Goal: Task Accomplishment & Management: Use online tool/utility

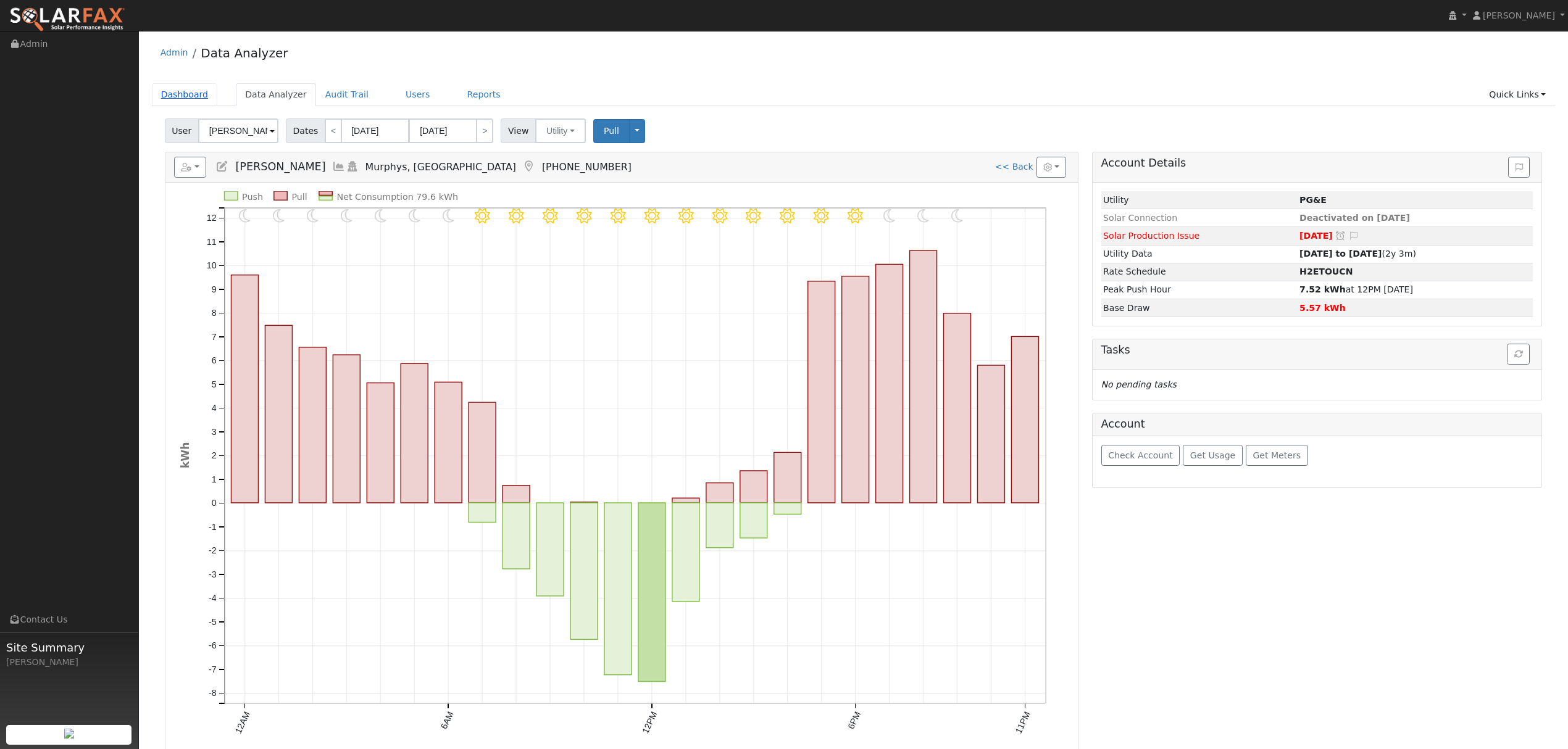
click at [180, 92] on link "Dashboard" at bounding box center [185, 95] width 66 height 23
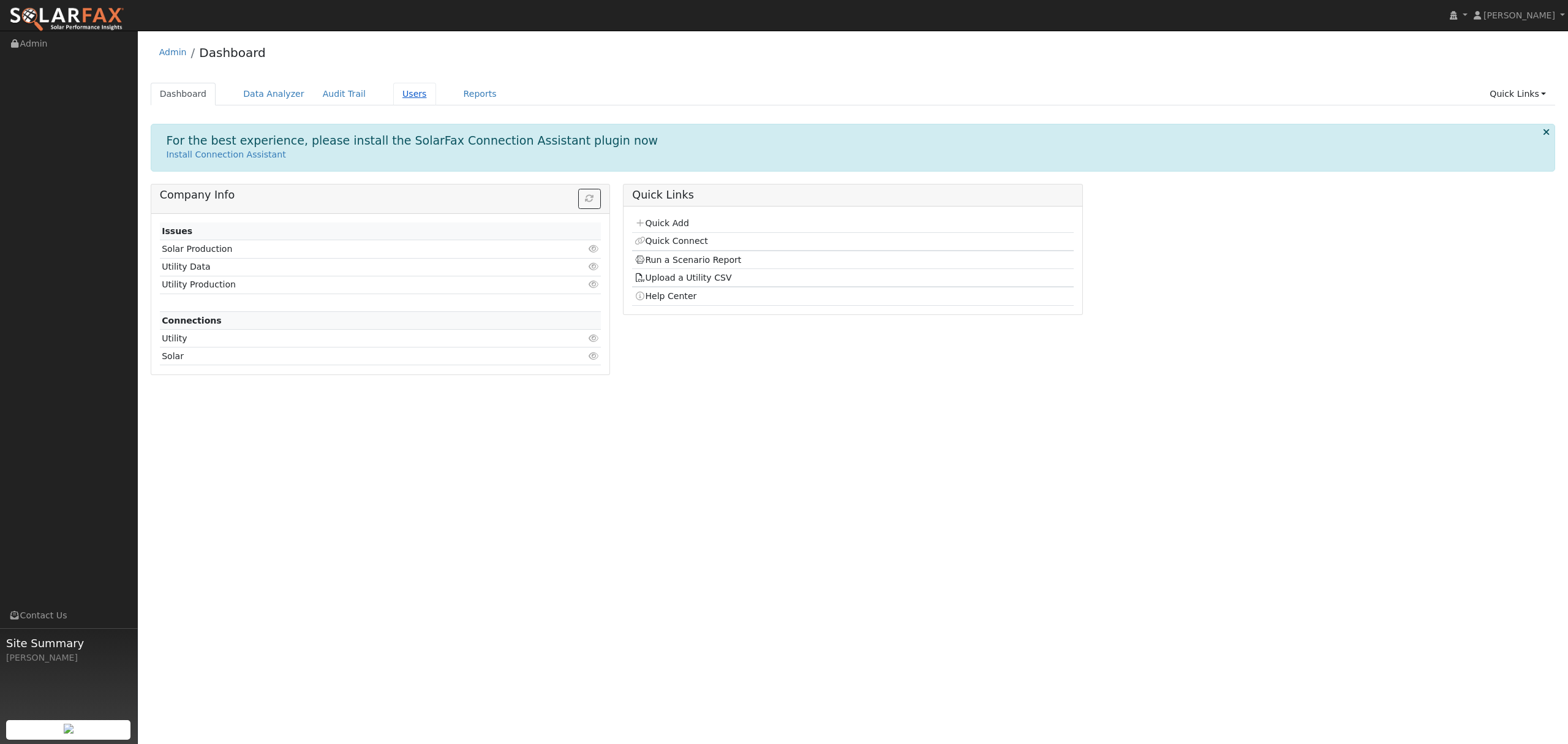
click at [393, 93] on link "Users" at bounding box center [415, 94] width 43 height 23
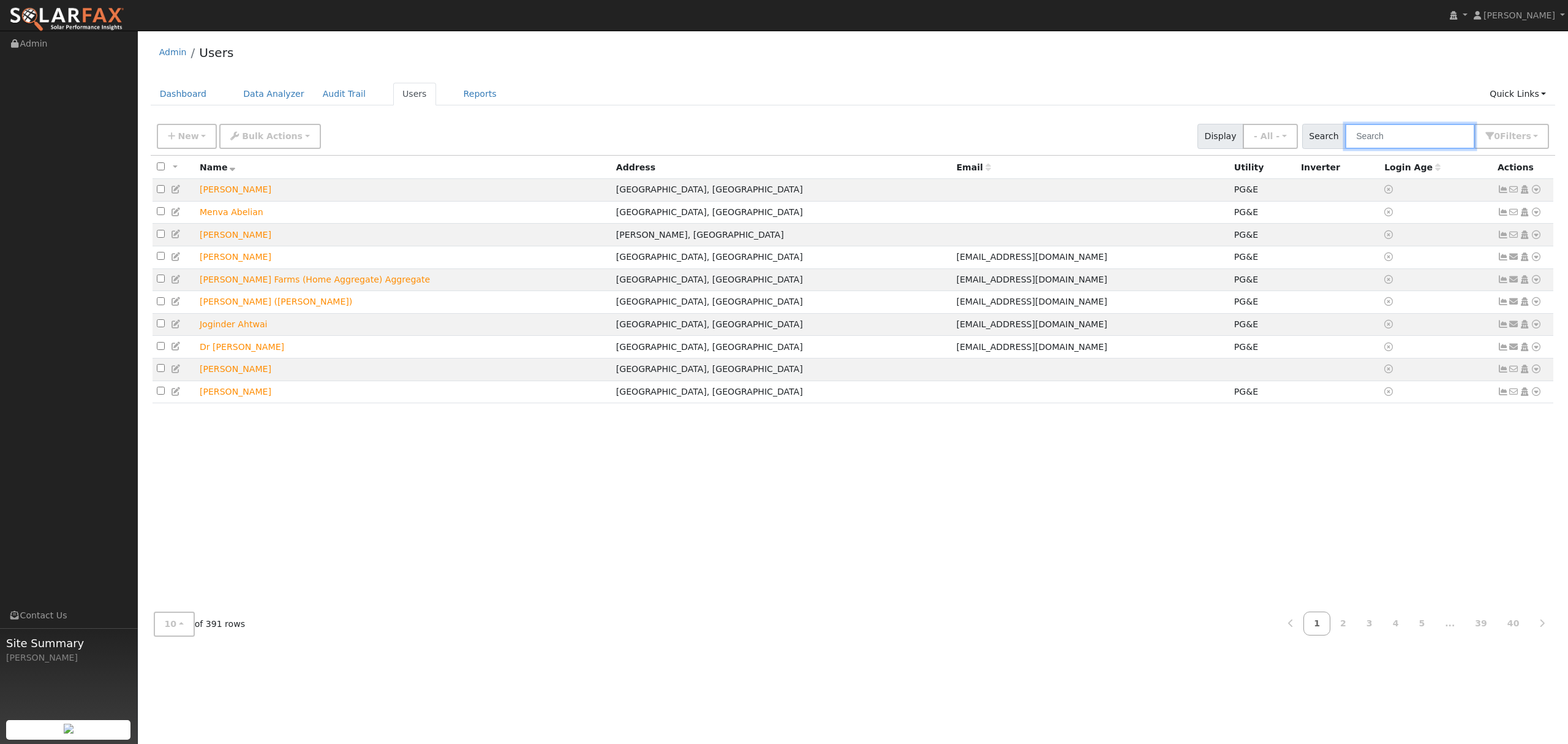
click at [1415, 131] on input "text" at bounding box center [1410, 136] width 130 height 25
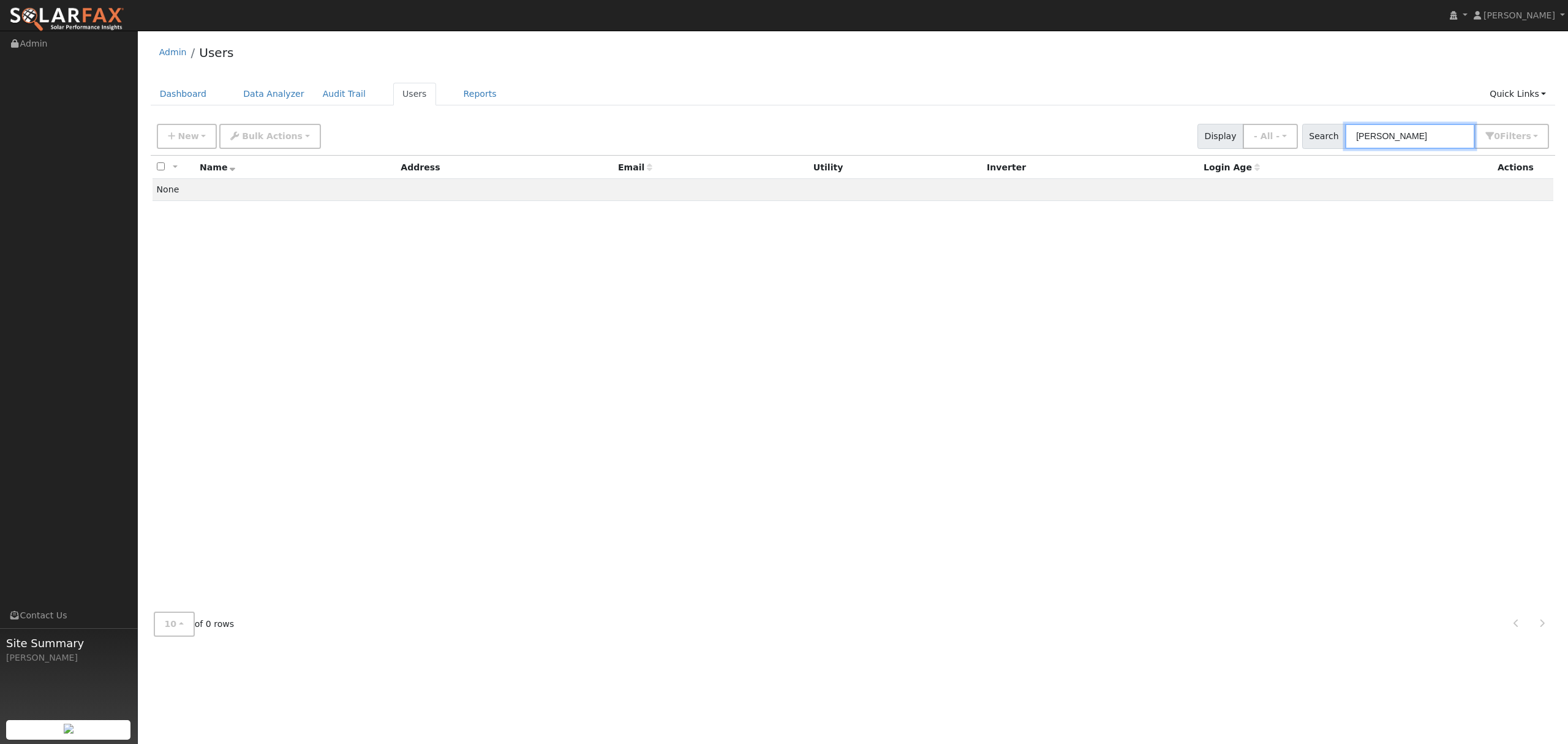
drag, startPoint x: 1409, startPoint y: 136, endPoint x: 1356, endPoint y: 151, distance: 55.1
click at [1356, 151] on div "New Add User Quick Add Quick Connect Quick Convert Lead Bulk Actions Send Email…" at bounding box center [854, 136] width 1405 height 37
type input "g"
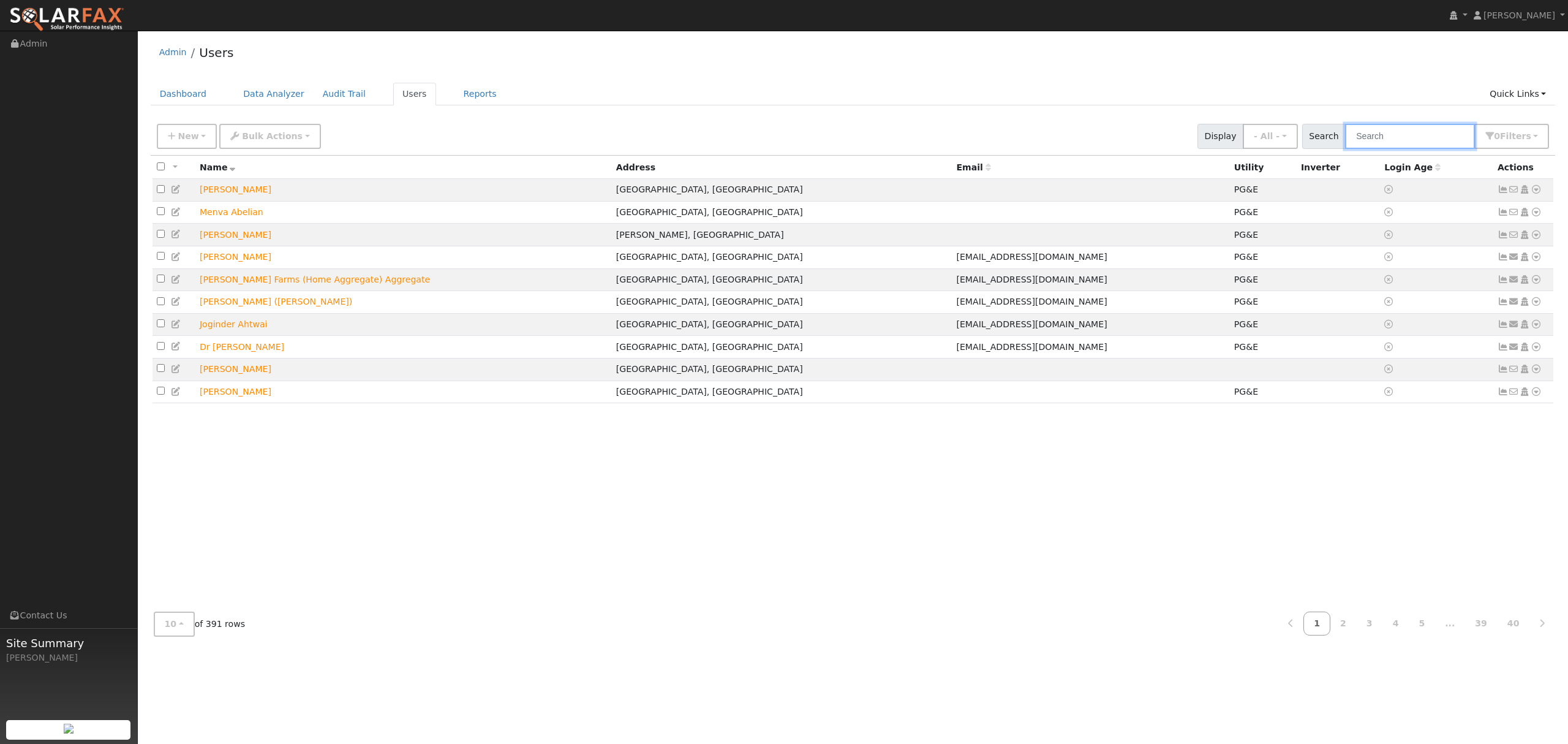
click at [1386, 133] on input "text" at bounding box center [1410, 136] width 130 height 25
click at [1410, 139] on input "text" at bounding box center [1410, 136] width 130 height 25
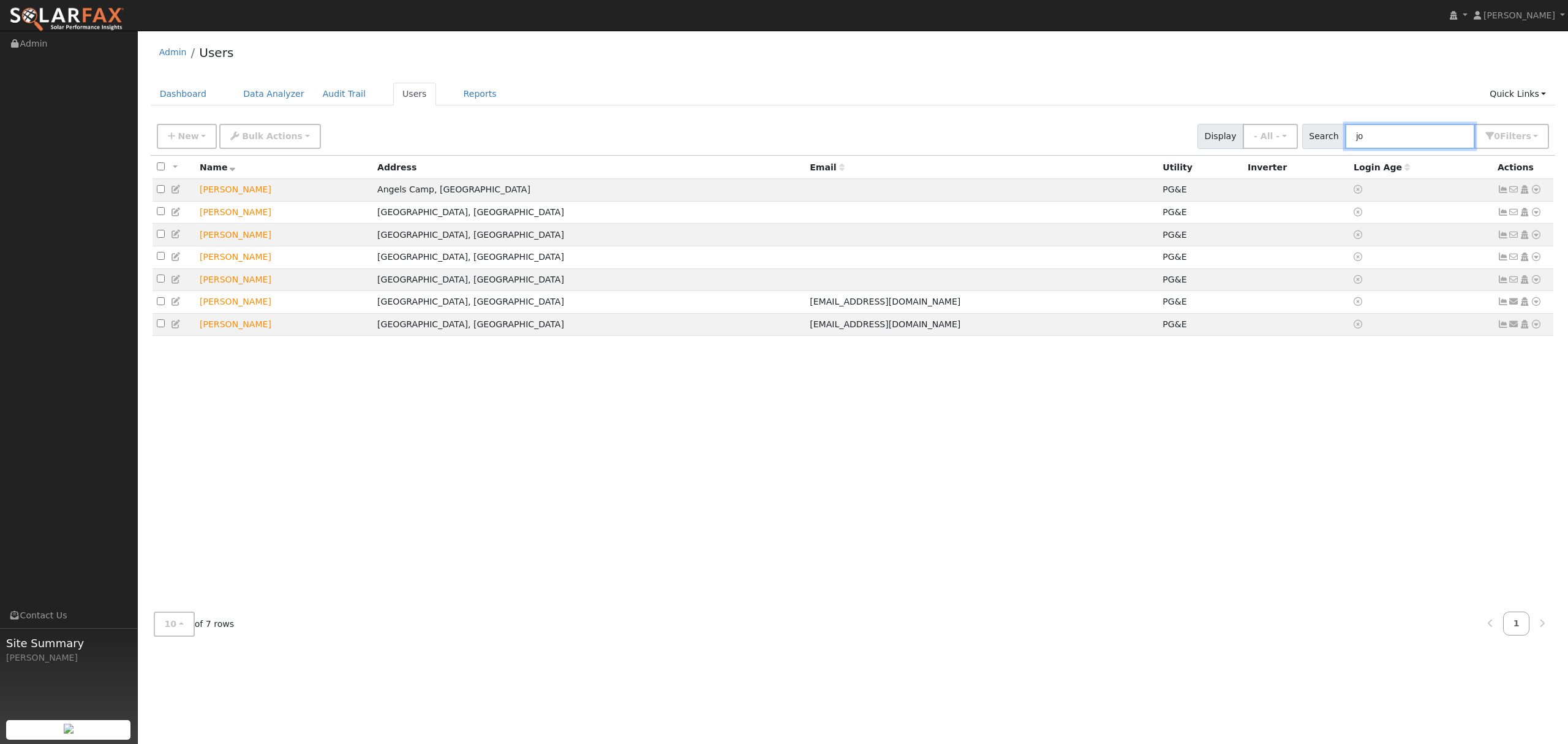
type input "j"
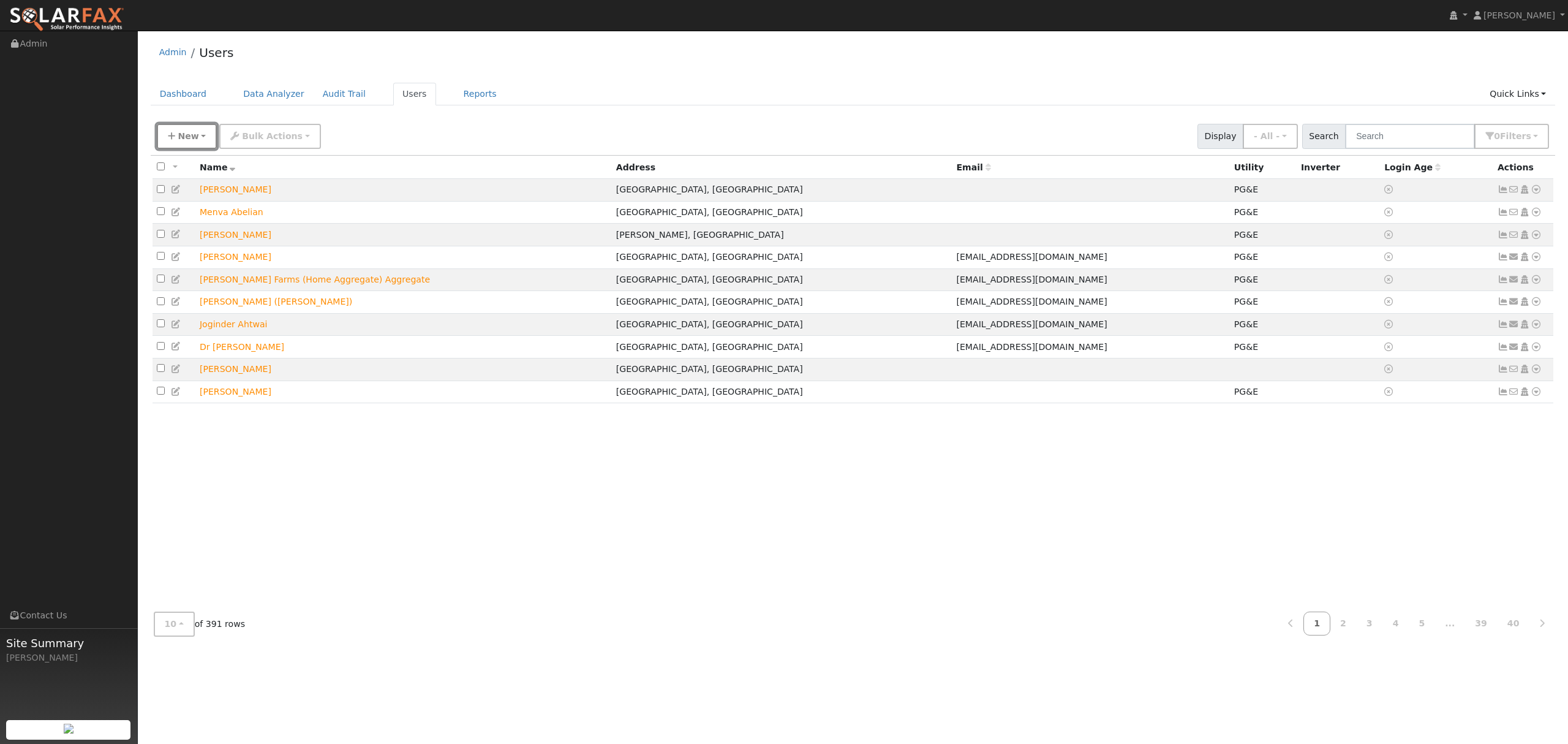
click at [190, 131] on span "New" at bounding box center [188, 136] width 21 height 10
click at [188, 192] on link "Quick Add" at bounding box center [209, 189] width 102 height 17
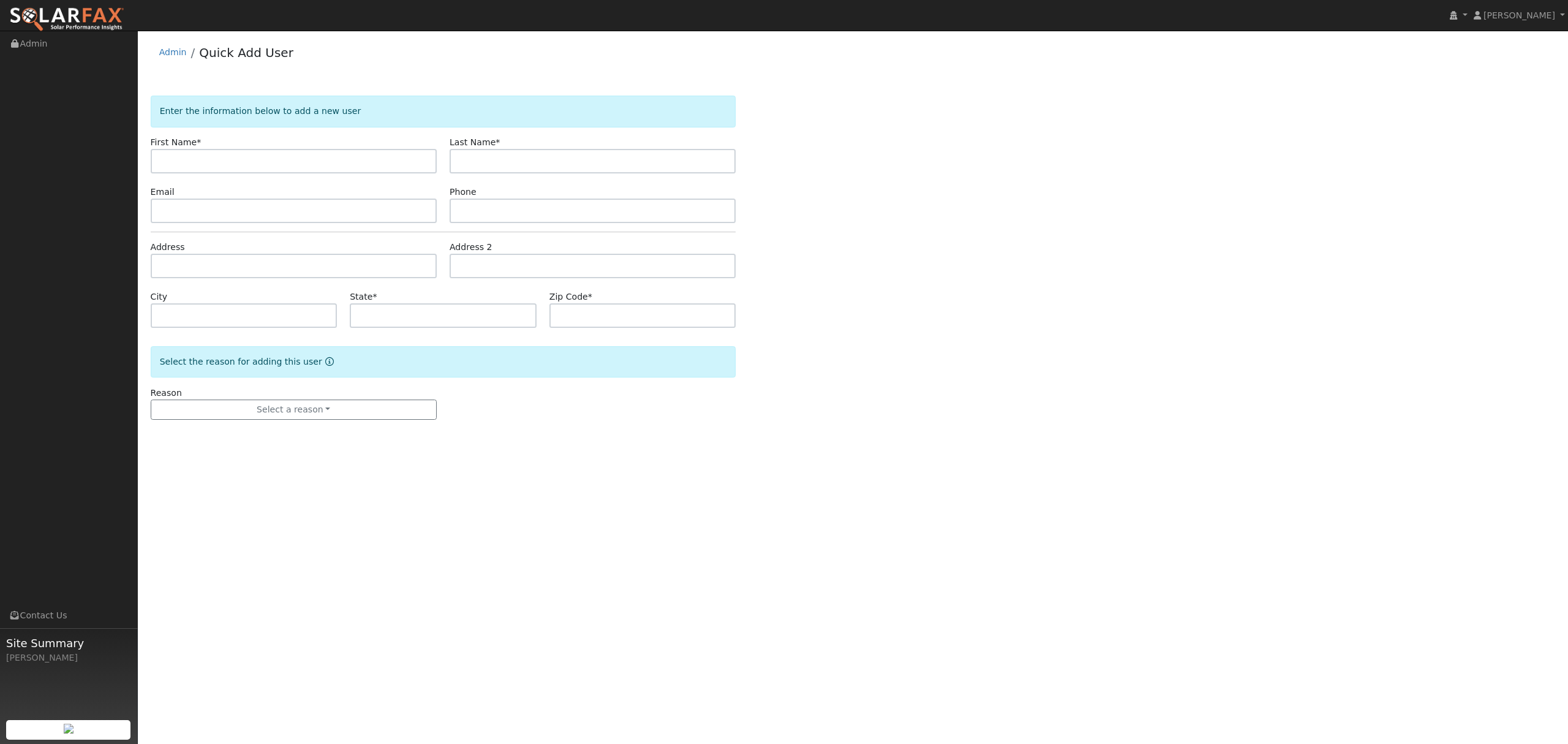
click at [201, 160] on input "text" at bounding box center [294, 161] width 286 height 24
type input "[PERSON_NAME]"
click at [552, 149] on input "text" at bounding box center [593, 161] width 286 height 24
type input "[PERSON_NAME]"
click at [225, 271] on input "text" at bounding box center [294, 265] width 286 height 24
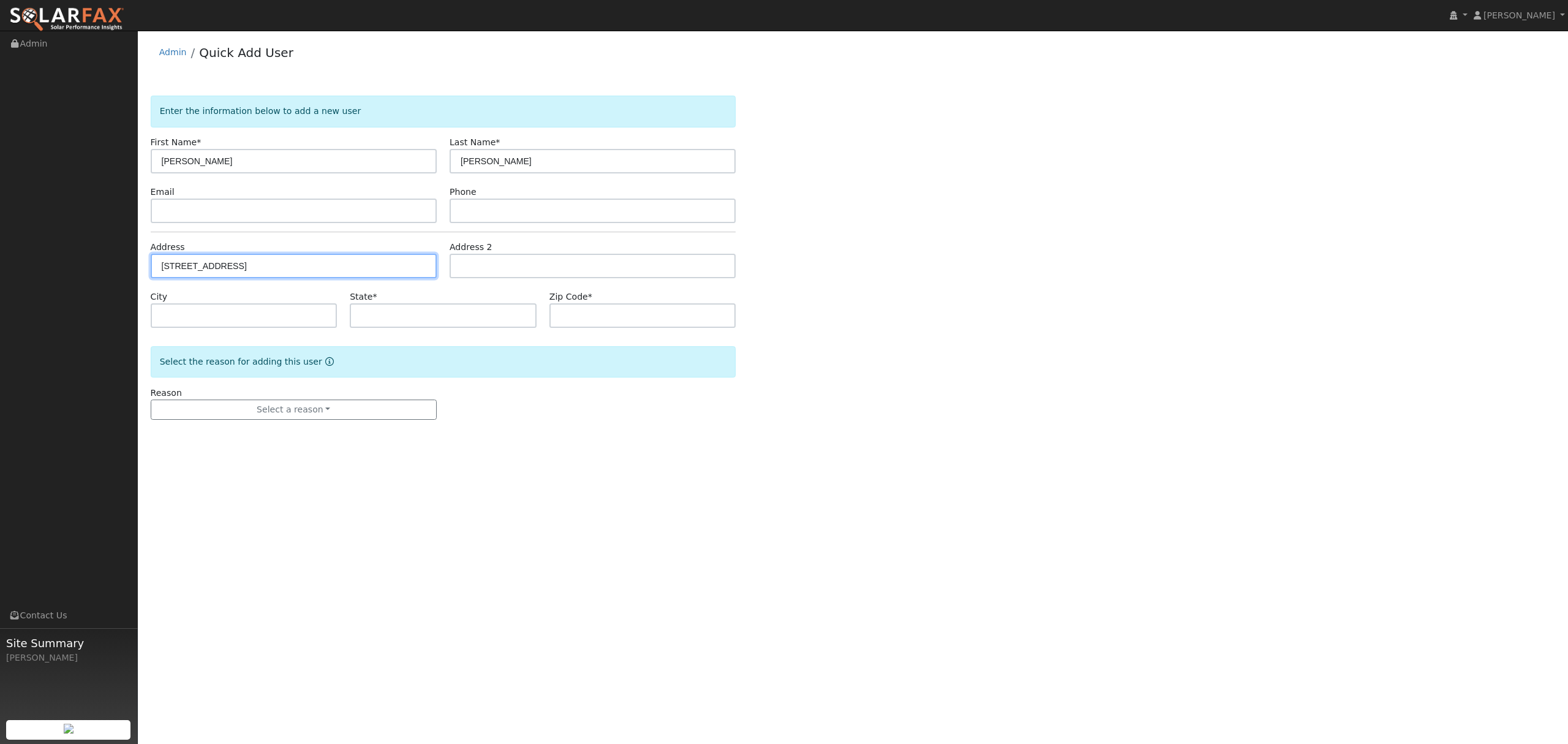
type input "[STREET_ADDRESS]"
type input "[GEOGRAPHIC_DATA]"
type input "CA"
type input "95991"
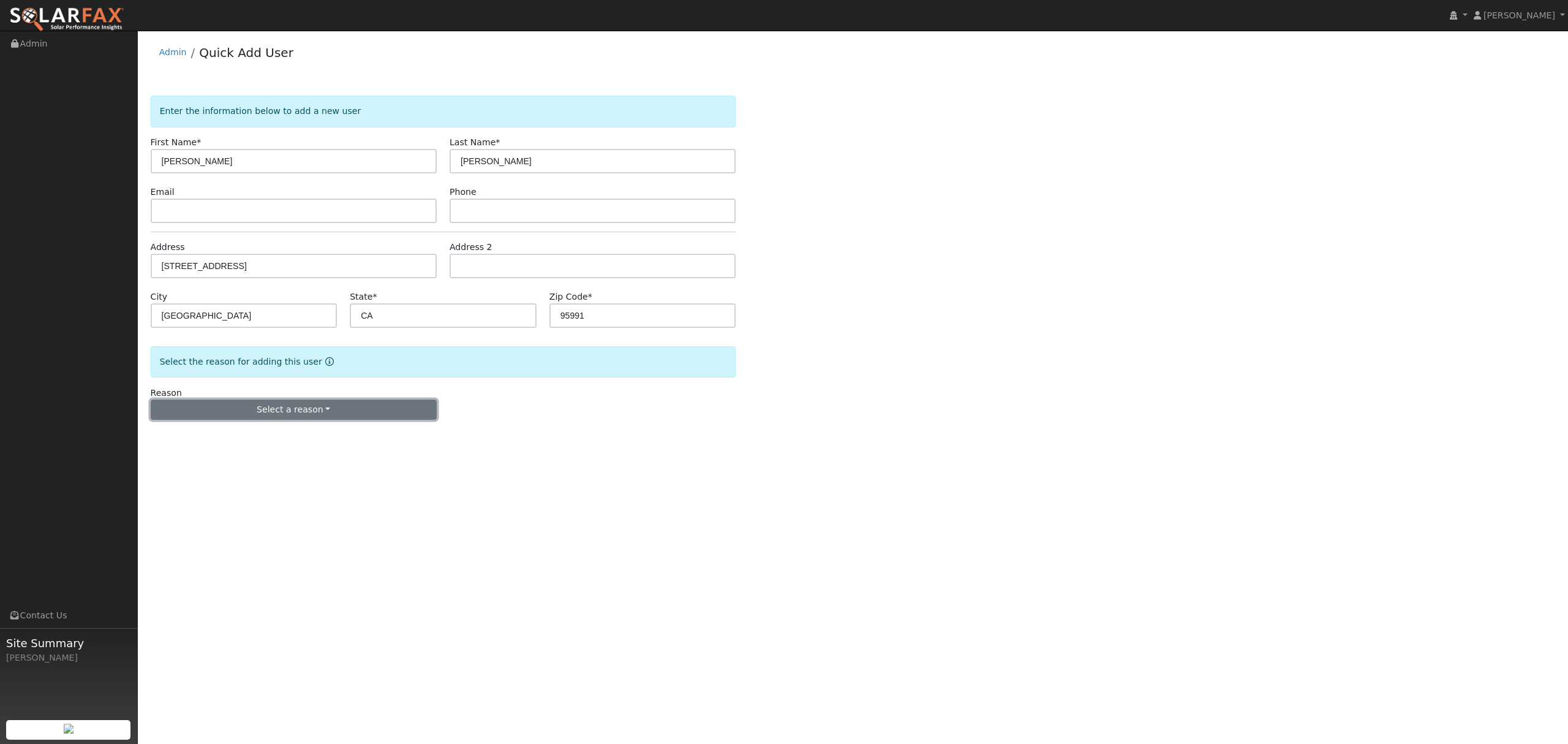
click at [314, 412] on button "Select a reason" at bounding box center [294, 410] width 286 height 21
click at [210, 436] on link "New lead" at bounding box center [219, 435] width 135 height 17
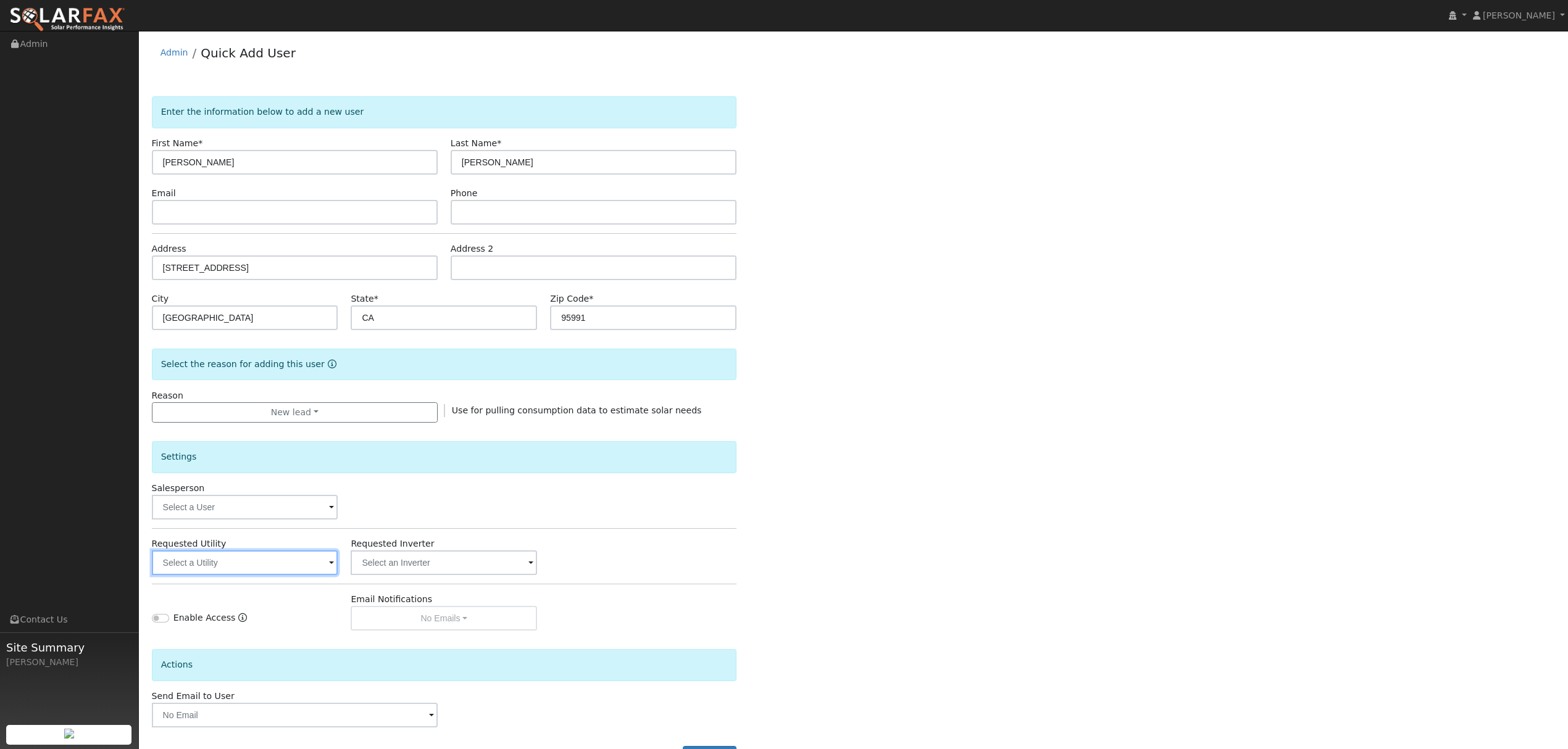
click at [314, 563] on input "text" at bounding box center [245, 562] width 186 height 24
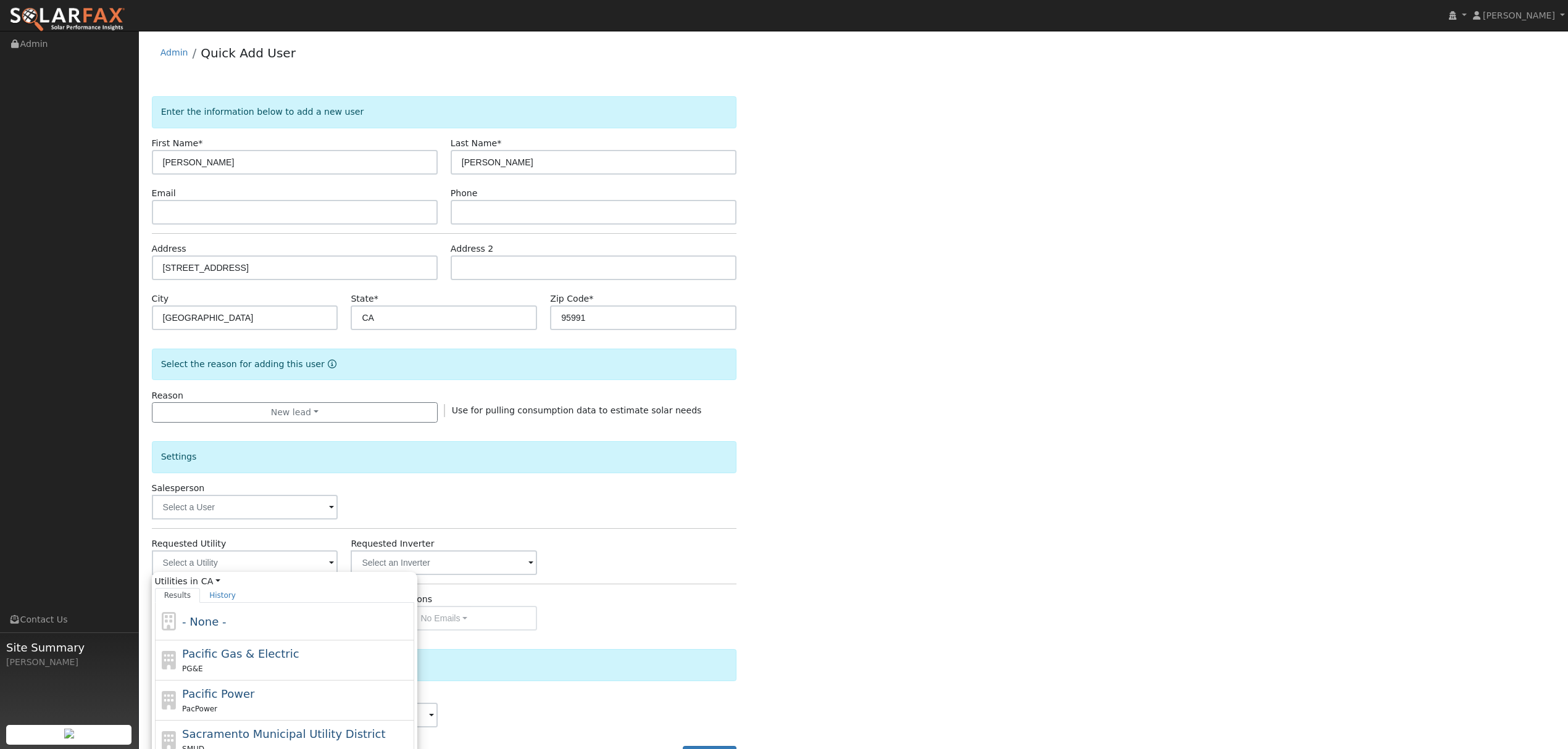
drag, startPoint x: 253, startPoint y: 652, endPoint x: 298, endPoint y: 655, distance: 45.1
click at [253, 654] on span "Pacific Gas & Electric" at bounding box center [240, 654] width 117 height 13
type input "Pacific Gas & Electric"
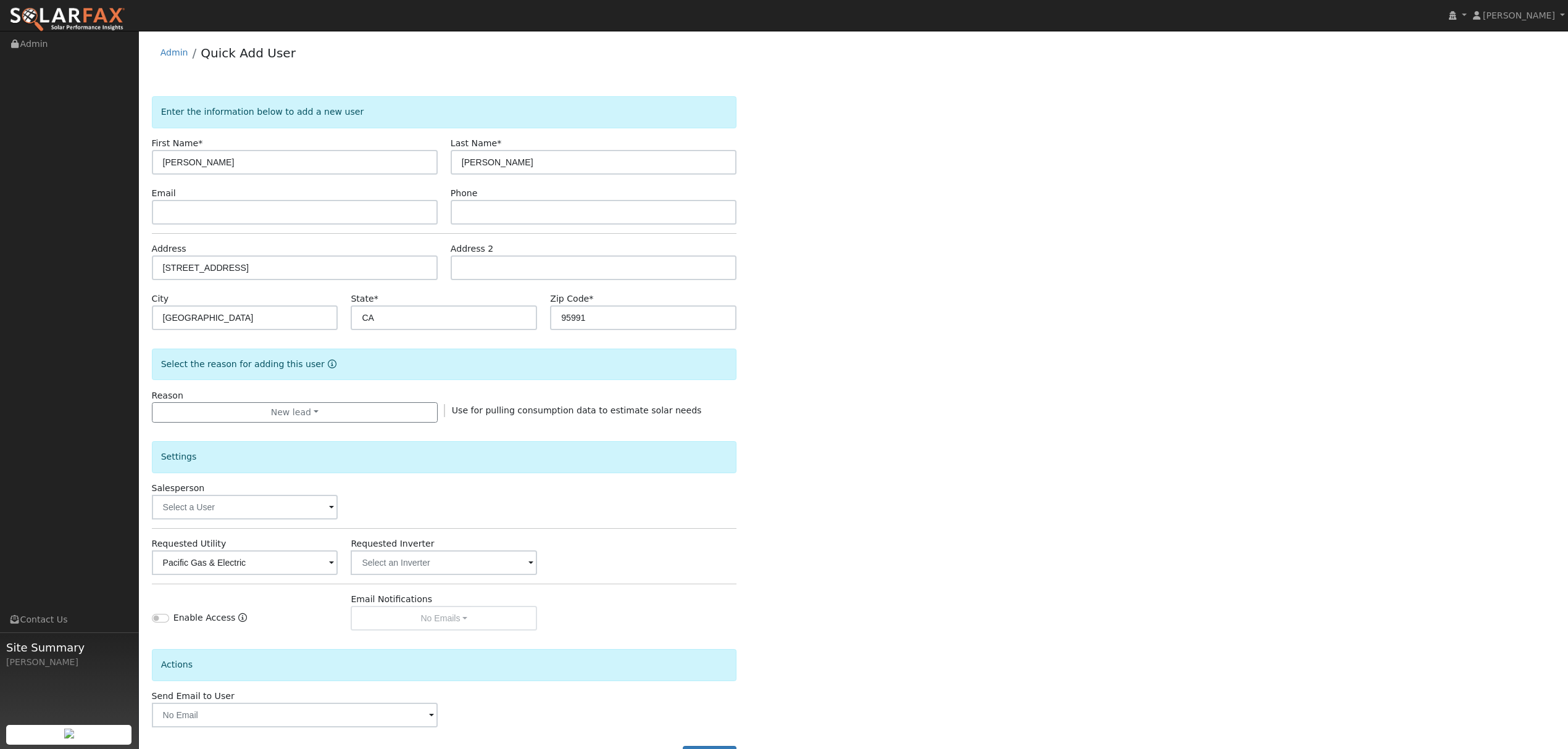
scroll to position [50, 0]
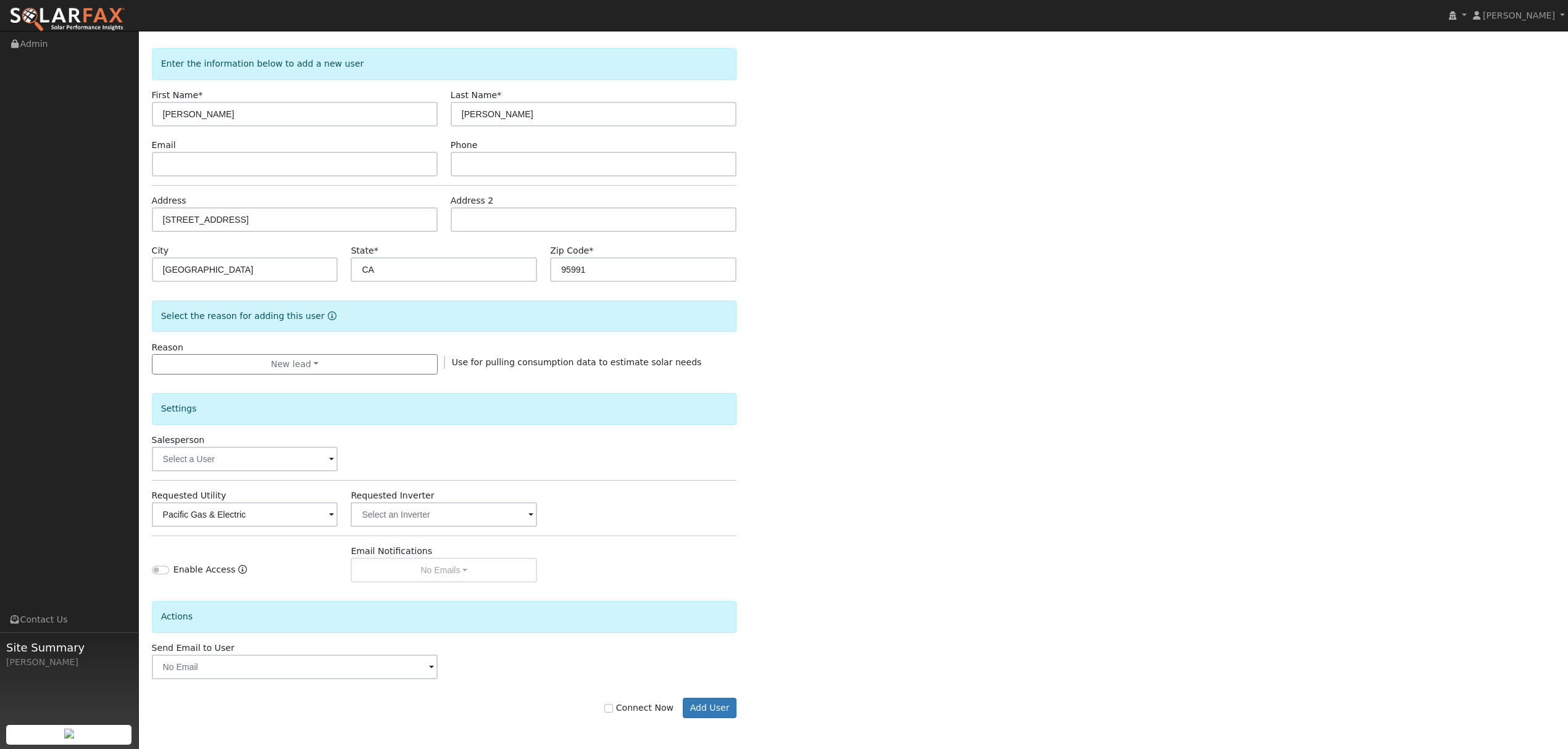
click at [611, 706] on div "Connect Now Add User" at bounding box center [444, 708] width 598 height 21
click at [613, 707] on input "Connect Now" at bounding box center [608, 708] width 9 height 9
checkbox input "true"
drag, startPoint x: 702, startPoint y: 694, endPoint x: 702, endPoint y: 710, distance: 16.0
click at [702, 697] on div "Connect Now Add User" at bounding box center [444, 699] width 598 height 39
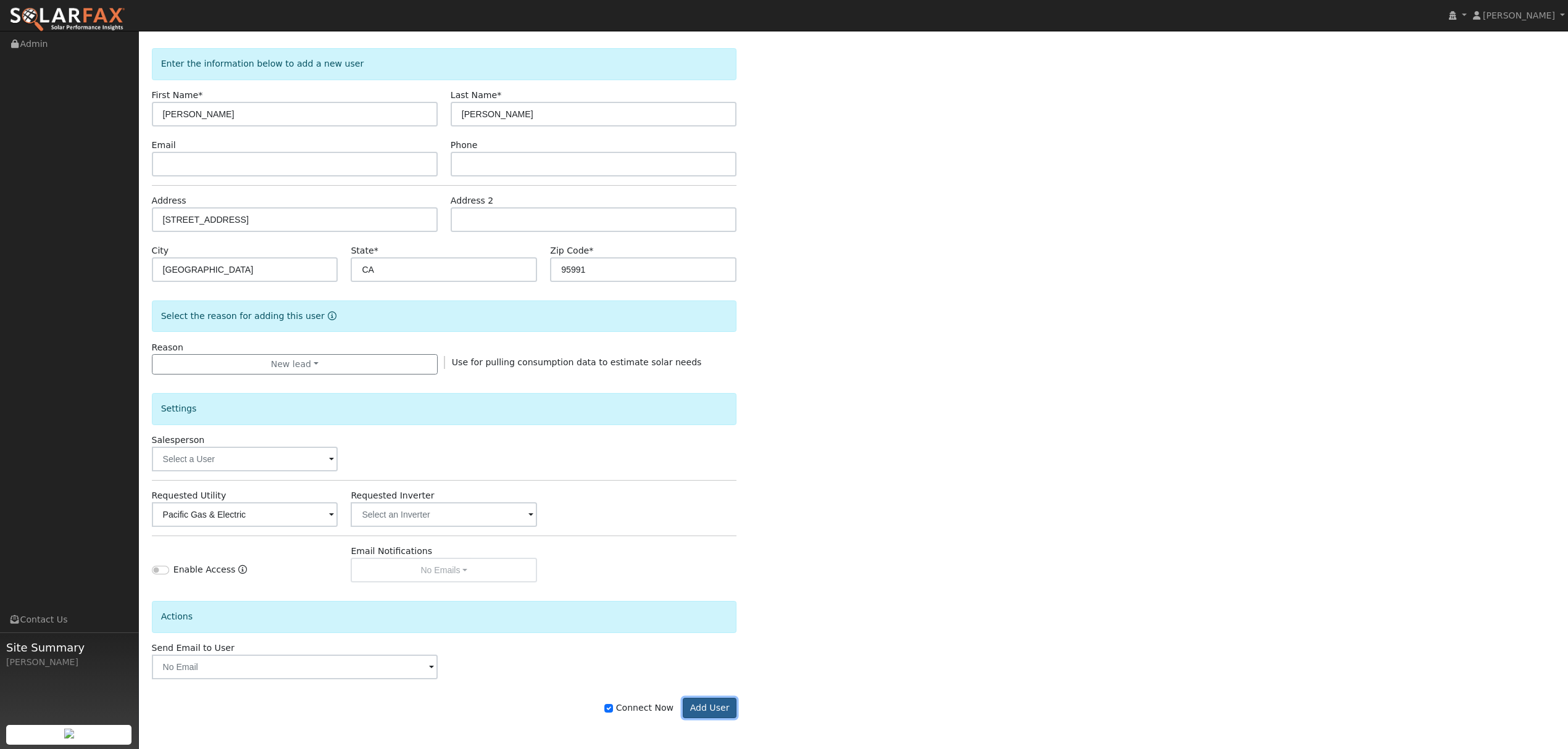
click at [703, 709] on button "Add User" at bounding box center [710, 708] width 54 height 21
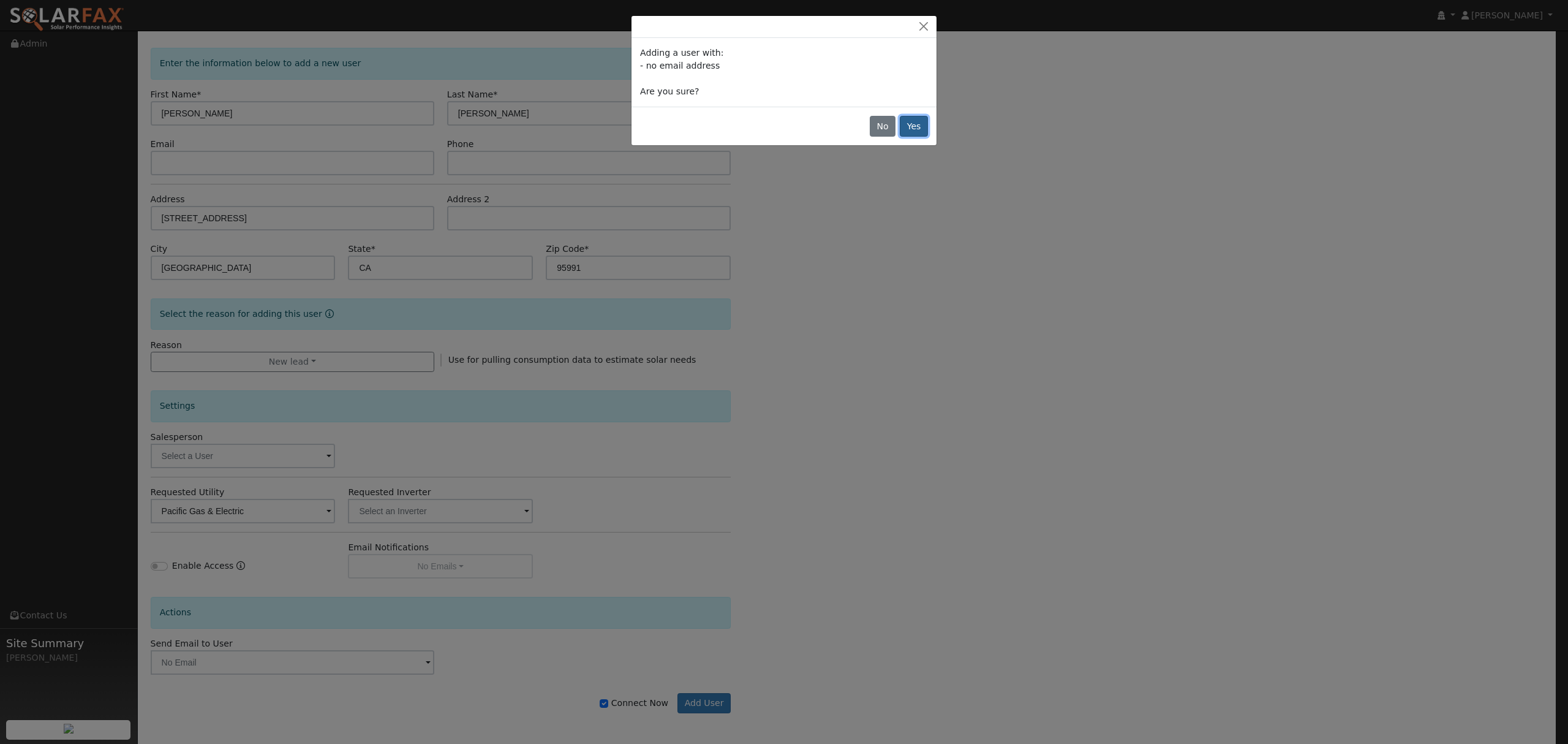
click at [917, 132] on button "Yes" at bounding box center [914, 126] width 28 height 21
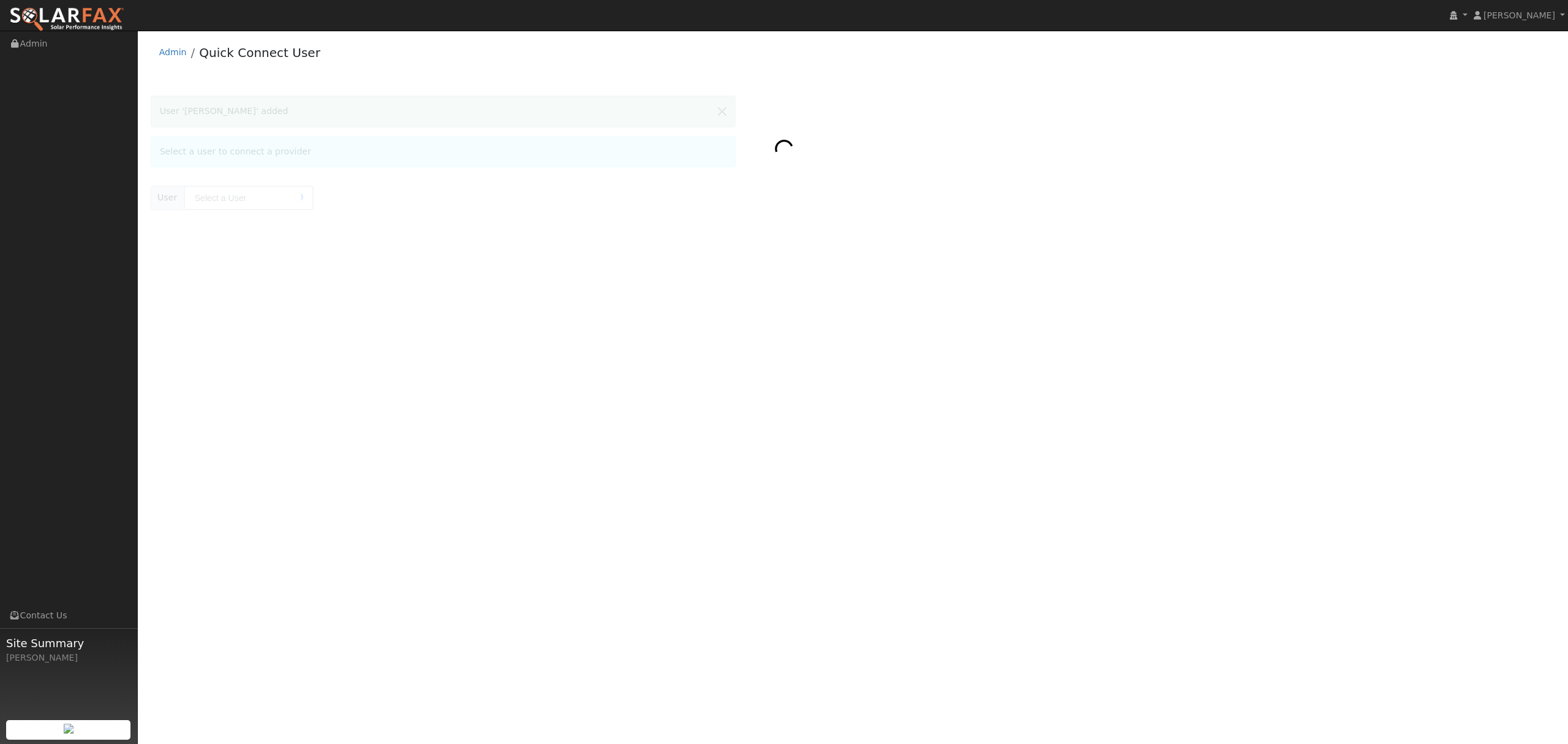
type input "[PERSON_NAME]"
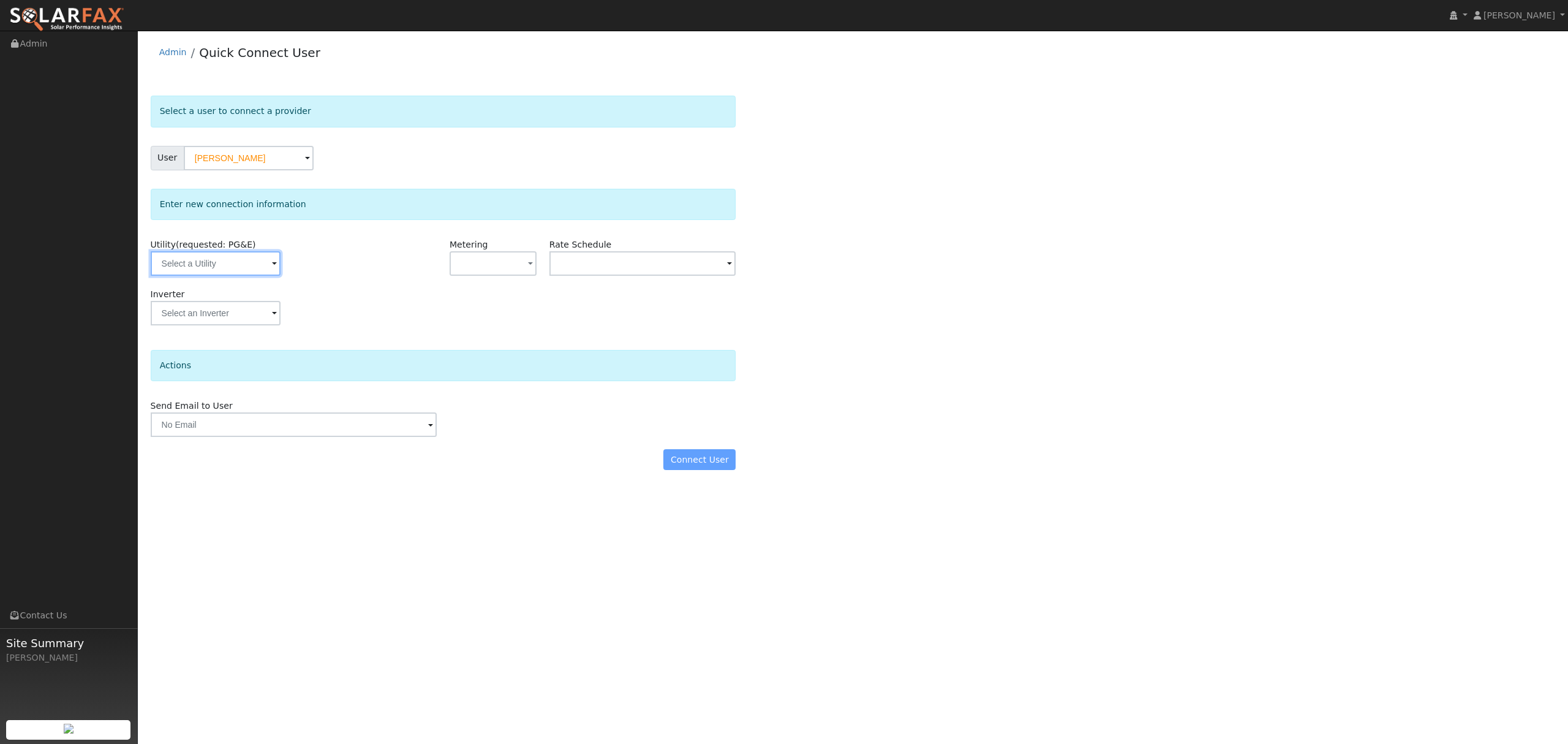
click at [234, 267] on input "text" at bounding box center [216, 263] width 130 height 24
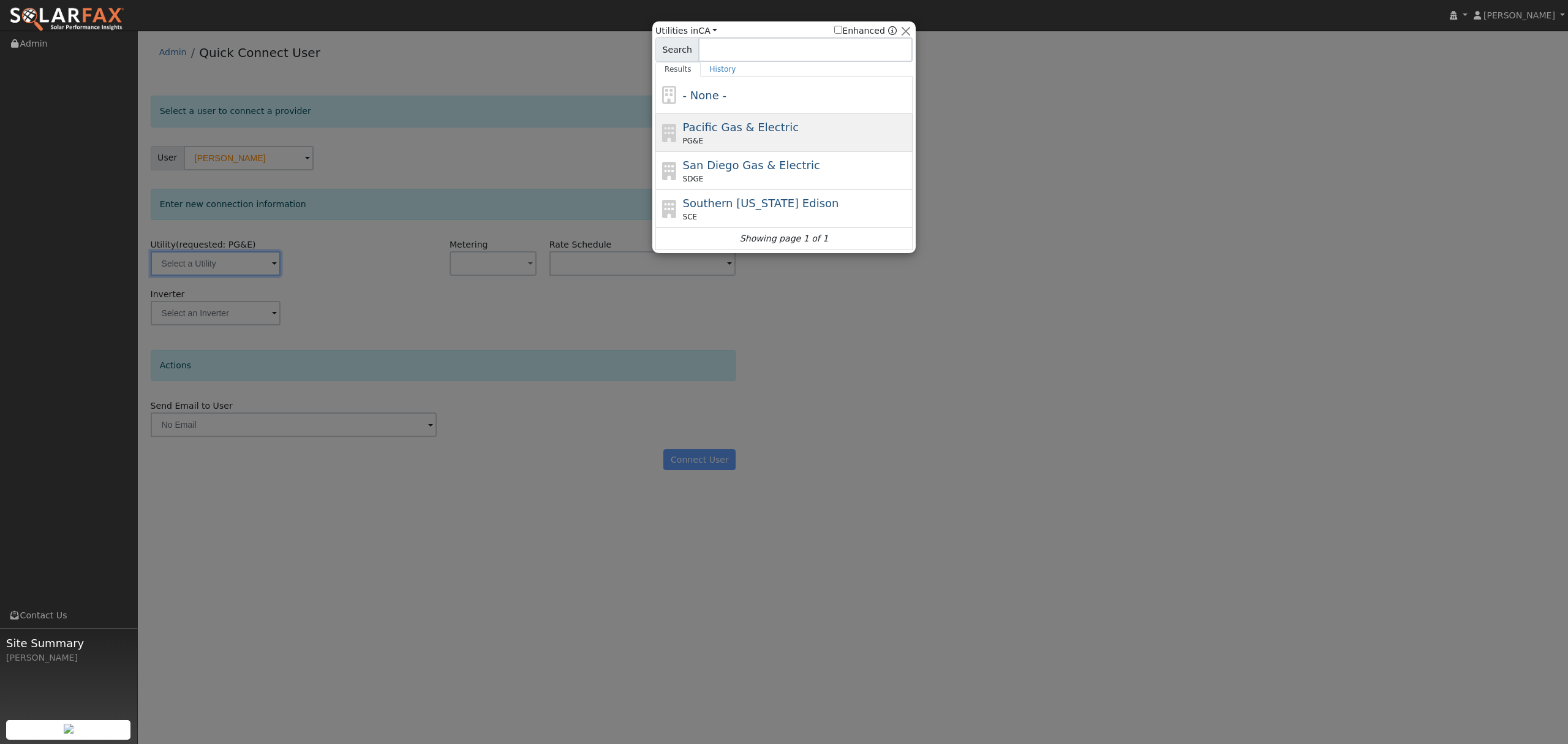
click at [751, 143] on div "PG&E" at bounding box center [797, 141] width 227 height 11
type input "PG&E"
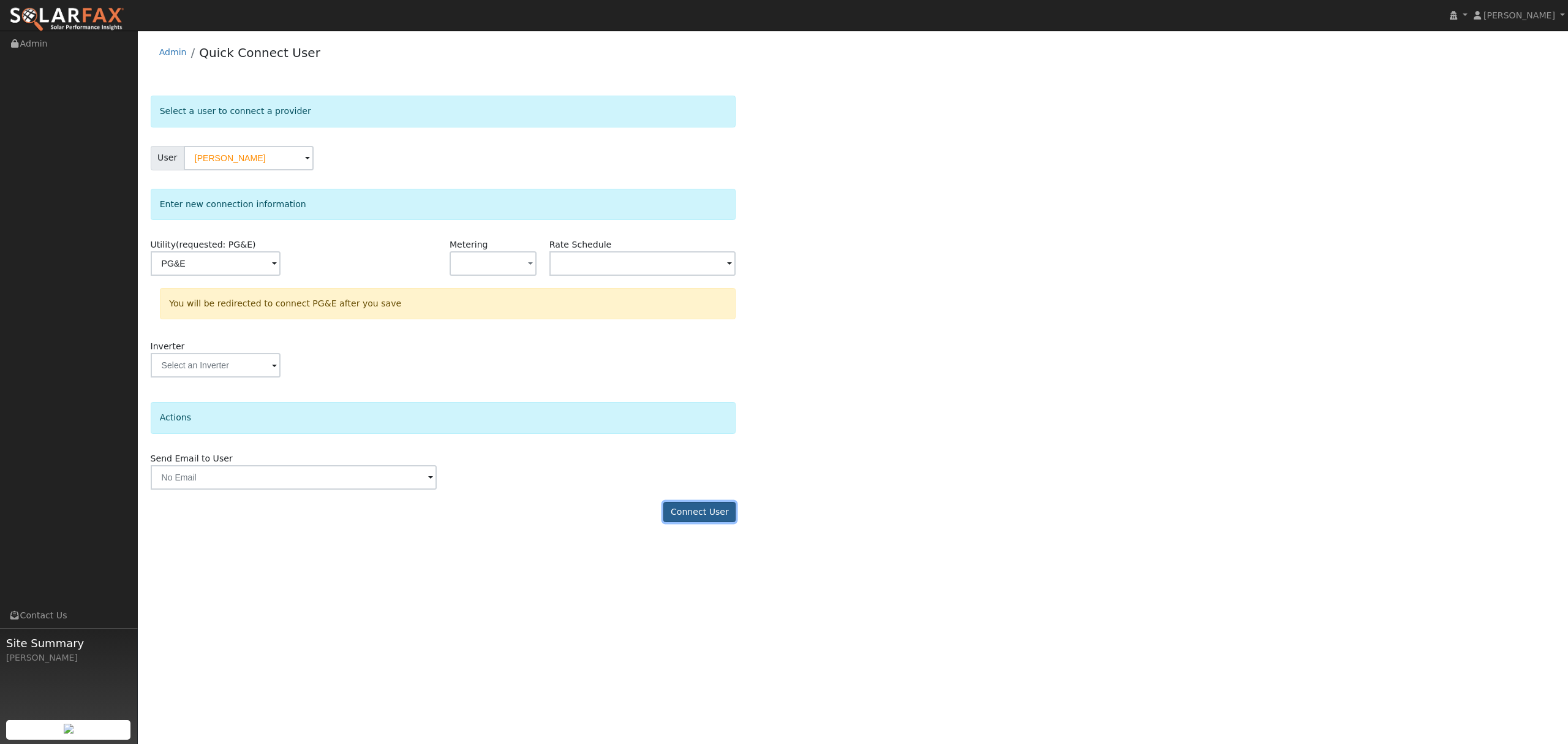
click at [729, 515] on button "Connect User" at bounding box center [699, 513] width 73 height 21
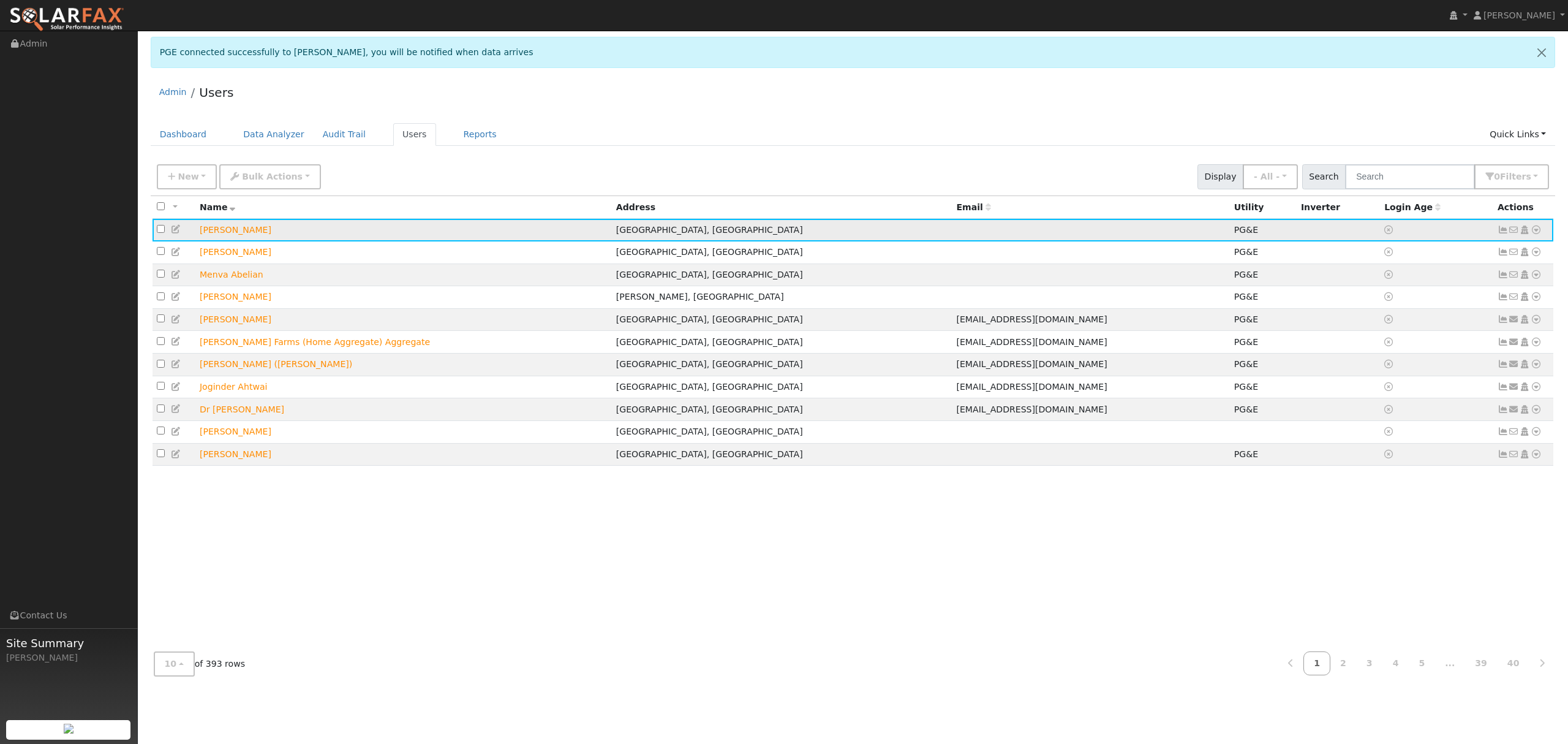
click at [1535, 229] on icon at bounding box center [1536, 229] width 11 height 8
click at [1515, 250] on link "Data Analyzer" at bounding box center [1495, 251] width 89 height 17
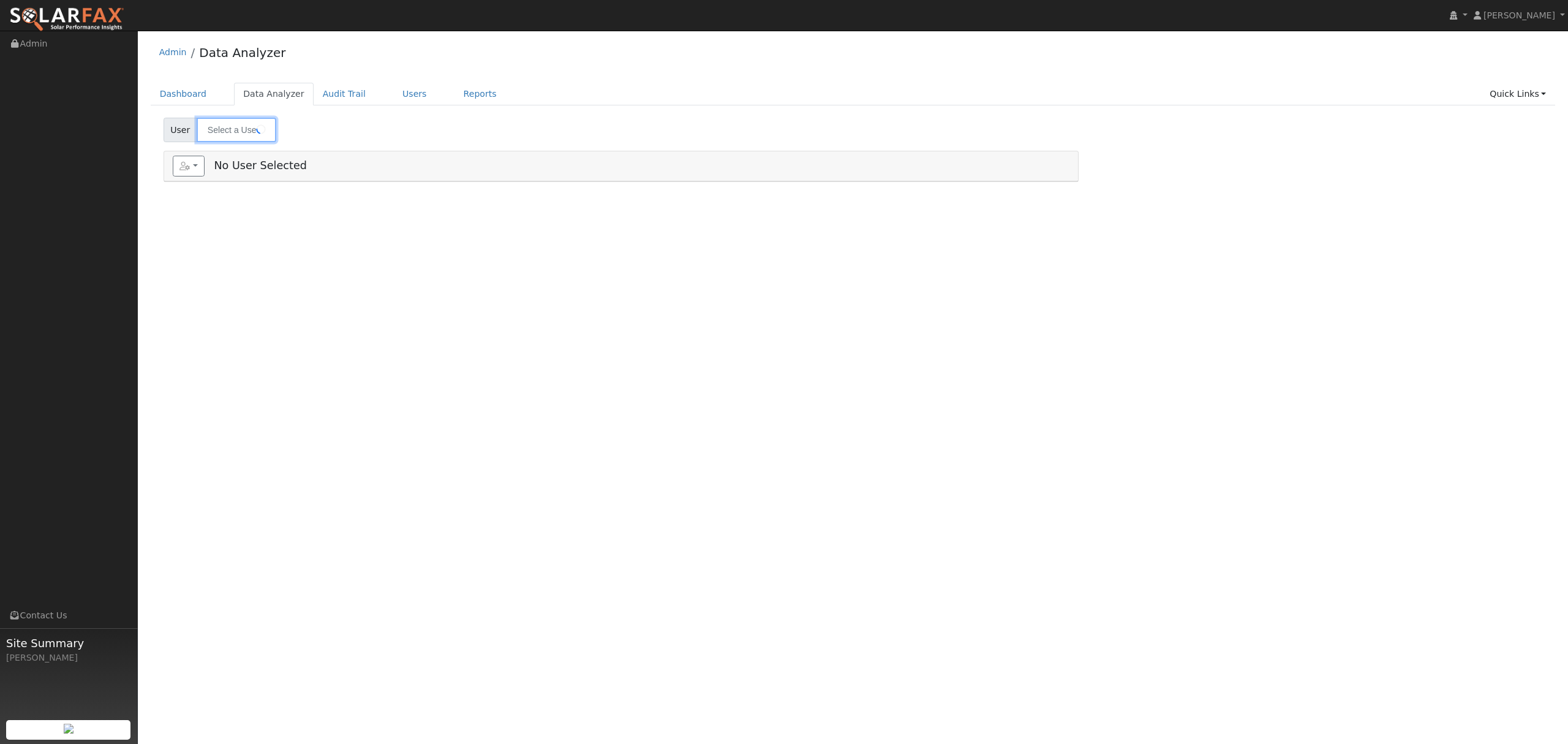
type input "[PERSON_NAME]"
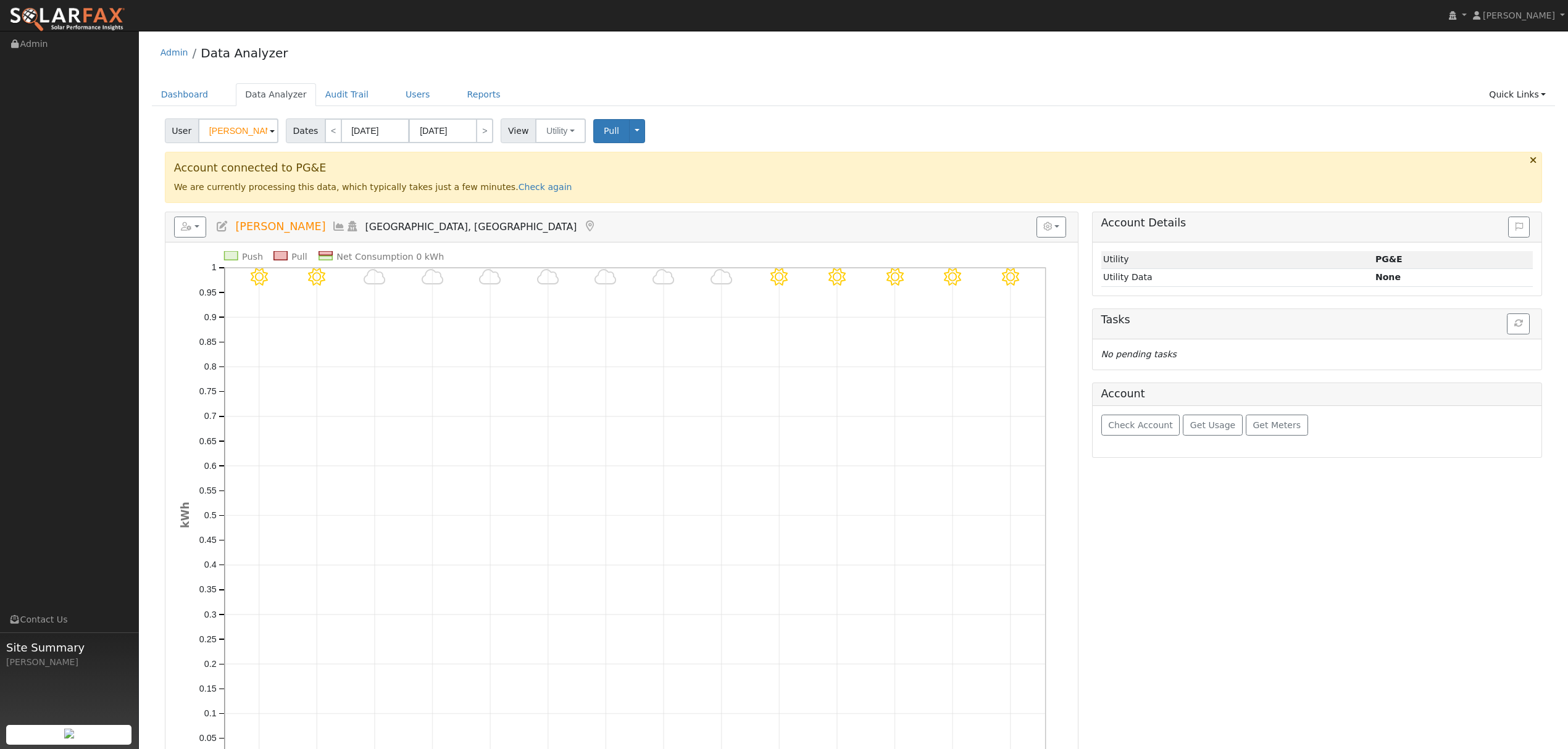
click at [332, 228] on icon at bounding box center [338, 226] width 14 height 11
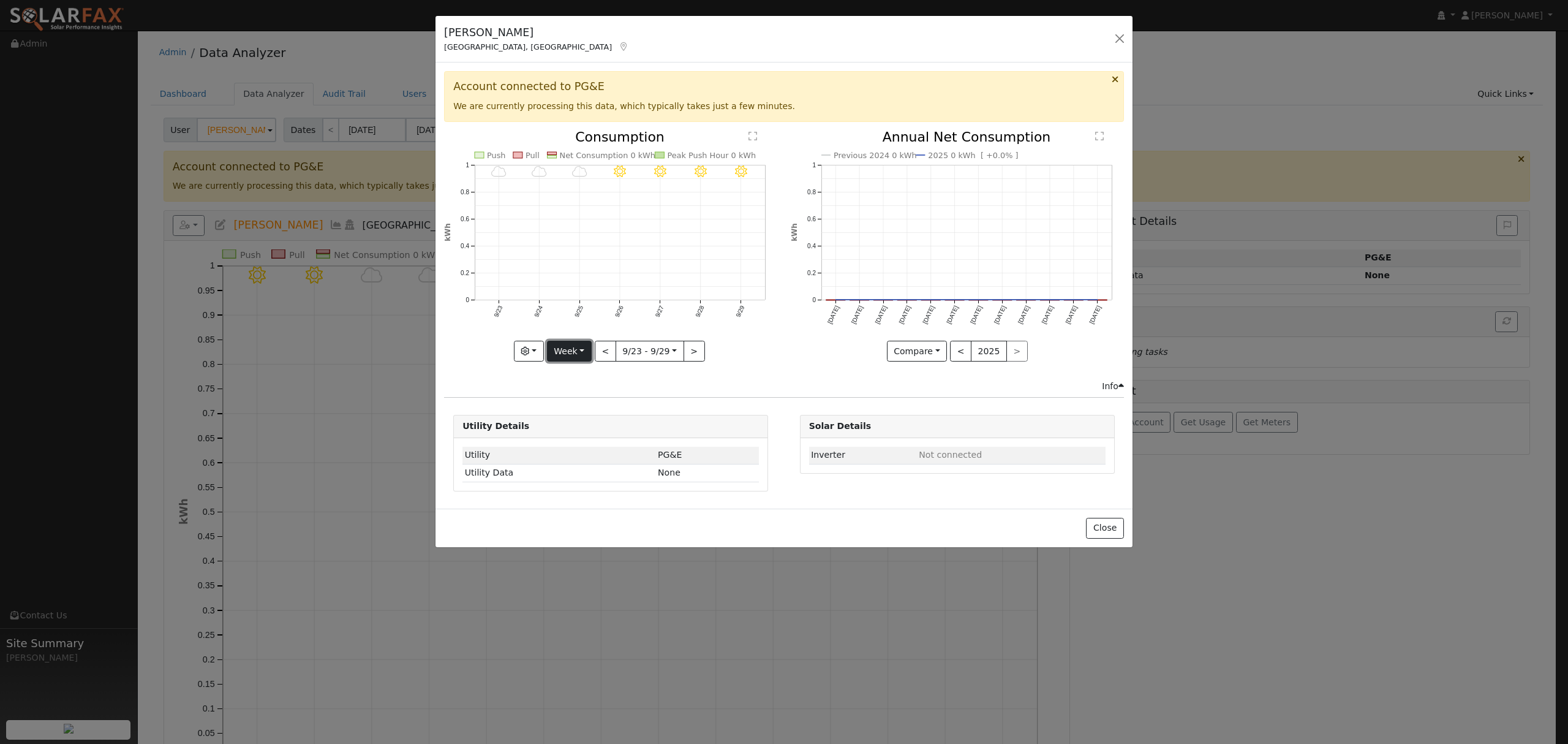
click at [573, 348] on button "Week" at bounding box center [569, 351] width 44 height 21
click at [572, 433] on link "Year" at bounding box center [590, 428] width 85 height 17
type input "[DATE]"
click at [552, 354] on button "Year" at bounding box center [559, 351] width 39 height 21
click at [571, 431] on link "Year" at bounding box center [582, 428] width 85 height 17
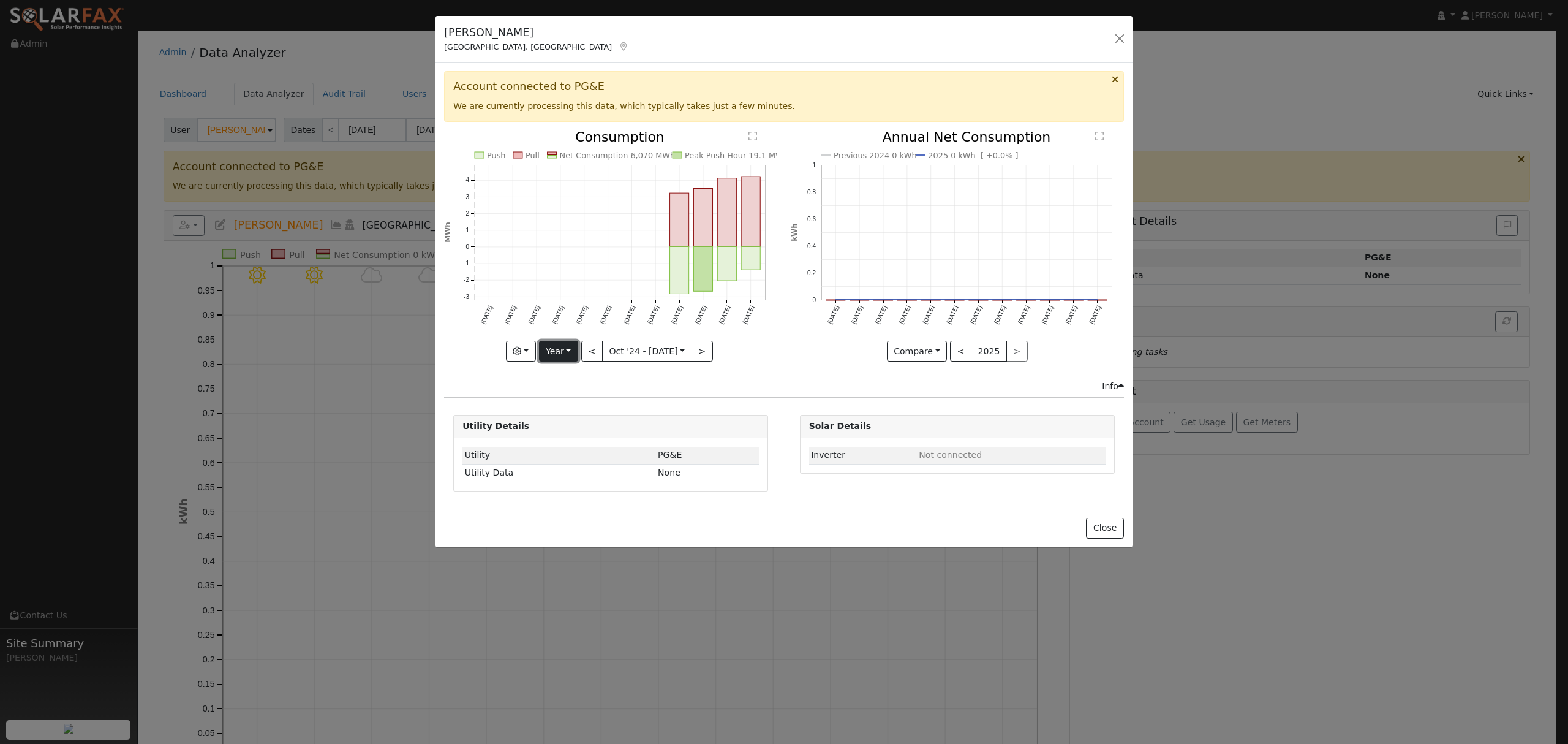
click at [564, 351] on button "Year" at bounding box center [559, 351] width 39 height 21
click at [567, 431] on link "Year" at bounding box center [582, 428] width 85 height 17
click at [560, 353] on button "Year" at bounding box center [559, 351] width 39 height 21
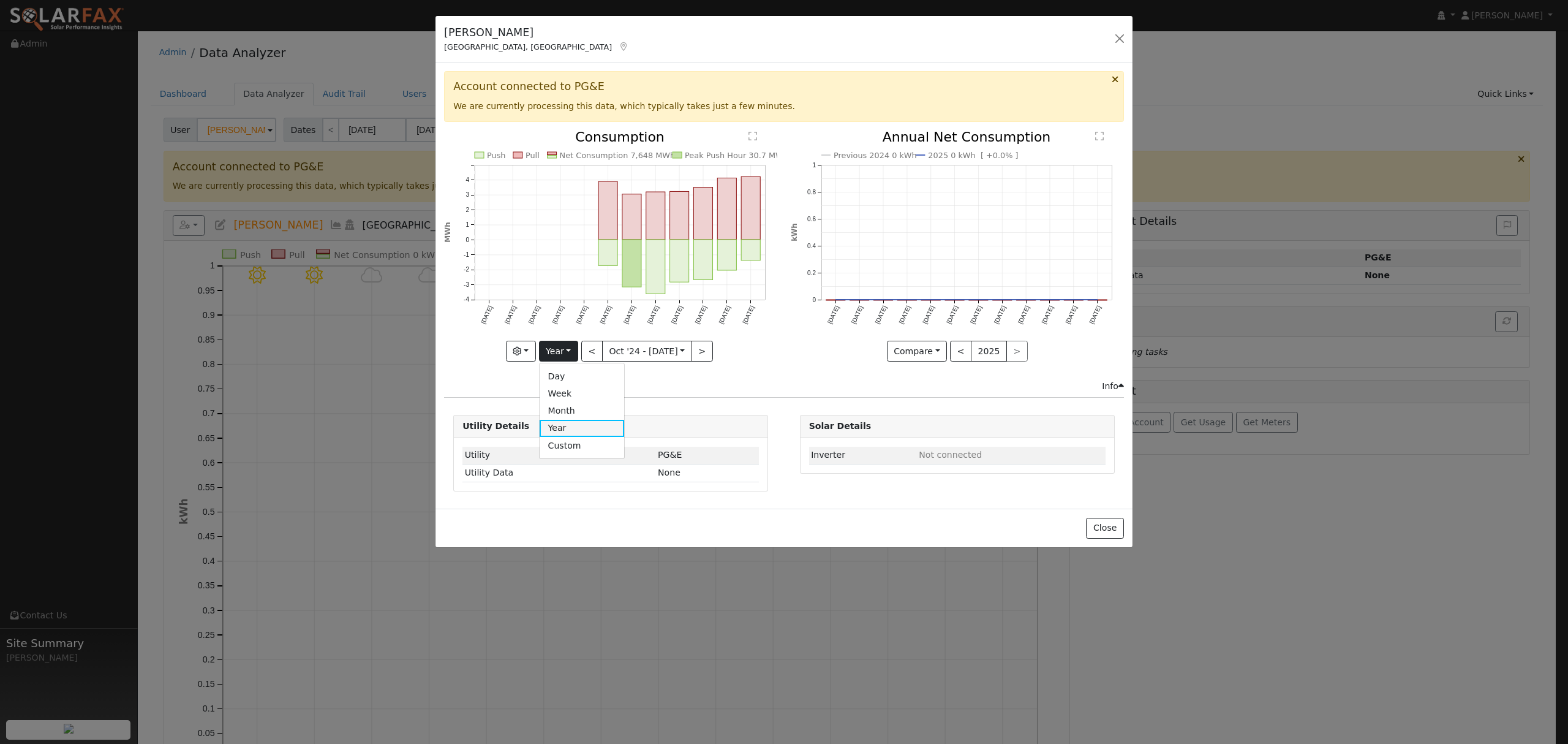
click at [567, 427] on link "Year" at bounding box center [582, 428] width 85 height 17
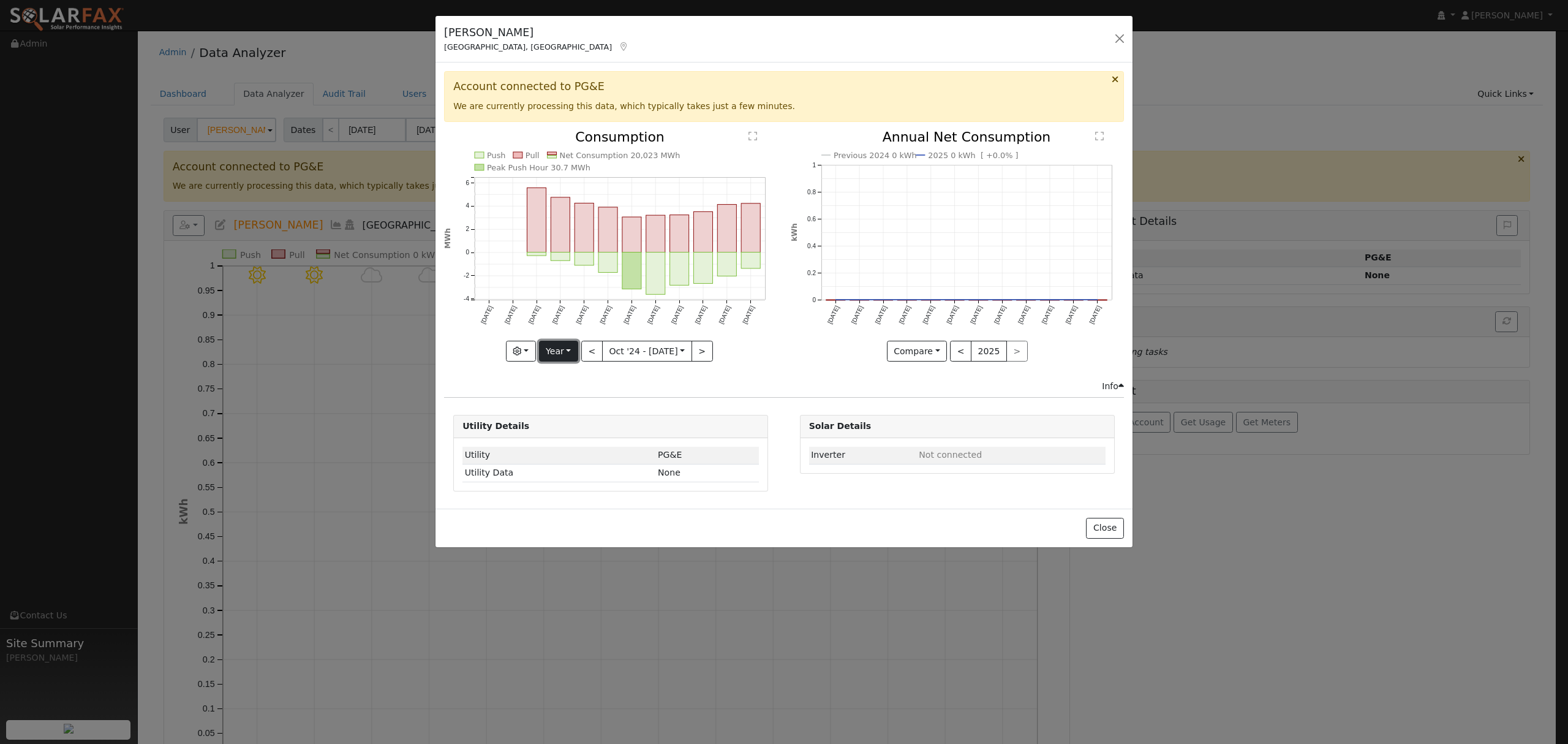
click at [562, 356] on button "Year" at bounding box center [559, 351] width 39 height 21
click at [571, 432] on link "Year" at bounding box center [582, 428] width 85 height 17
click at [1123, 38] on button "button" at bounding box center [1120, 39] width 17 height 17
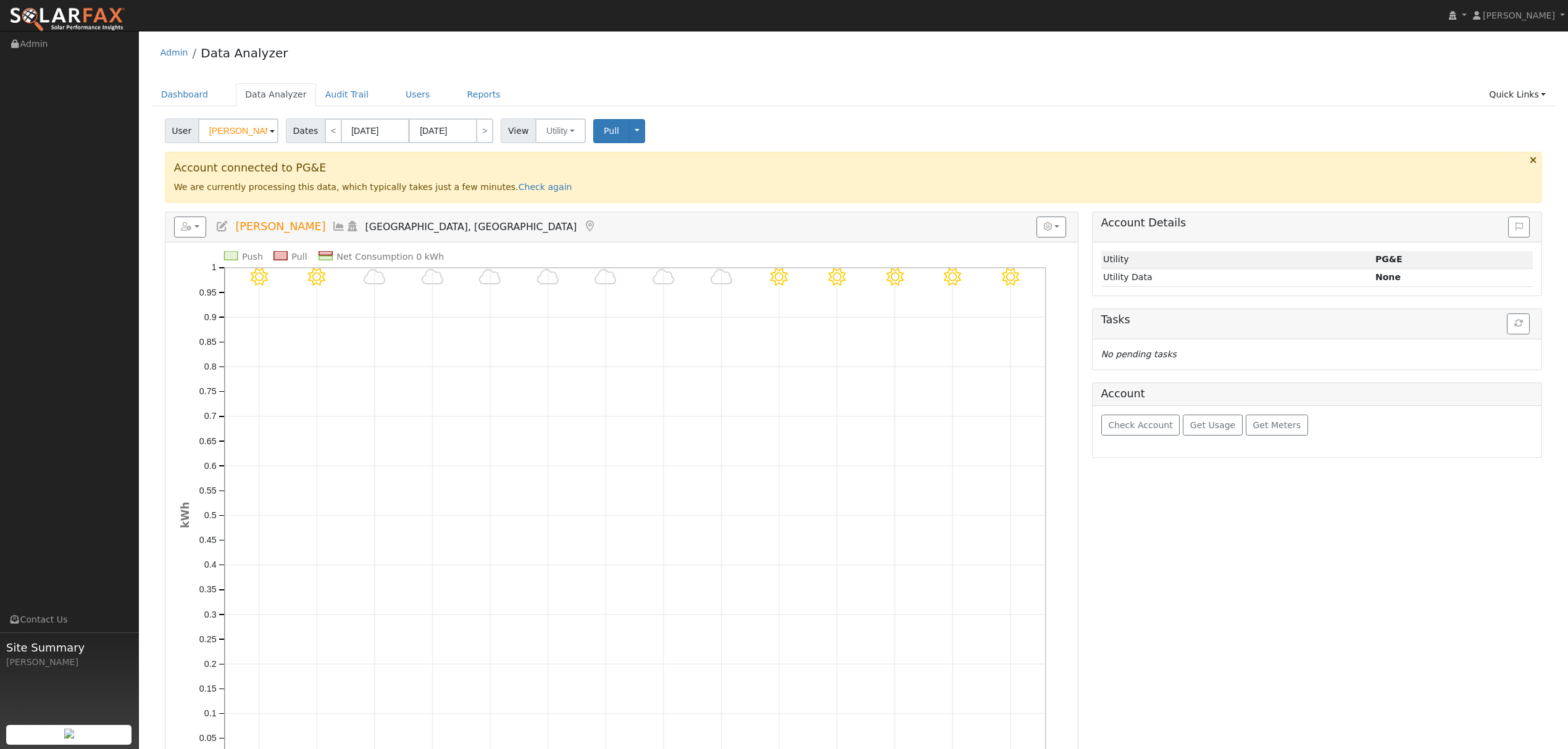
click at [332, 225] on icon at bounding box center [338, 226] width 14 height 11
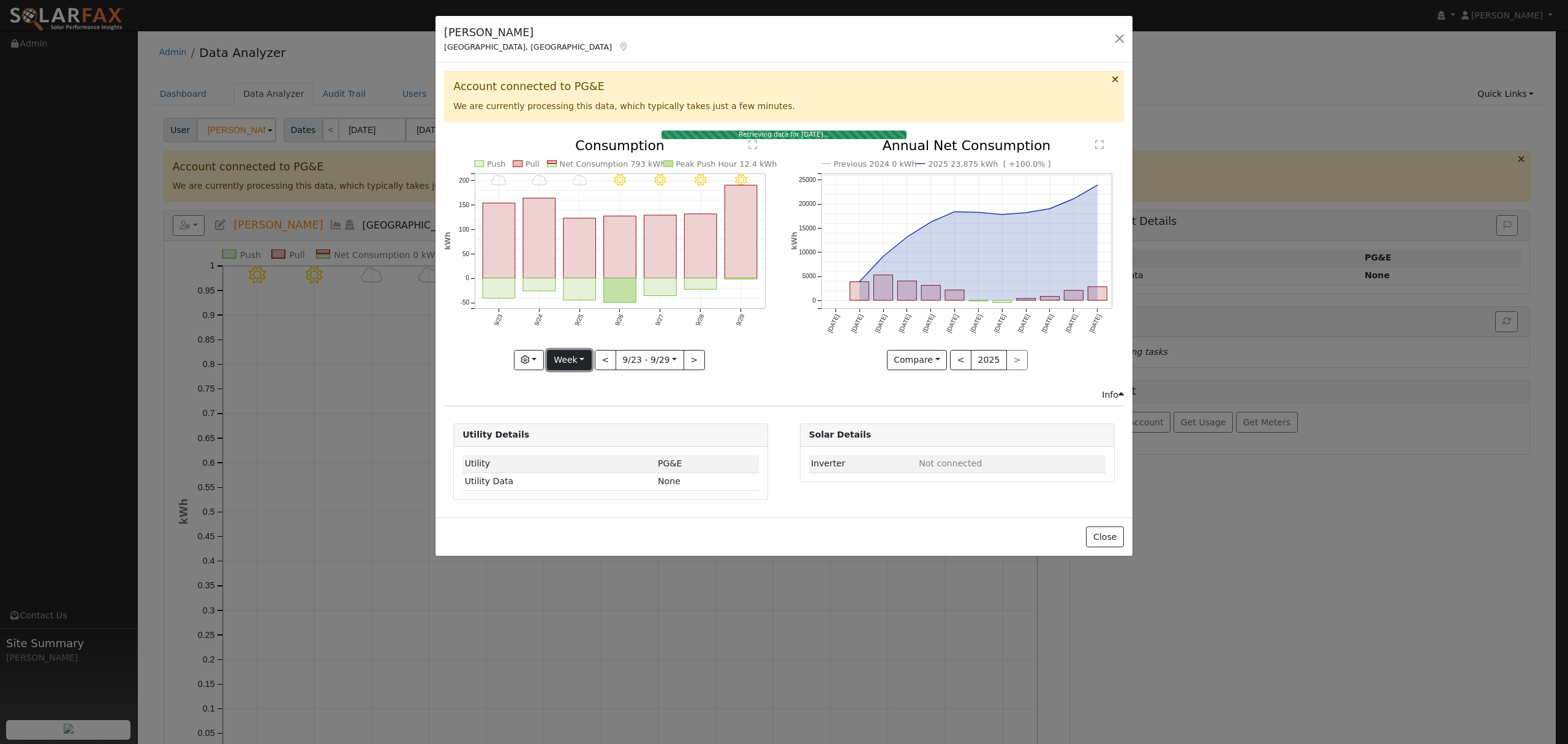
click at [581, 364] on button "Week" at bounding box center [569, 360] width 44 height 21
click at [590, 441] on link "Year" at bounding box center [590, 437] width 85 height 17
type input "[DATE]"
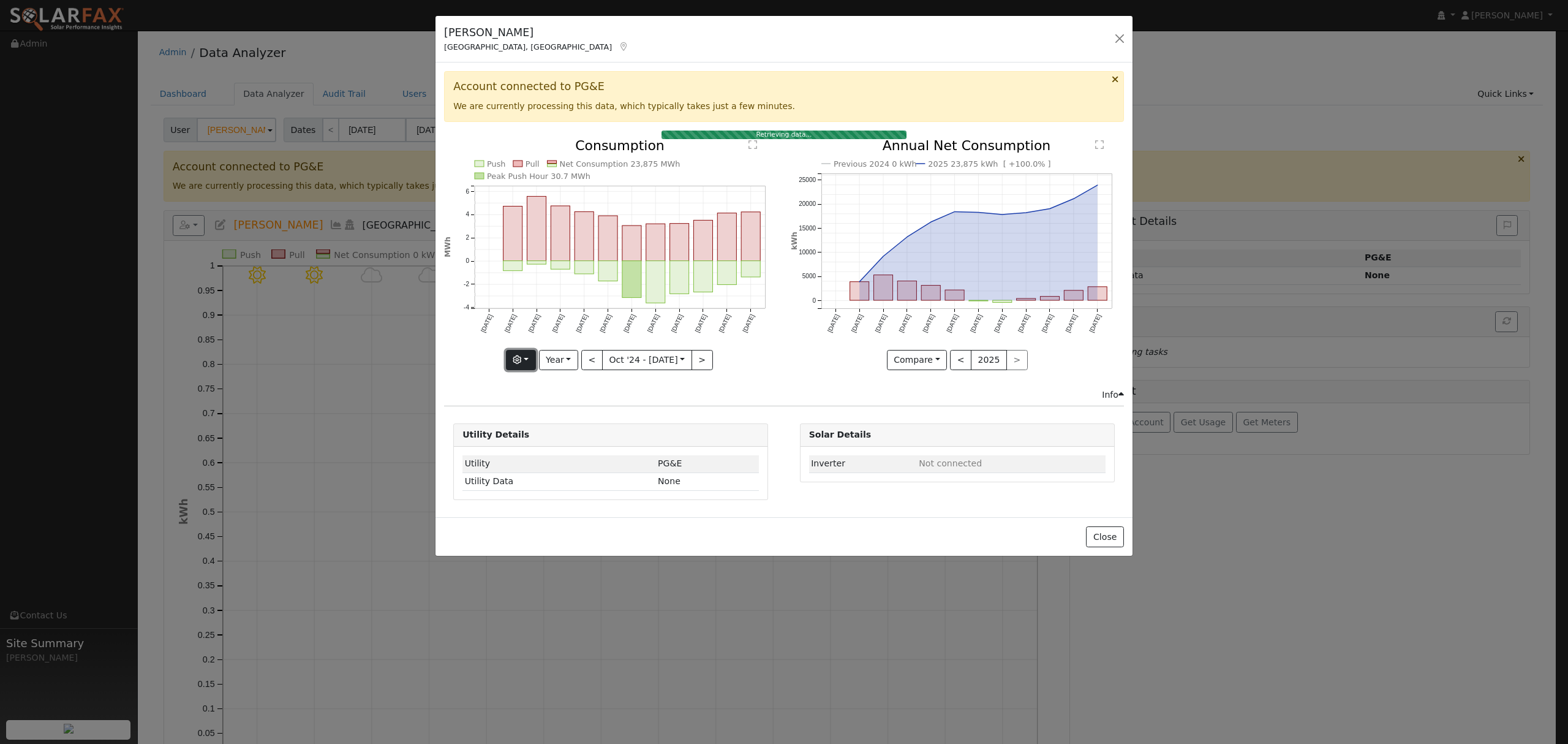
click at [521, 363] on icon "button" at bounding box center [516, 360] width 8 height 8
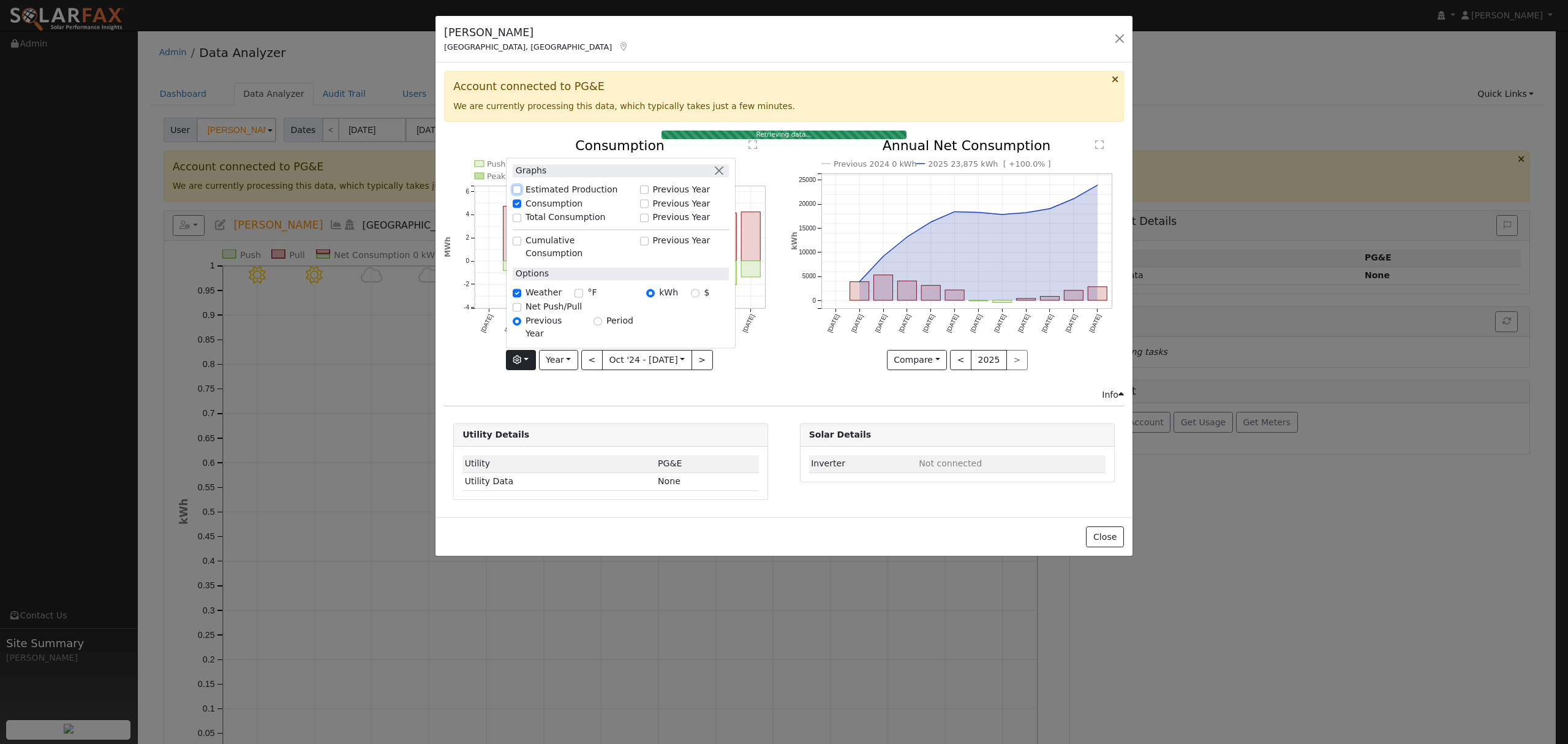
click at [520, 194] on input "Estimated Production" at bounding box center [516, 190] width 8 height 8
click at [752, 377] on div "Estimated Production 45.8 MWh Push Pull Net Consumption 23,875 MWh Peak Product…" at bounding box center [611, 263] width 346 height 249
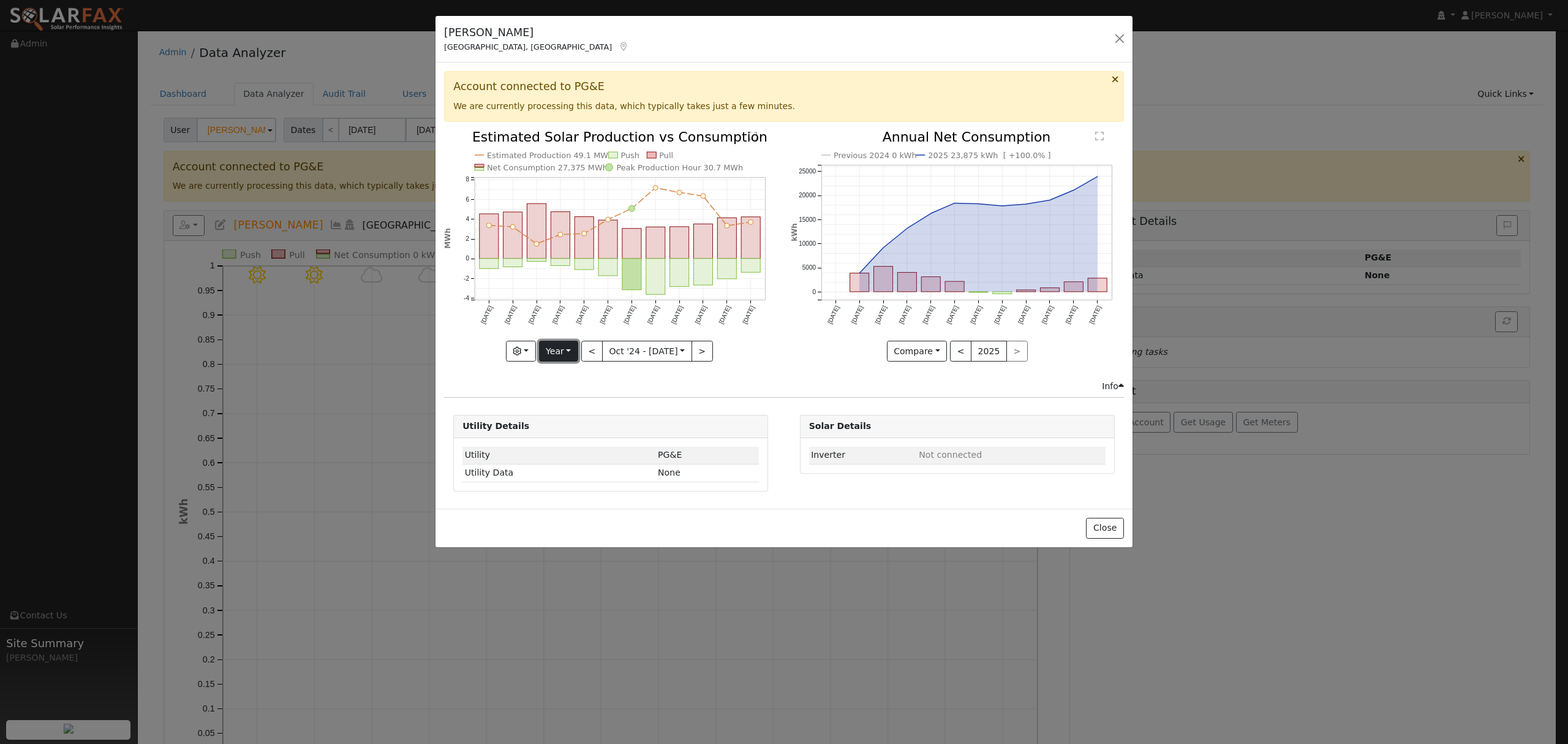
click at [561, 353] on button "Year" at bounding box center [559, 351] width 39 height 21
click at [565, 428] on link "Year" at bounding box center [582, 428] width 85 height 17
click at [527, 356] on button "button" at bounding box center [521, 351] width 30 height 21
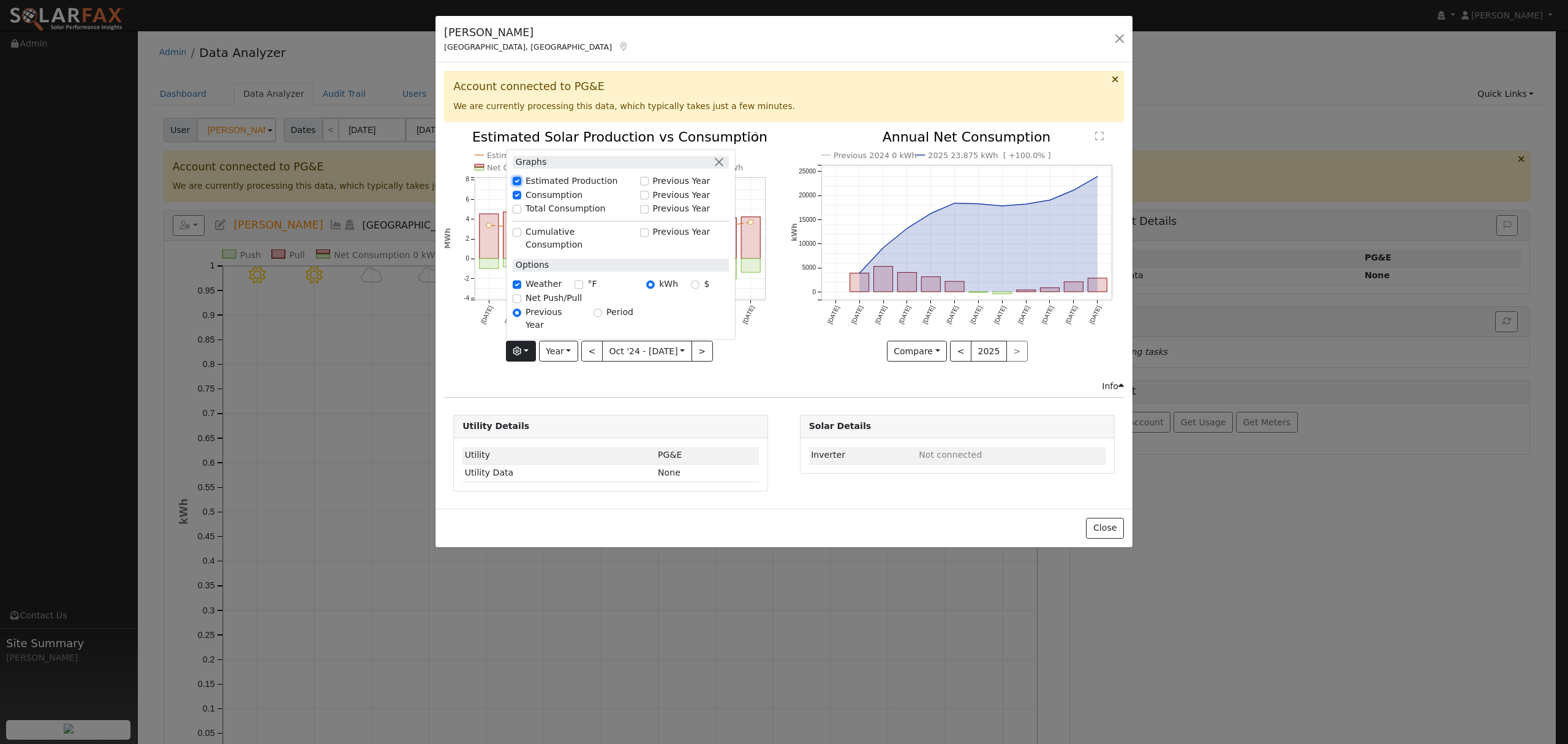
click at [518, 186] on input "Estimated Production" at bounding box center [516, 181] width 8 height 8
checkbox input "false"
click at [770, 366] on div "Push Pull Net Consumption 27,375 MWh Peak Push Hour 30.7 MWh [DATE] Nov '[DATE]…" at bounding box center [611, 255] width 346 height 249
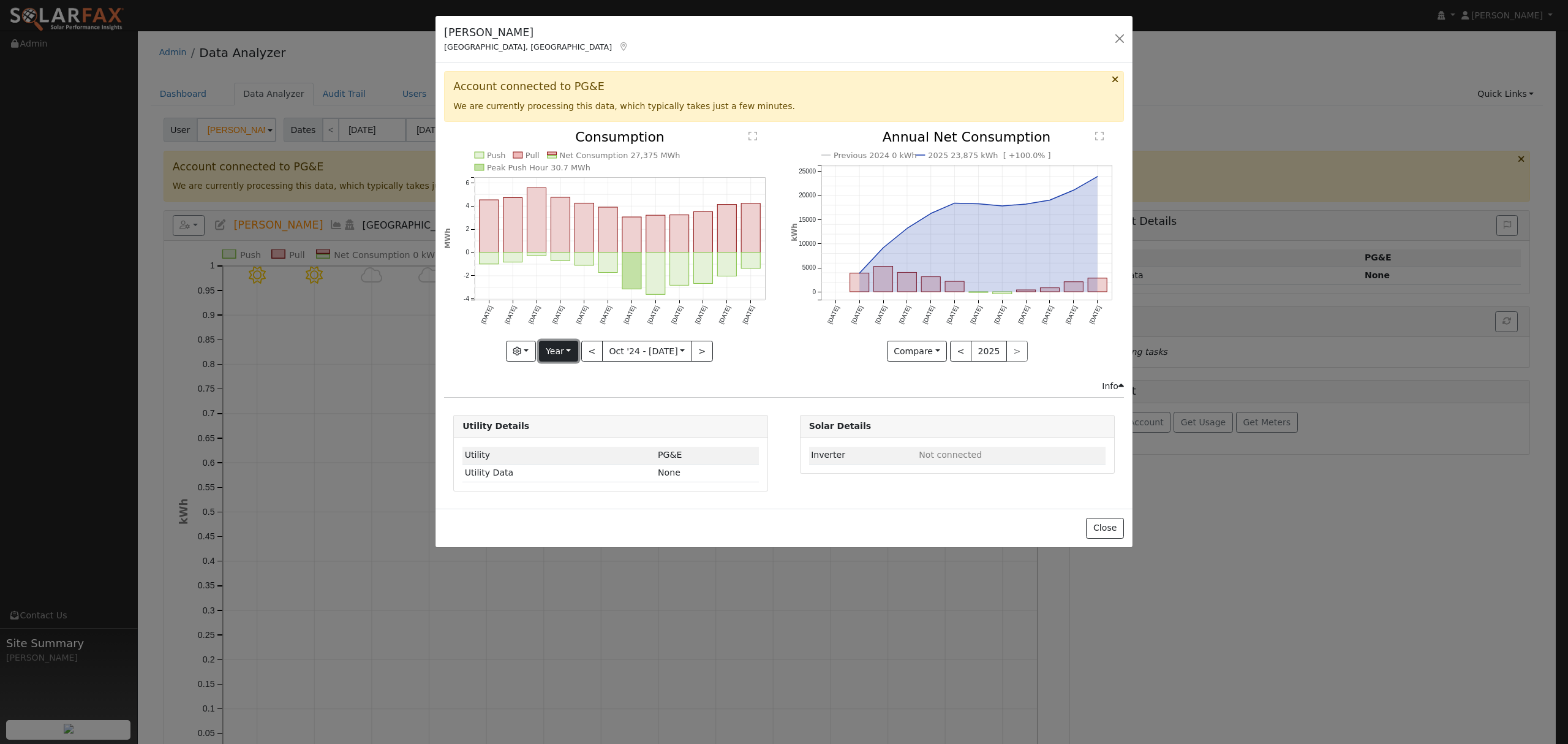
click at [561, 354] on button "Year" at bounding box center [559, 351] width 39 height 21
click at [567, 427] on link "Year" at bounding box center [582, 428] width 85 height 17
click at [532, 353] on button "button" at bounding box center [521, 351] width 30 height 21
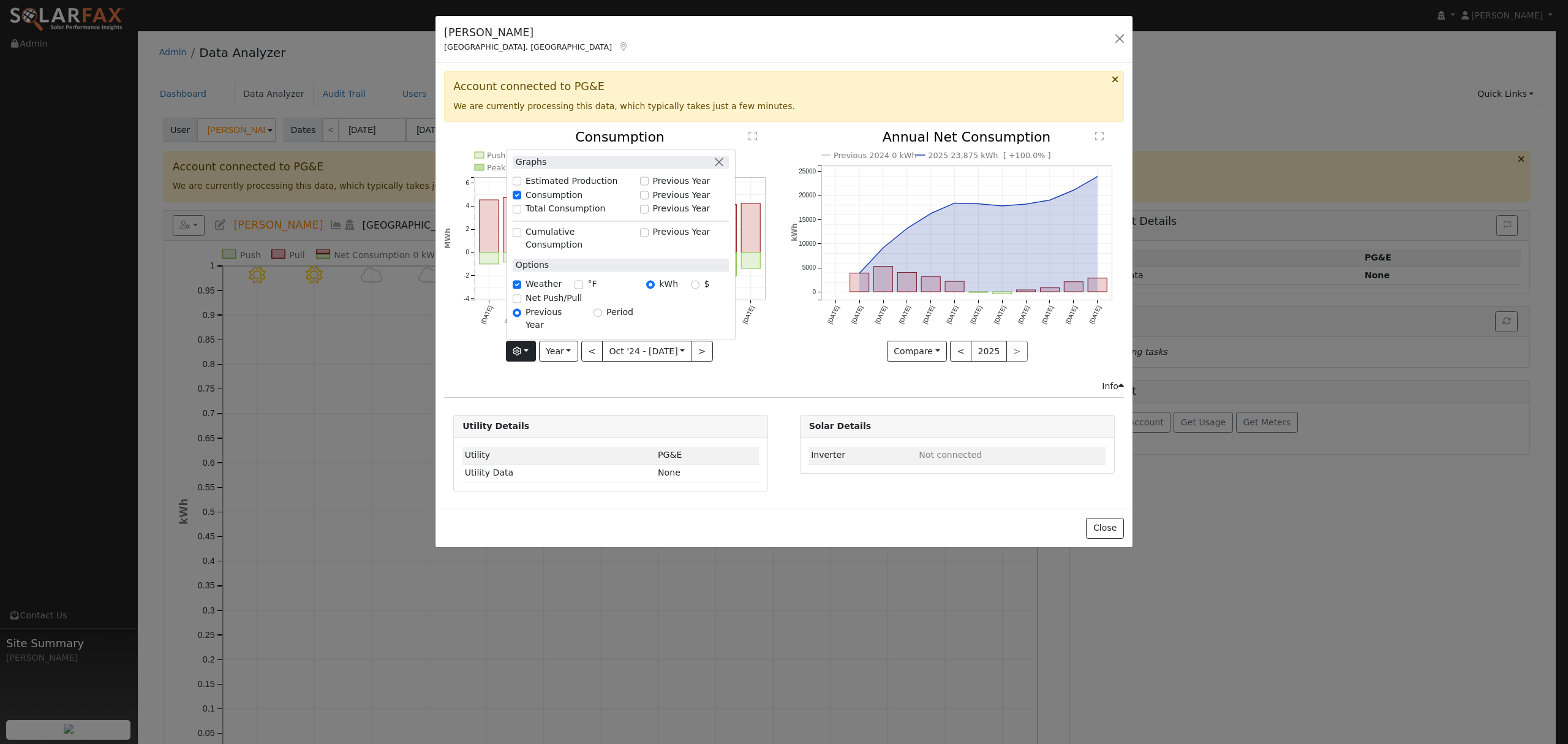
click at [557, 386] on div "Info" at bounding box center [784, 386] width 693 height 13
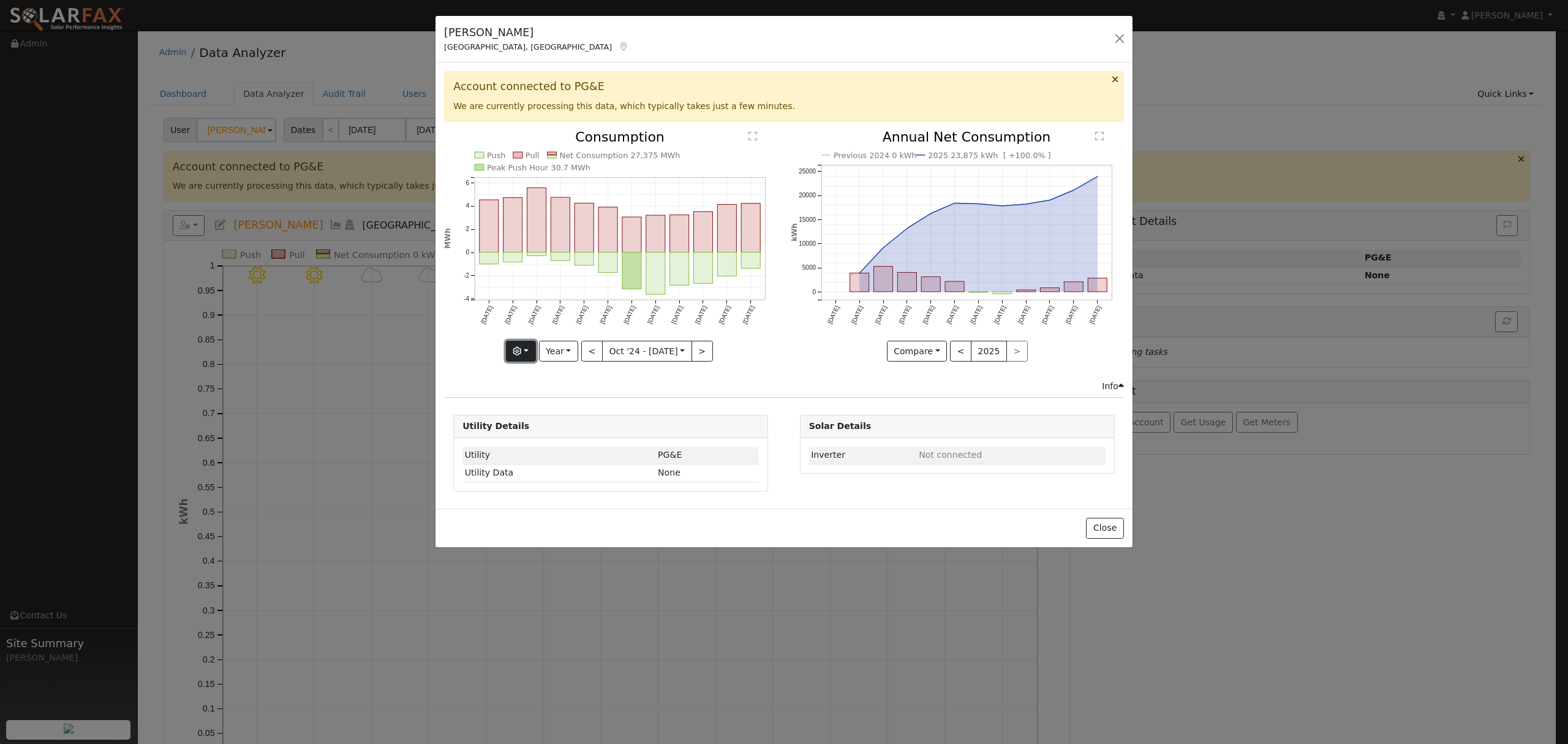
click at [530, 354] on button "button" at bounding box center [521, 351] width 30 height 21
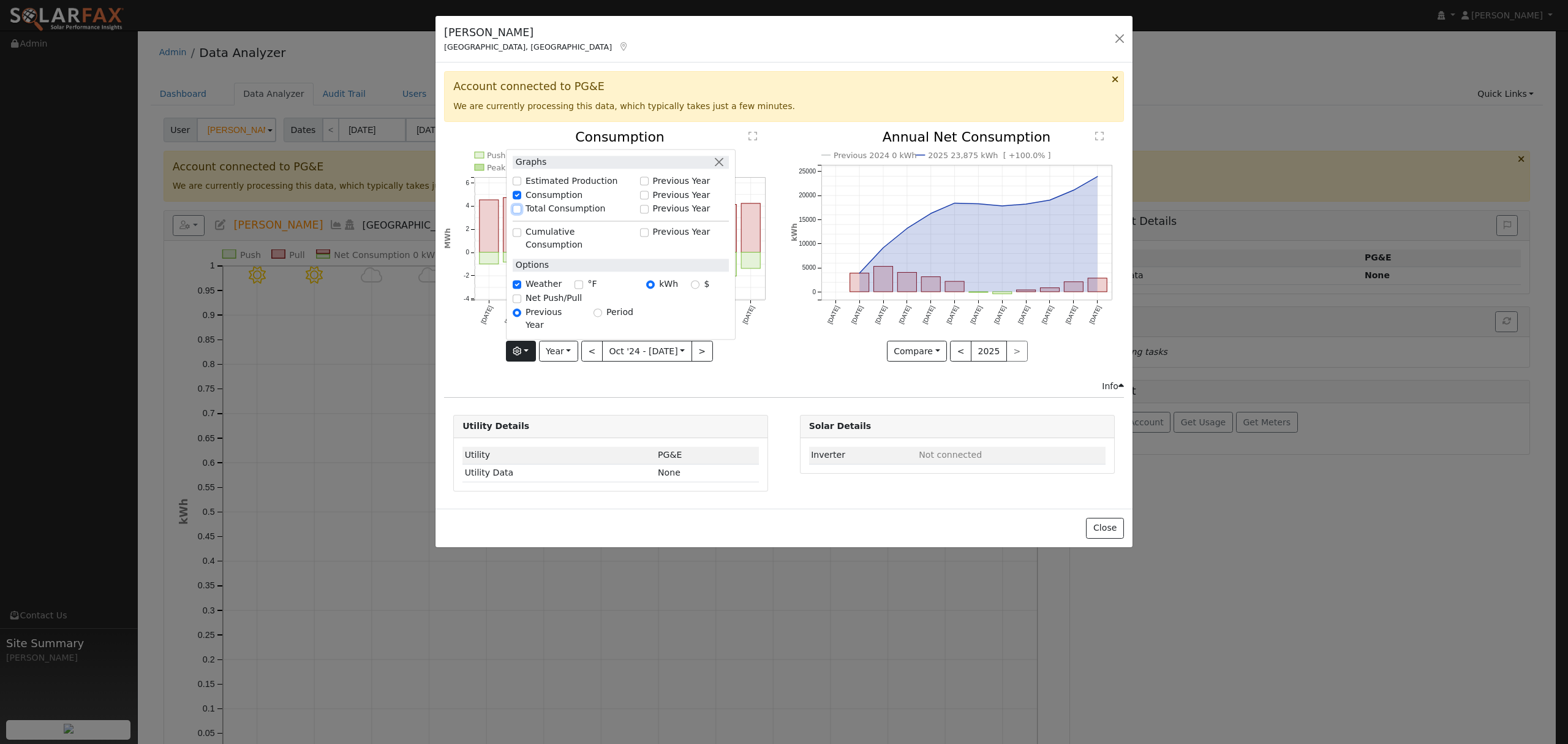
click at [518, 213] on input "Total Consumption" at bounding box center [516, 209] width 8 height 8
checkbox input "true"
click at [650, 393] on div "Info" at bounding box center [784, 386] width 693 height 13
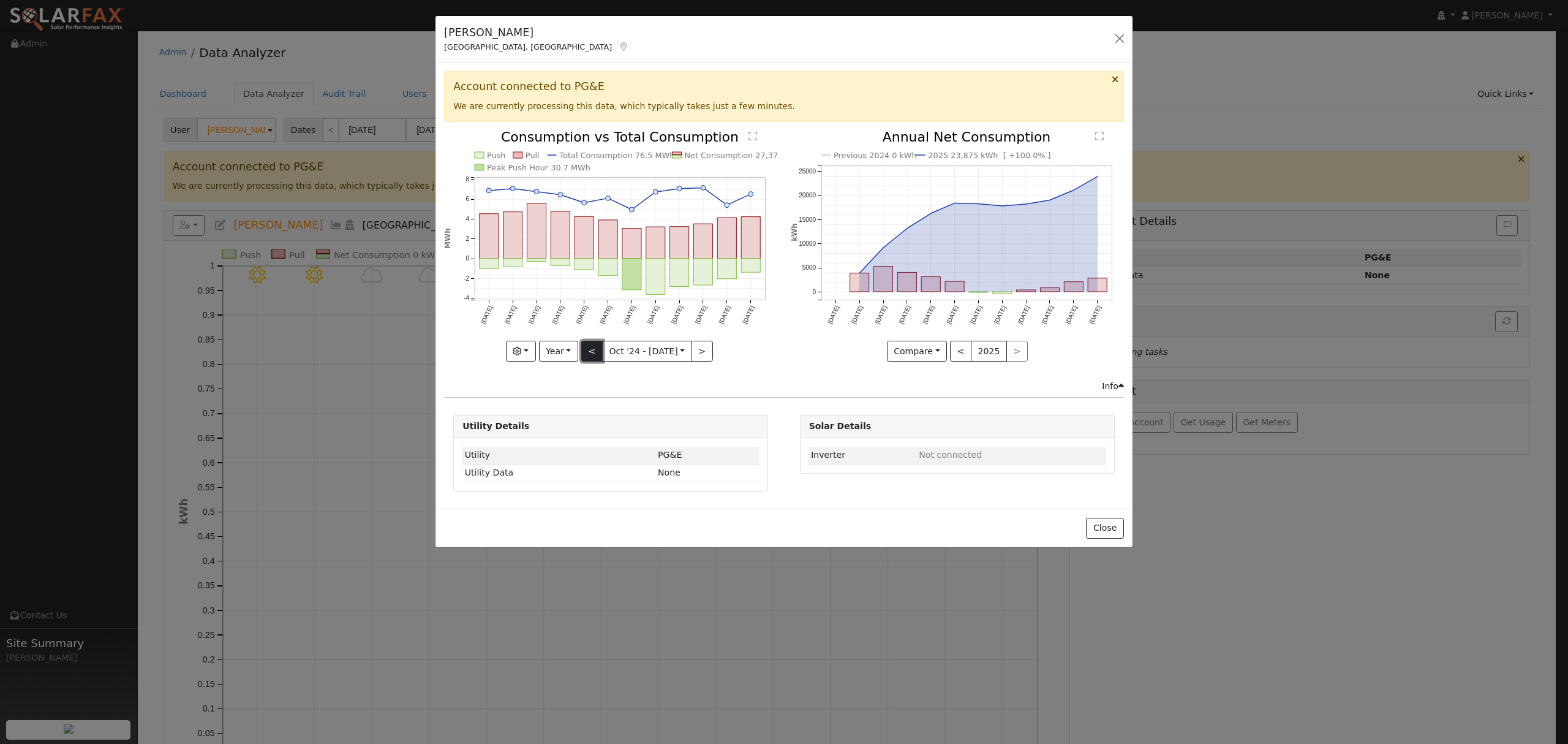
click at [598, 350] on button "<" at bounding box center [592, 351] width 22 height 21
type input "[DATE]"
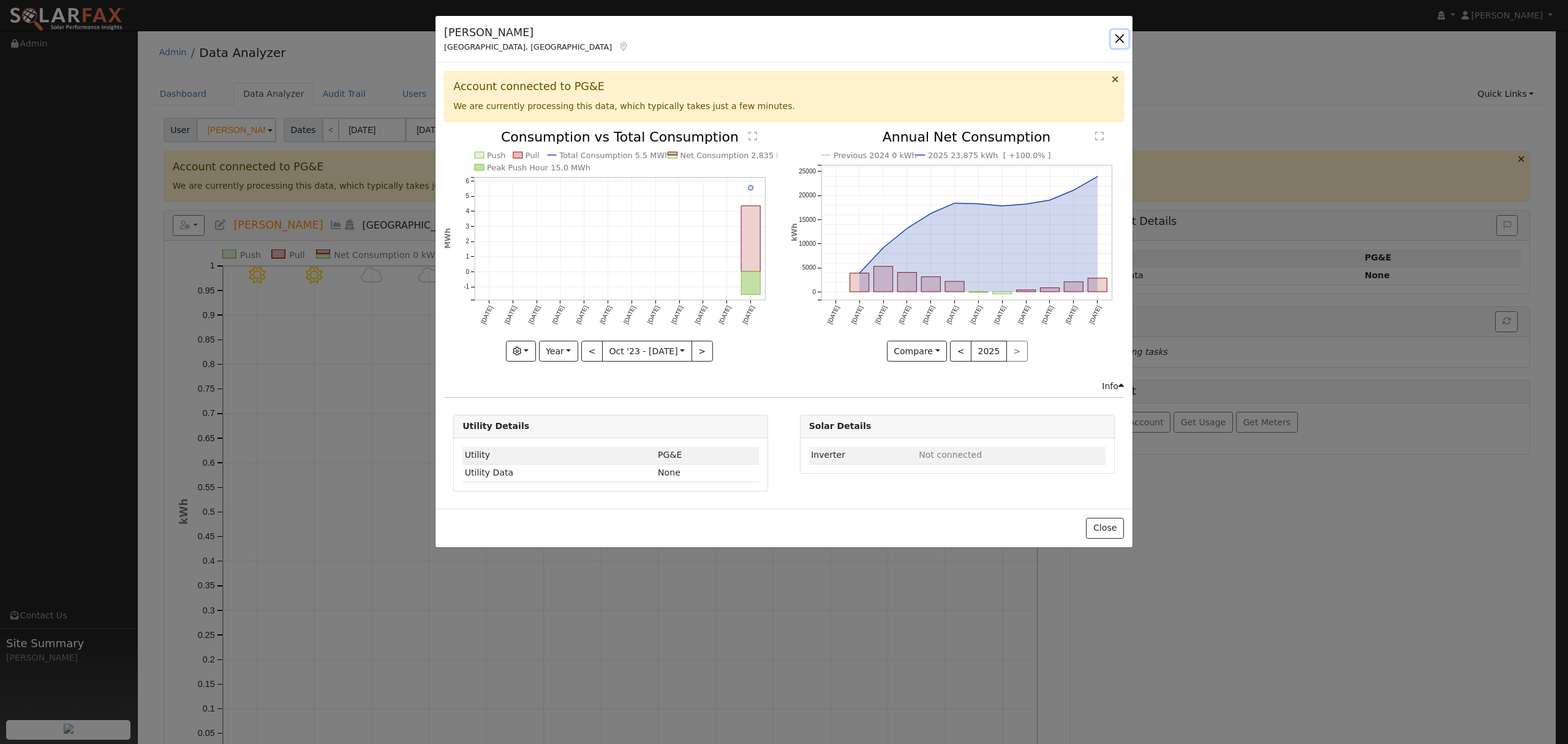
click at [1114, 35] on button "button" at bounding box center [1120, 39] width 17 height 17
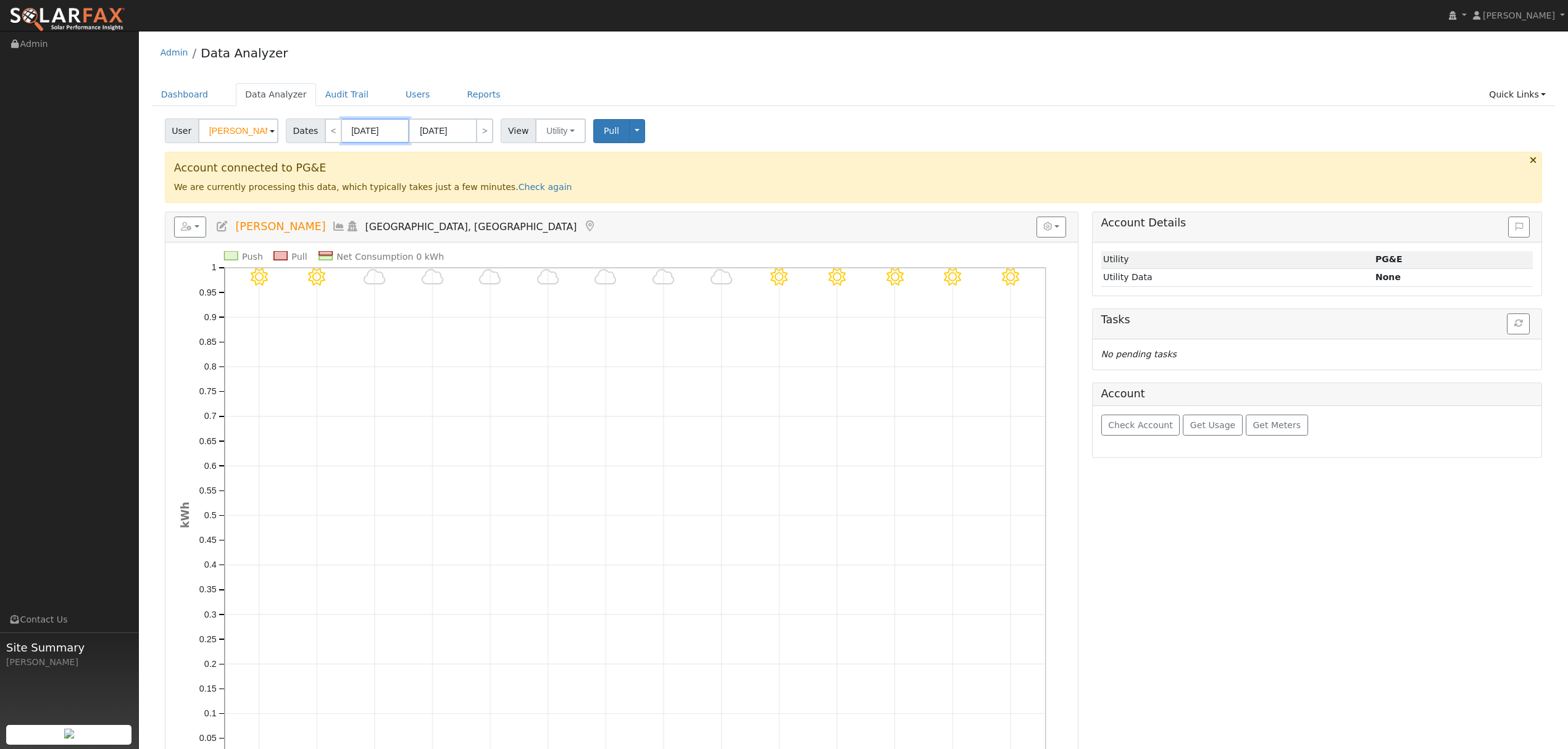
click at [359, 133] on input "[DATE]" at bounding box center [375, 130] width 68 height 24
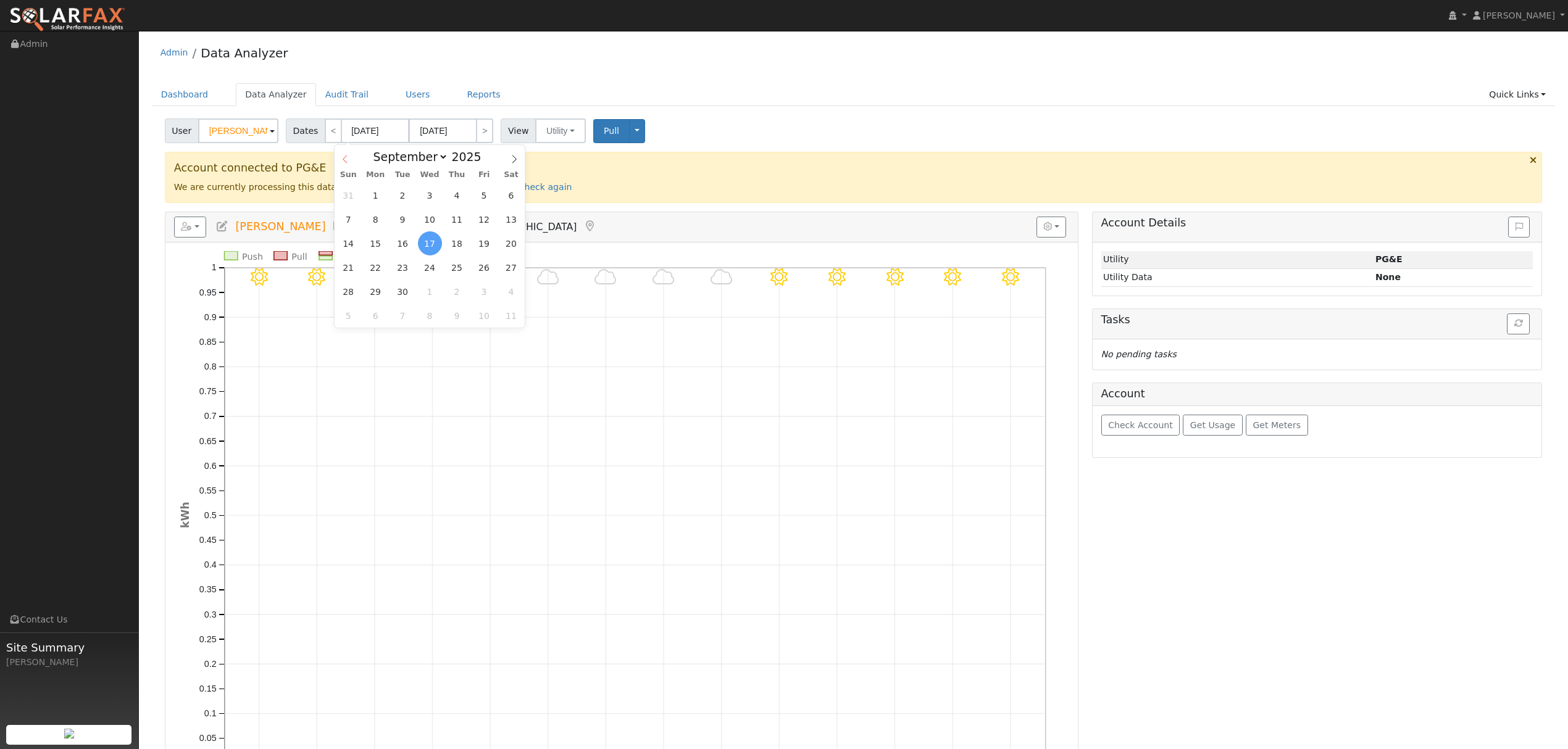
click at [344, 161] on icon at bounding box center [344, 159] width 9 height 9
click at [344, 161] on icon at bounding box center [344, 159] width 9 height 9
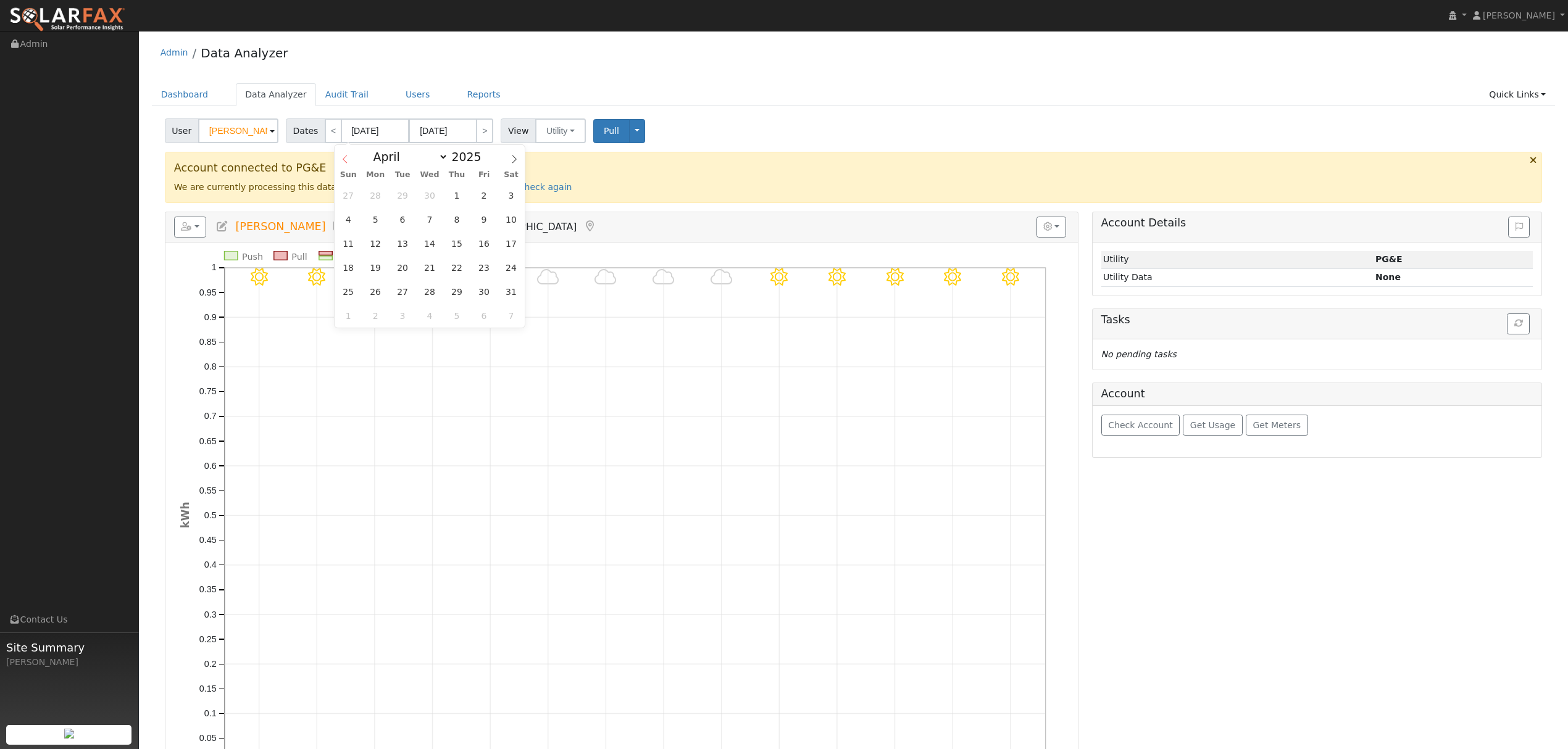
click at [344, 161] on icon at bounding box center [344, 159] width 9 height 9
select select "0"
click at [344, 161] on icon at bounding box center [344, 159] width 9 height 9
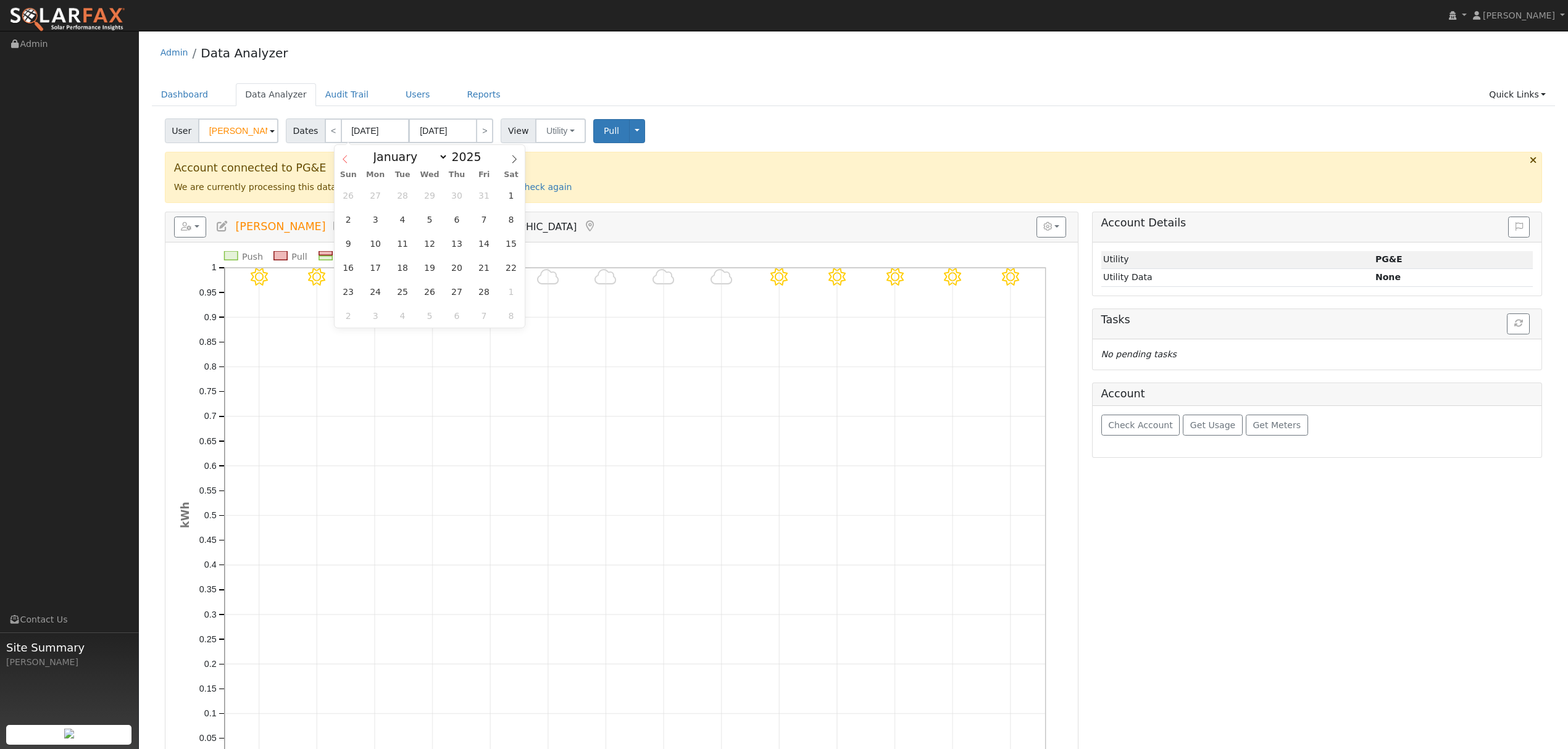
type input "2024"
click at [344, 161] on icon at bounding box center [344, 159] width 9 height 9
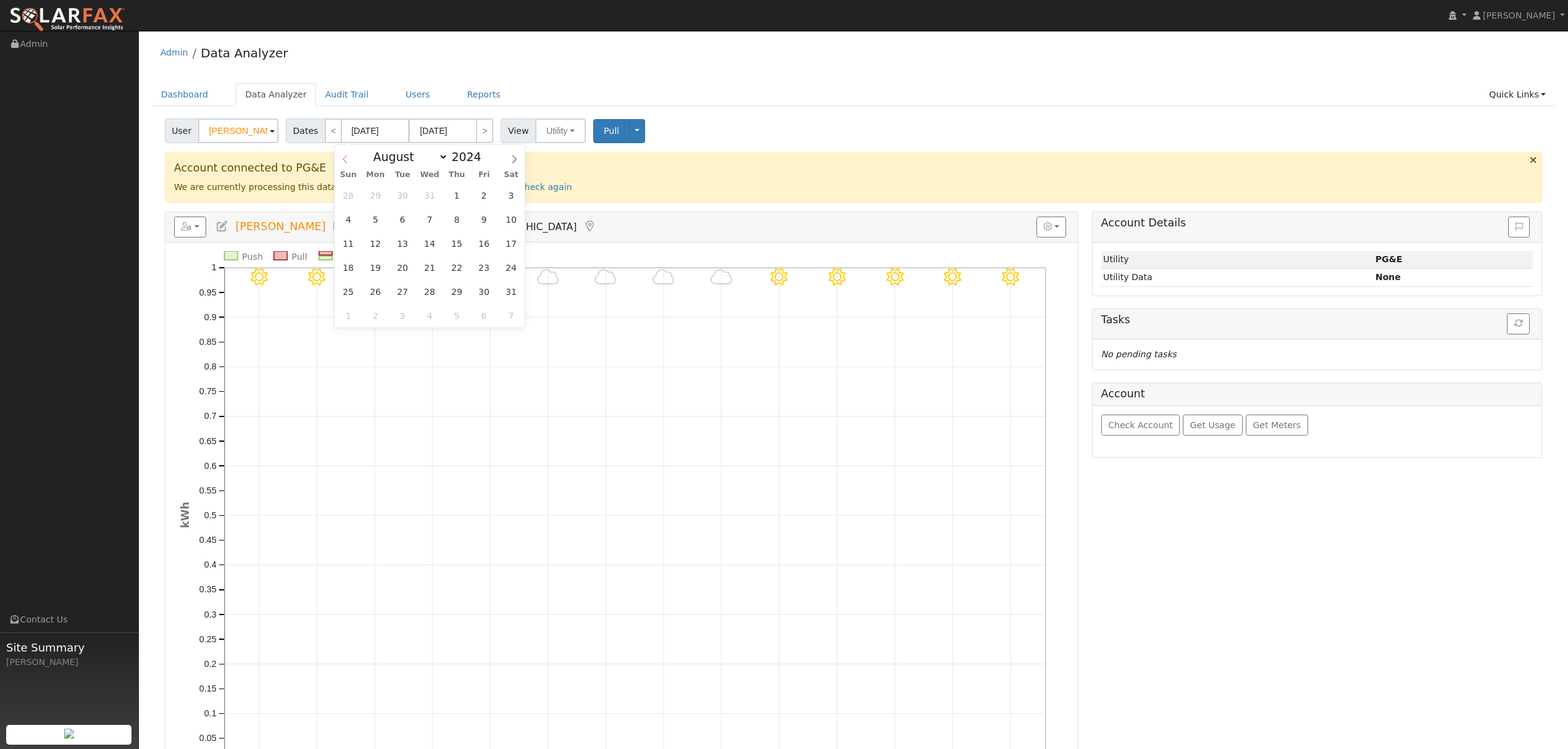
click at [344, 161] on icon at bounding box center [344, 159] width 9 height 9
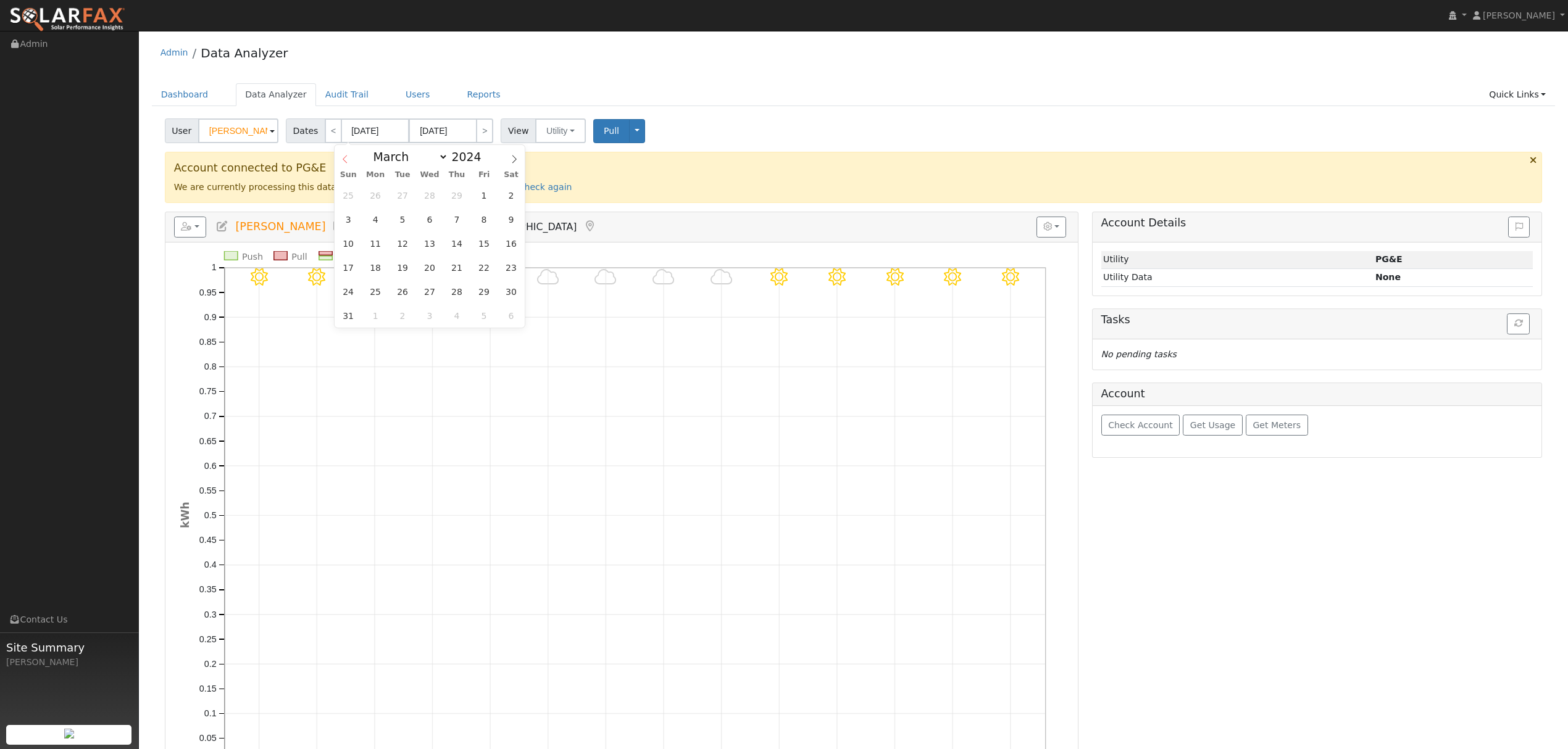
click at [344, 161] on icon at bounding box center [344, 159] width 9 height 9
select select "0"
click at [371, 193] on span "1" at bounding box center [375, 195] width 24 height 24
type input "[DATE]"
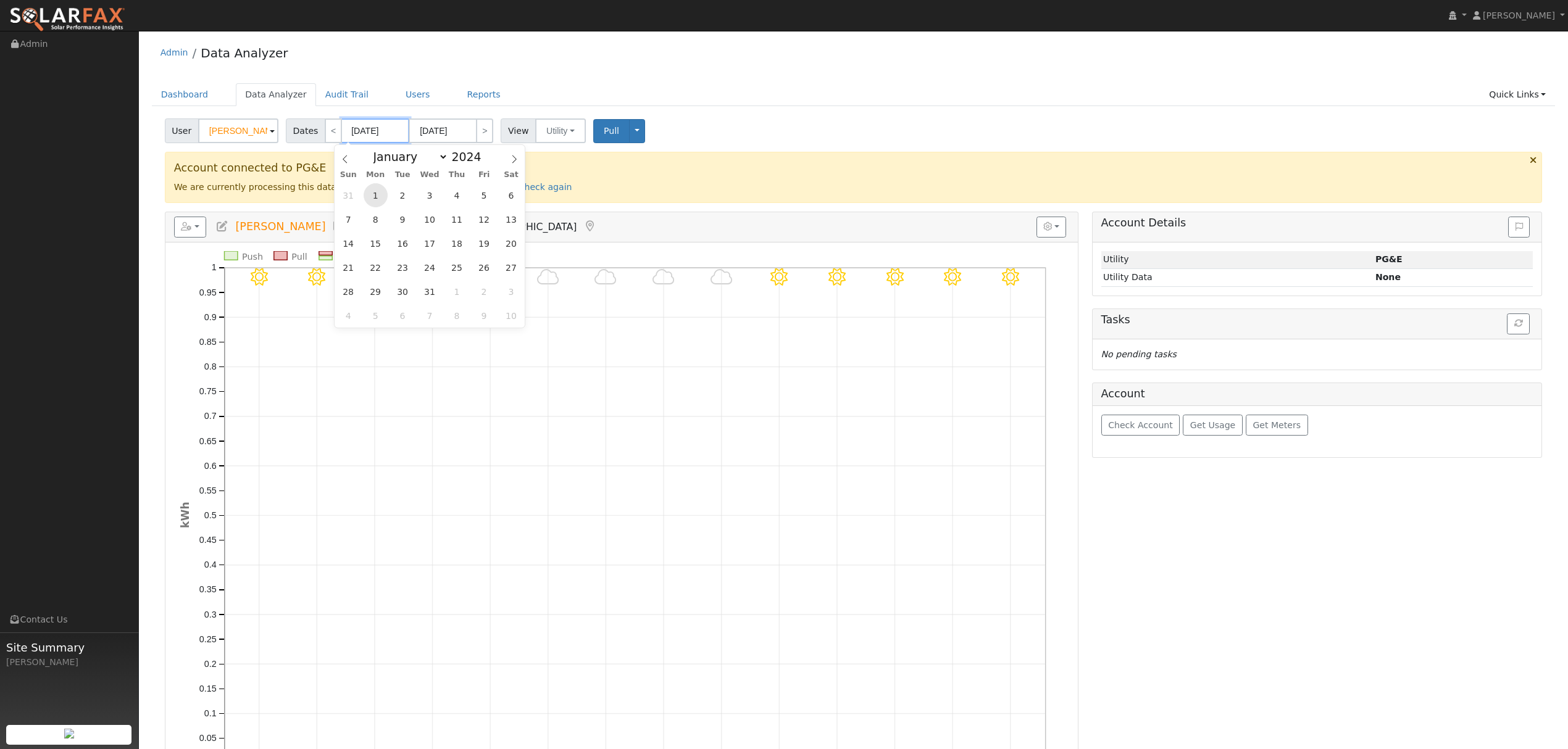
type input "[DATE]"
type input "2024"
select select "0"
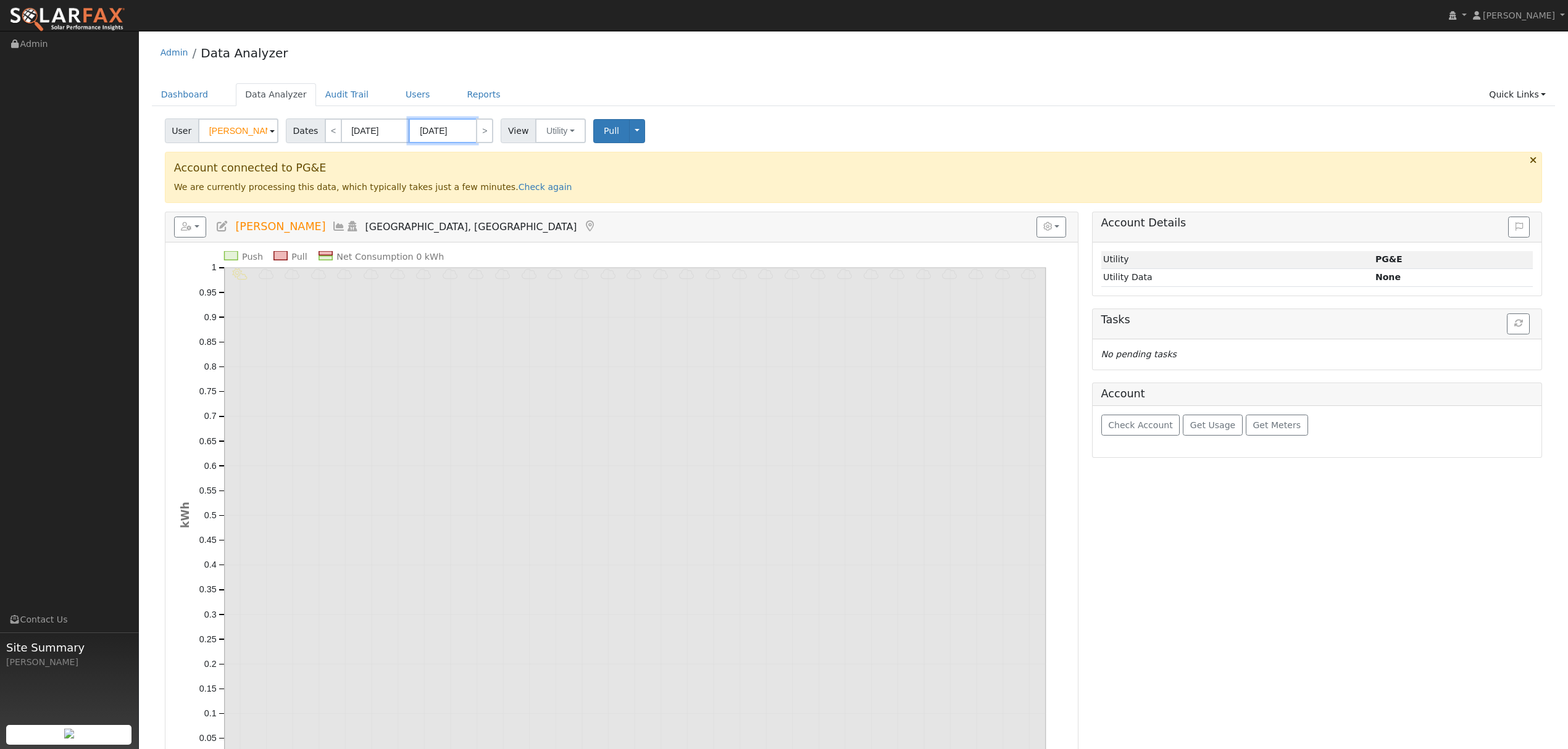
click at [449, 129] on input "[DATE]" at bounding box center [442, 130] width 68 height 24
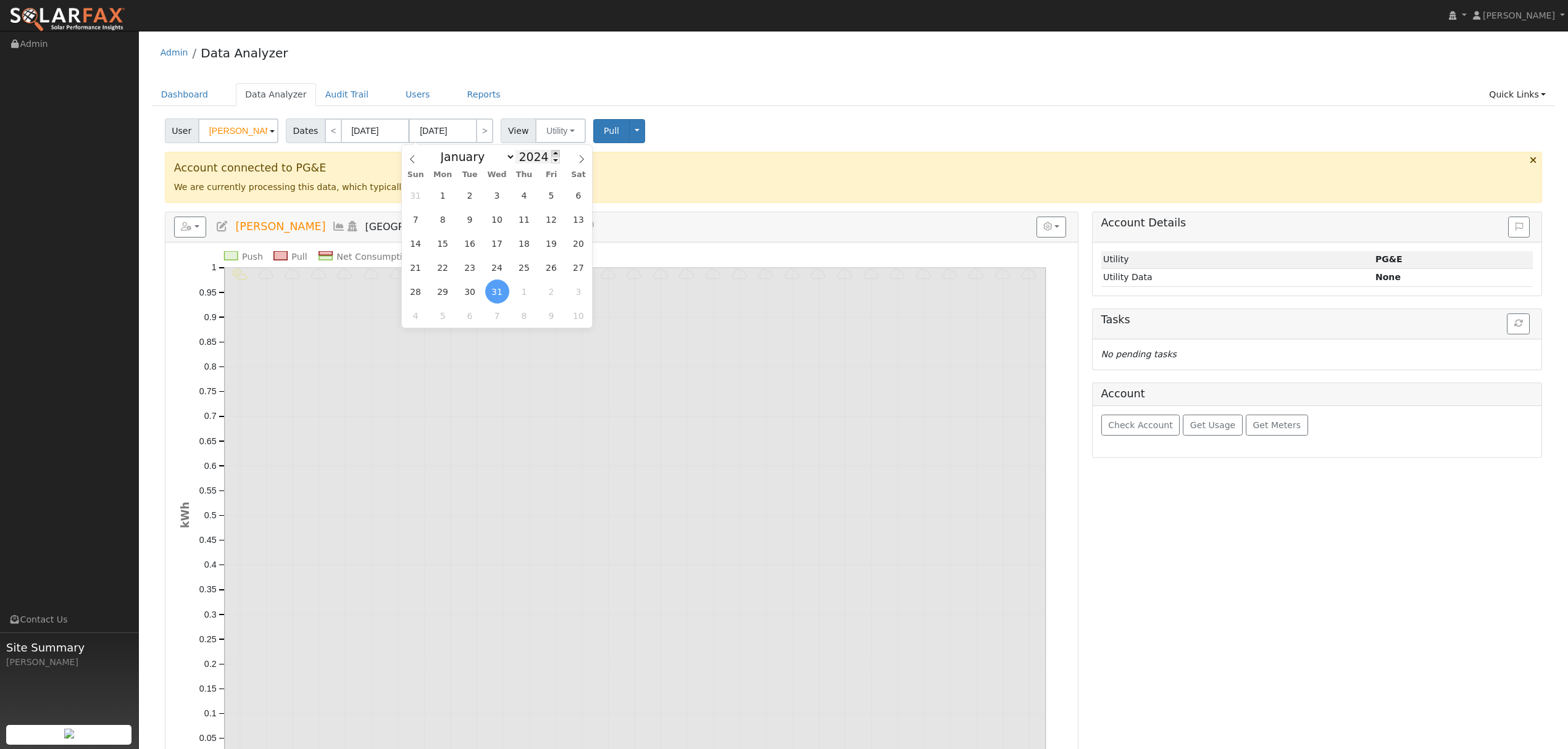
click at [551, 153] on span at bounding box center [555, 153] width 9 height 7
type input "2025"
click at [505, 157] on select "January February March April May June July August September October November De…" at bounding box center [475, 157] width 81 height 14
select select "8"
click at [443, 149] on select "January February March April May June July August September October November De…" at bounding box center [475, 157] width 81 height 14
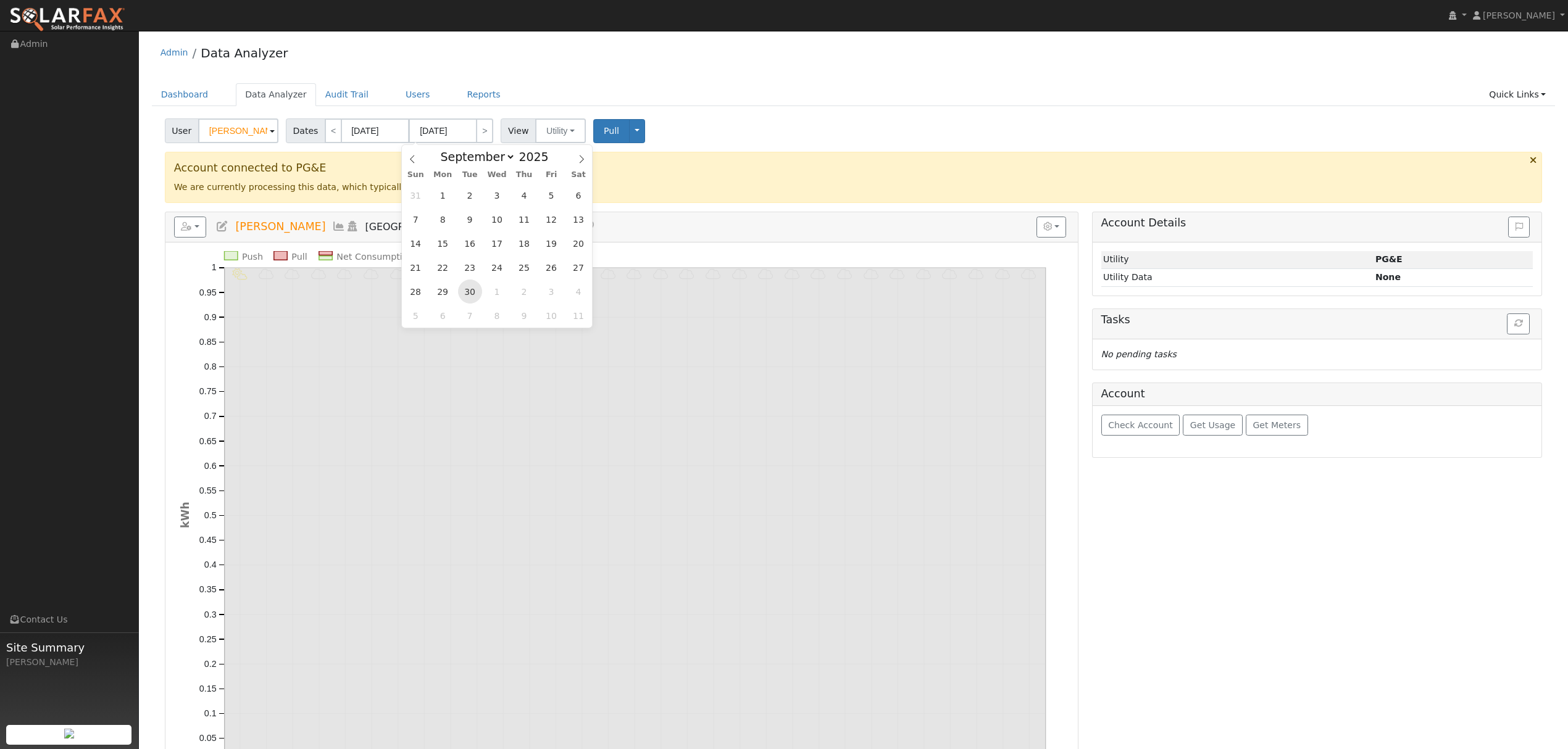
click at [473, 294] on span "30" at bounding box center [470, 292] width 24 height 24
type input "[DATE]"
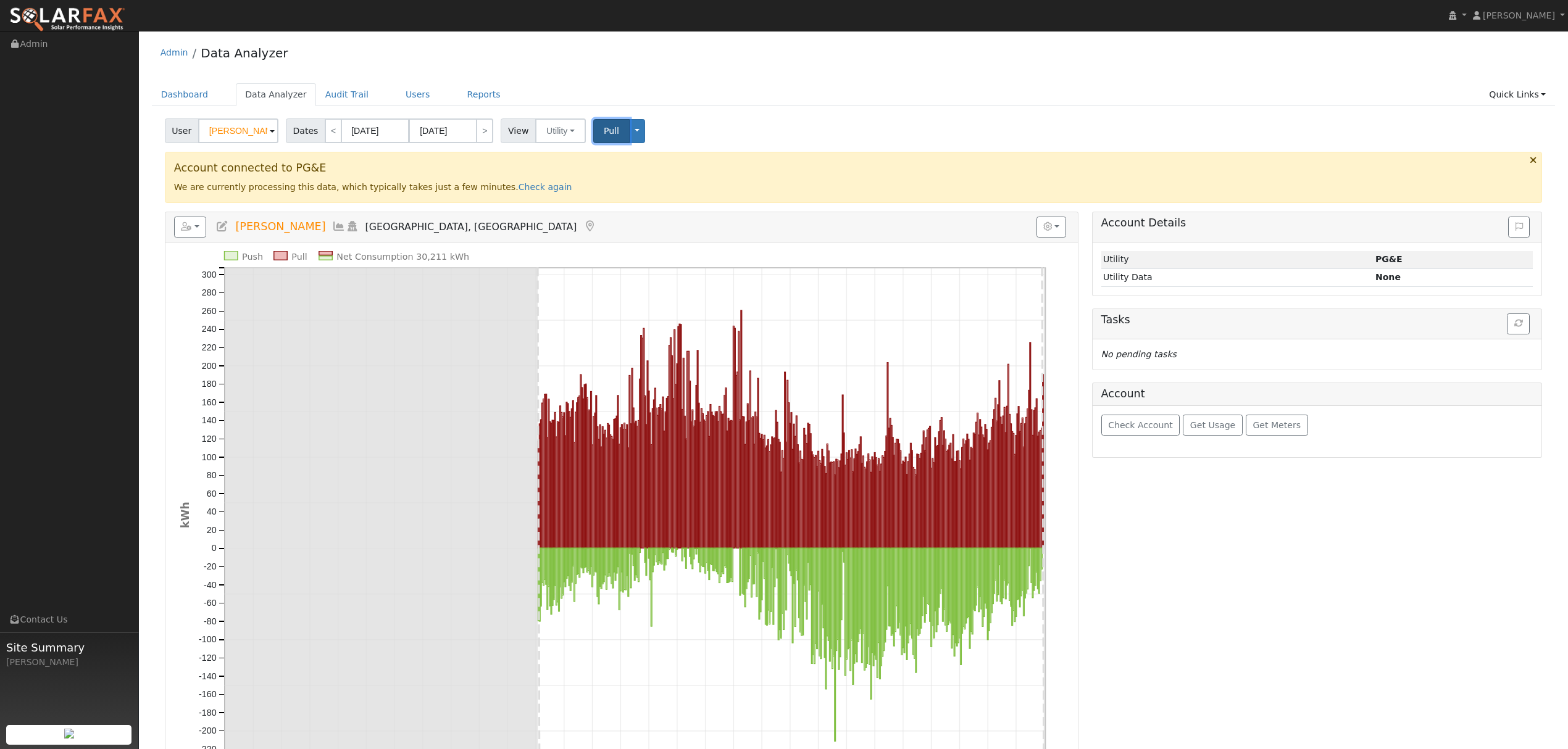
click at [604, 130] on span "Pull" at bounding box center [611, 130] width 15 height 10
click at [379, 127] on input "[DATE]" at bounding box center [375, 130] width 68 height 24
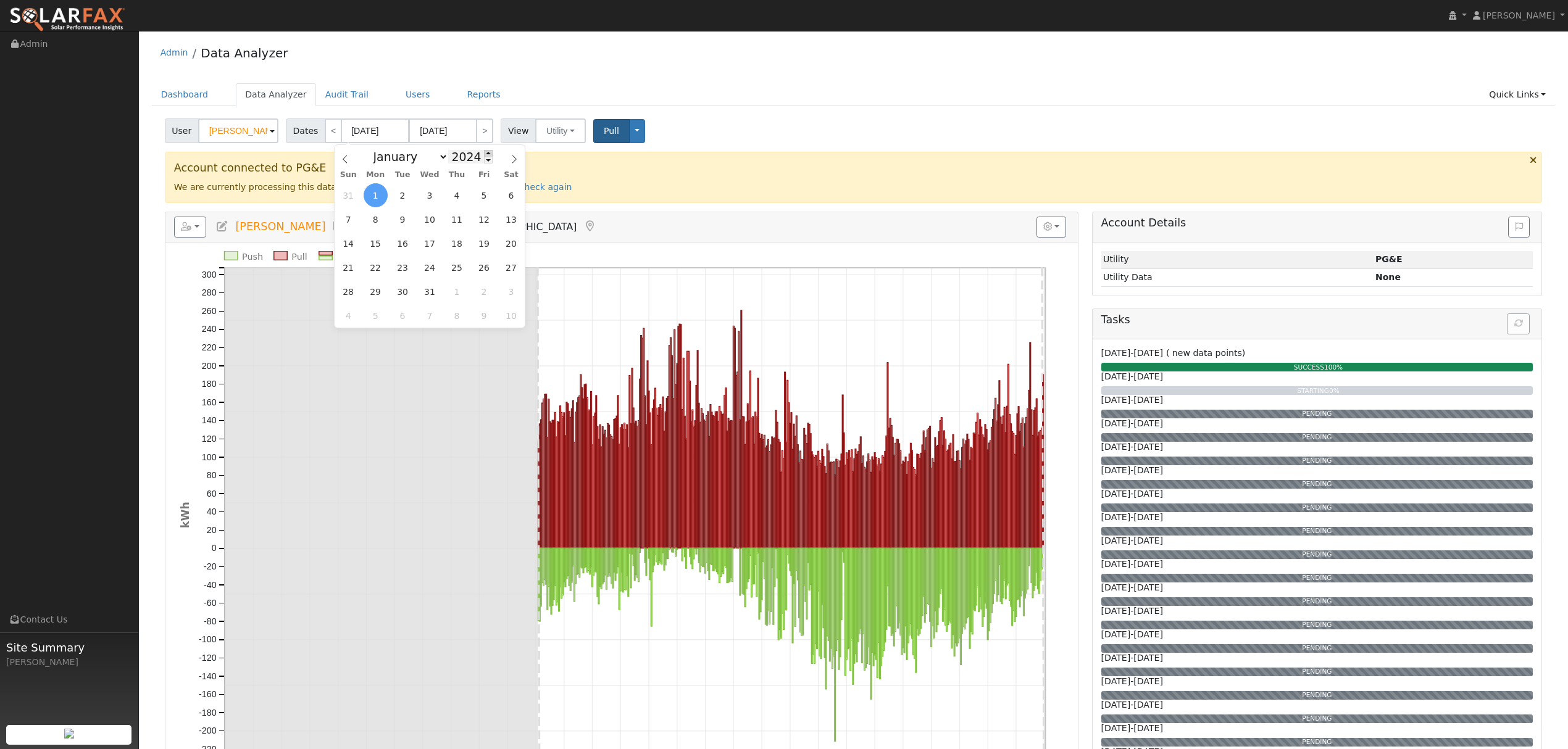
click at [484, 154] on span at bounding box center [488, 153] width 9 height 7
click at [484, 159] on span at bounding box center [488, 160] width 9 height 7
type input "2023"
click at [349, 194] on span "1" at bounding box center [348, 195] width 24 height 24
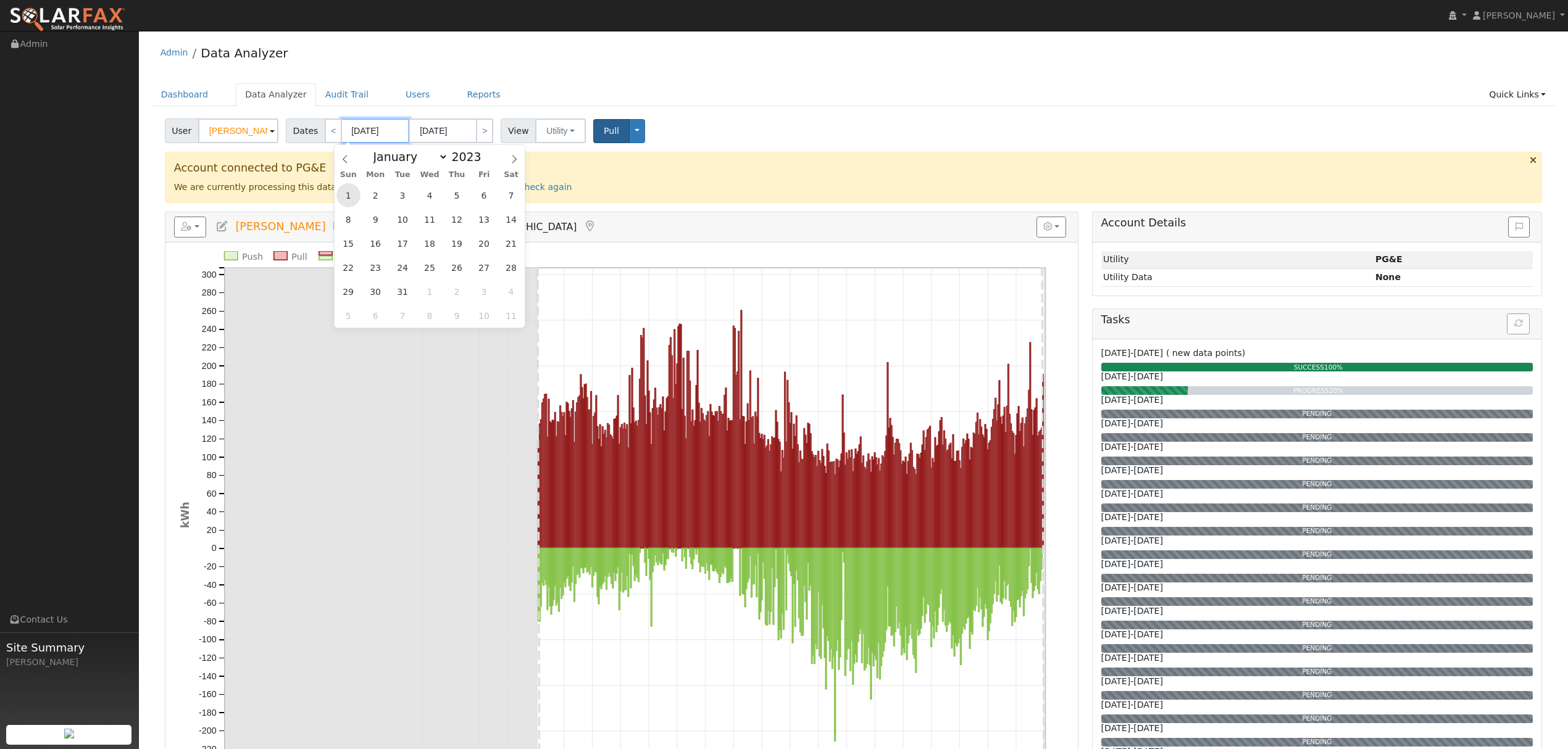
type input "[DATE]"
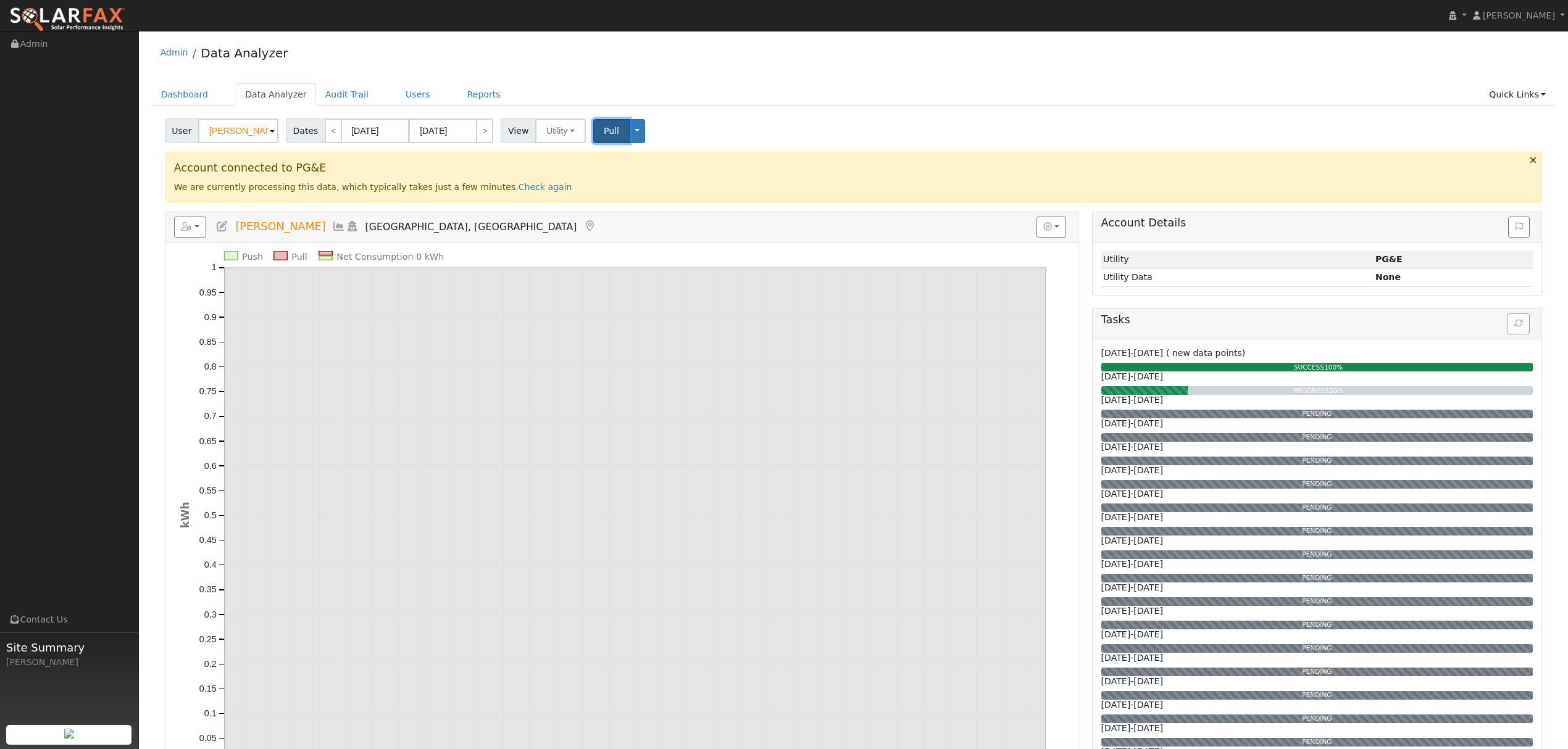
click at [604, 134] on span "Pull" at bounding box center [611, 130] width 15 height 10
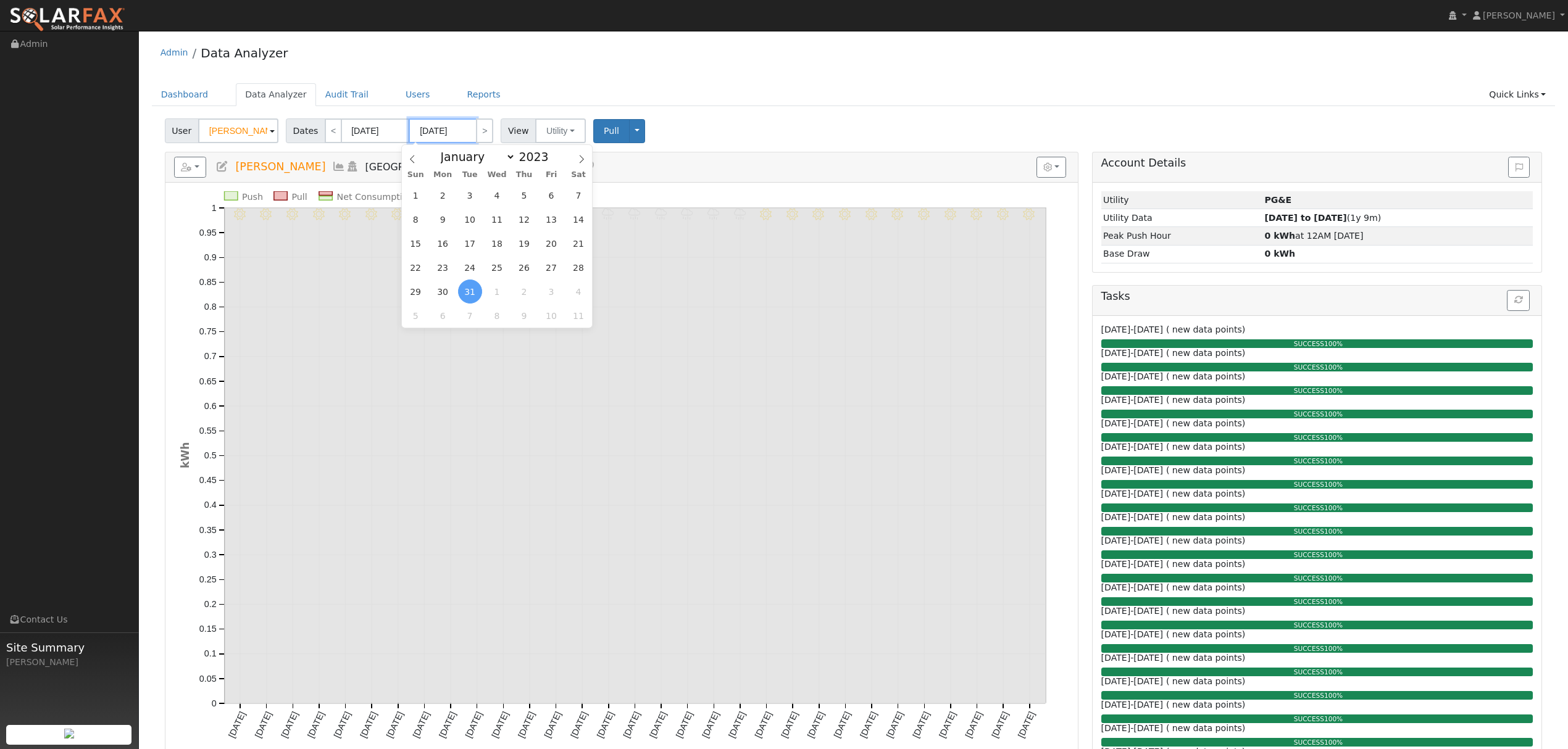
click at [441, 133] on input "[DATE]" at bounding box center [442, 130] width 68 height 24
click at [551, 153] on span at bounding box center [555, 153] width 9 height 7
click at [551, 152] on span at bounding box center [555, 153] width 9 height 7
type input "2025"
click at [502, 157] on select "January February March April May June July August September October November De…" at bounding box center [475, 157] width 81 height 14
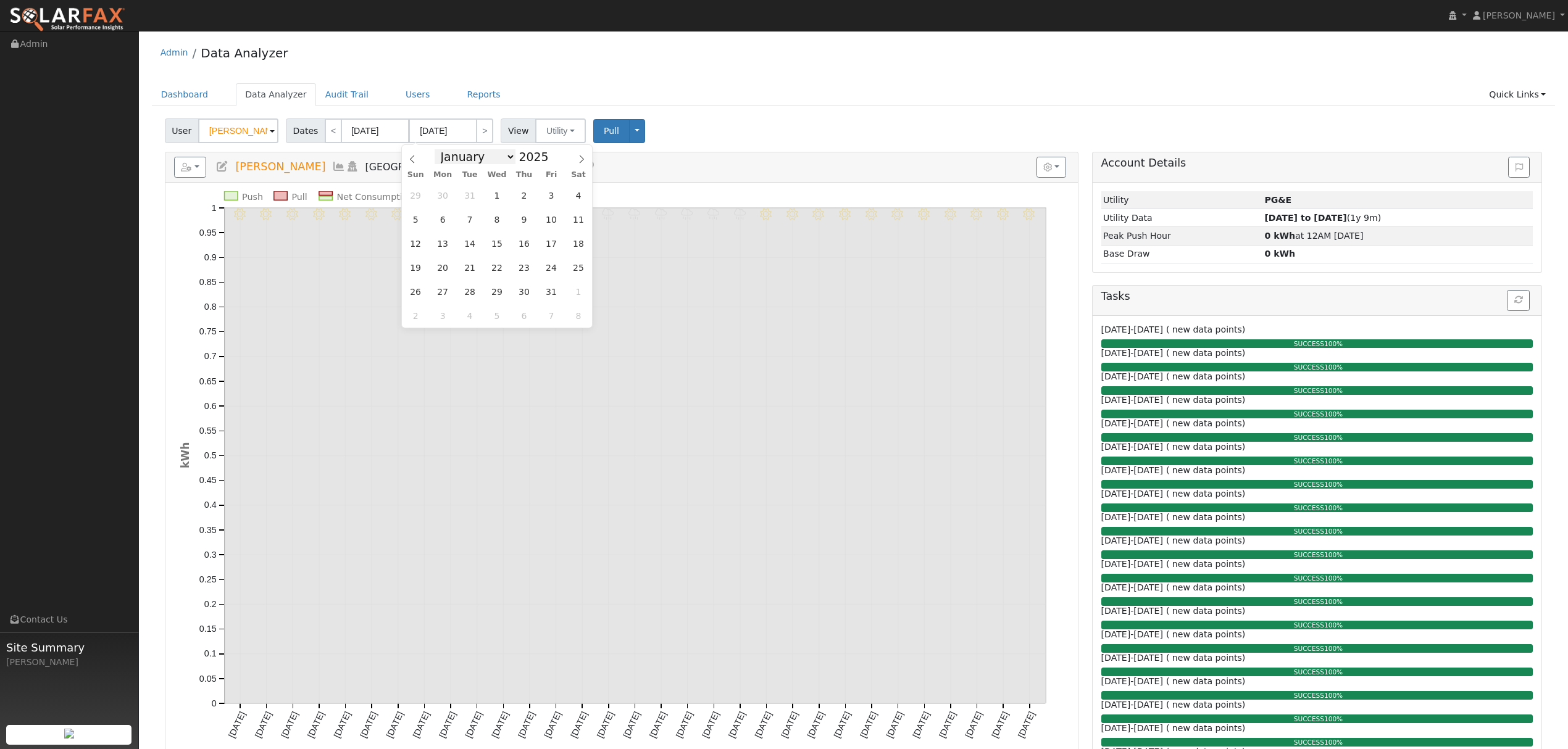
select select "9"
click at [443, 149] on select "January February March April May June July August September October November De…" at bounding box center [475, 157] width 81 height 14
click at [500, 197] on span "1" at bounding box center [497, 195] width 24 height 24
type input "[DATE]"
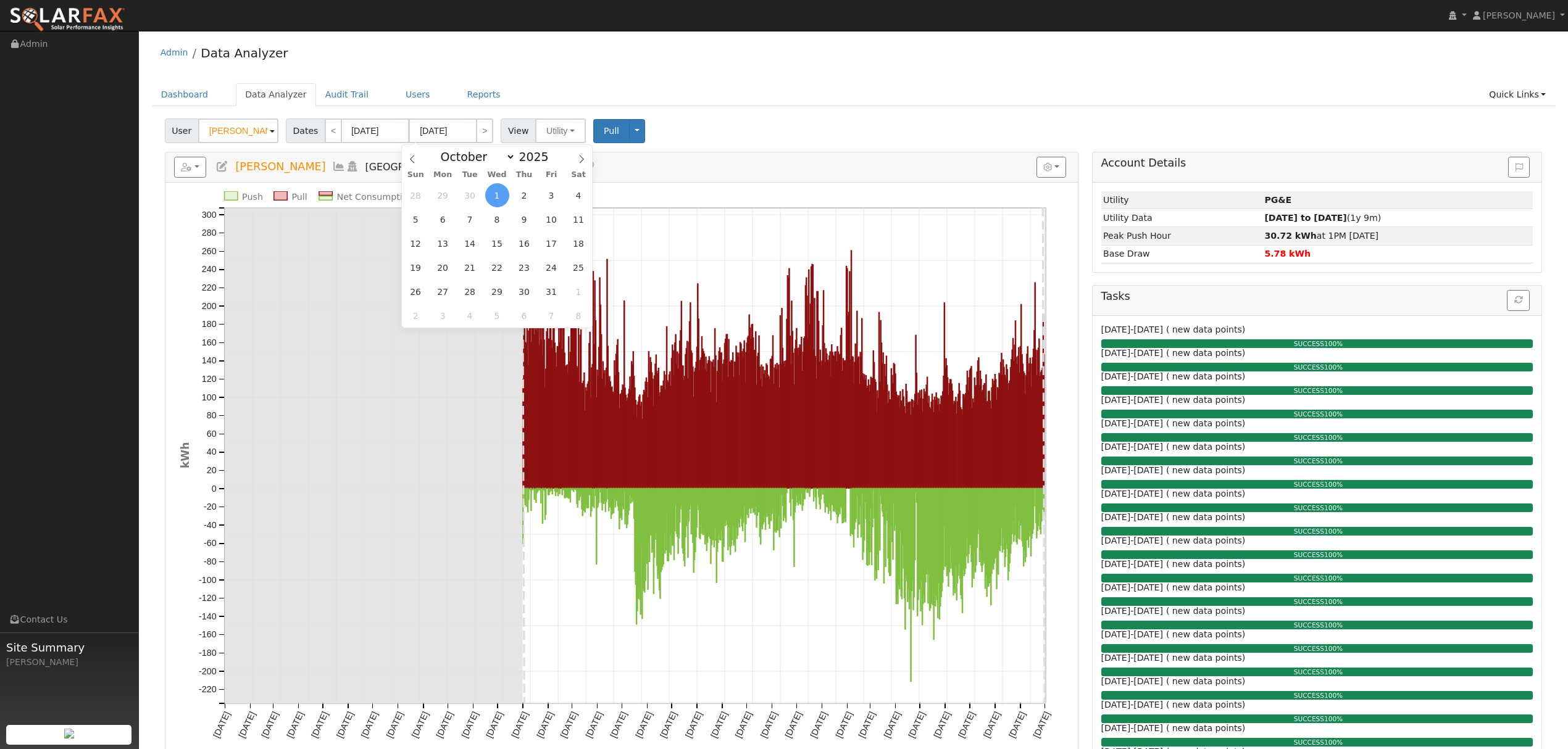
click at [786, 111] on div "Dashboard Data Analyzer Audit Trail Users Reports Quick Links Quick Add Quick C…" at bounding box center [853, 101] width 1403 height 35
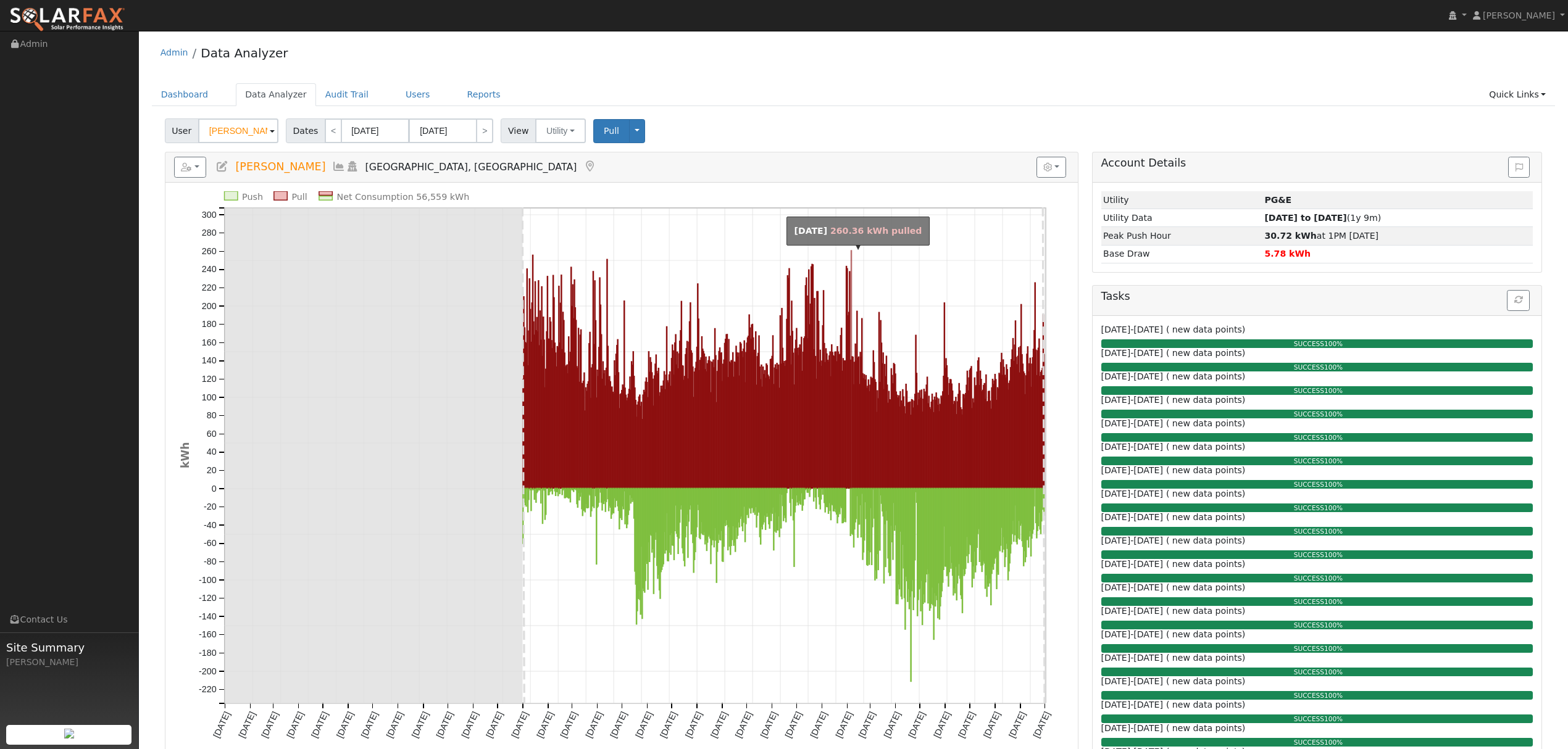
click at [852, 259] on rect "onclick=""" at bounding box center [851, 369] width 1 height 238
type input "[DATE]"
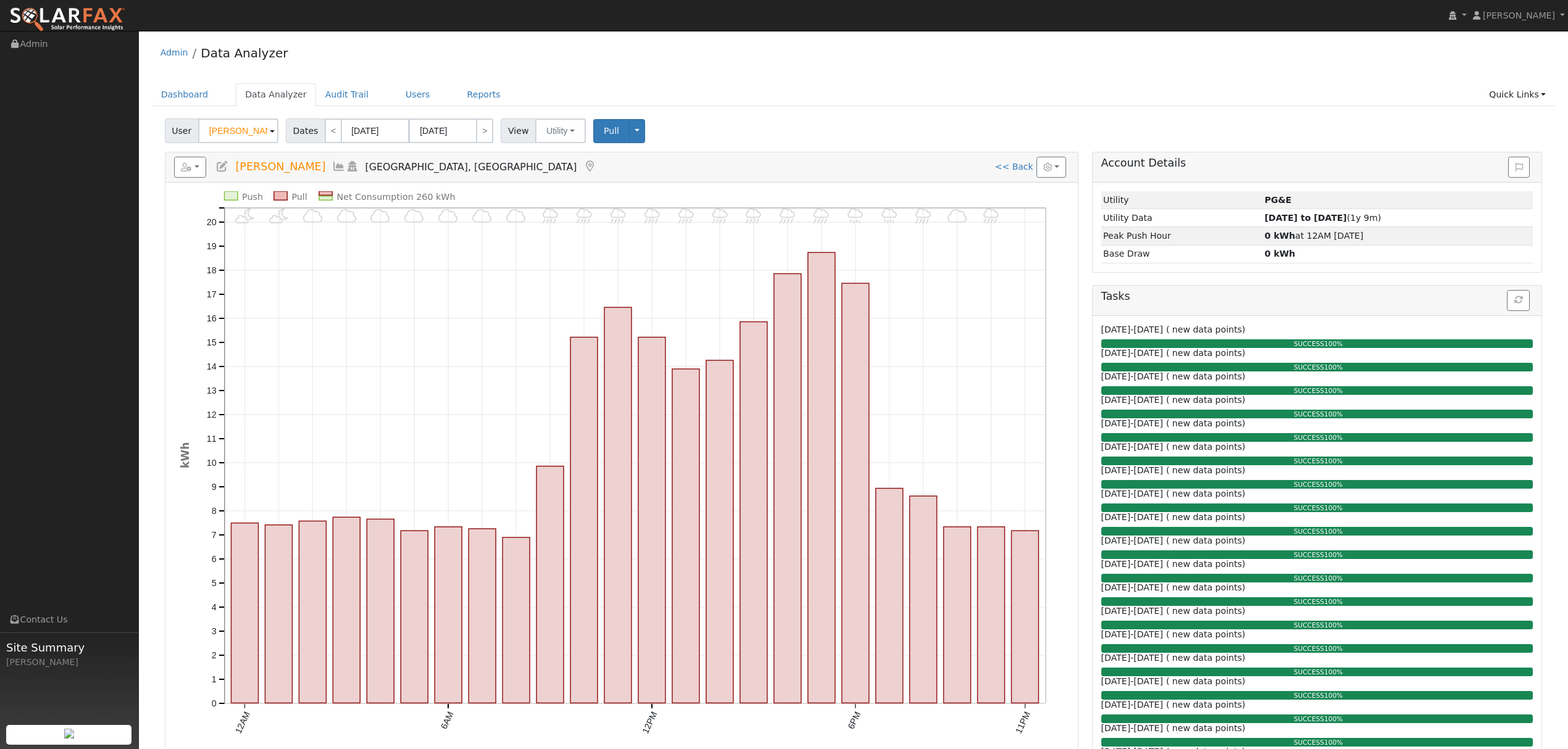
click at [332, 165] on icon at bounding box center [338, 167] width 14 height 11
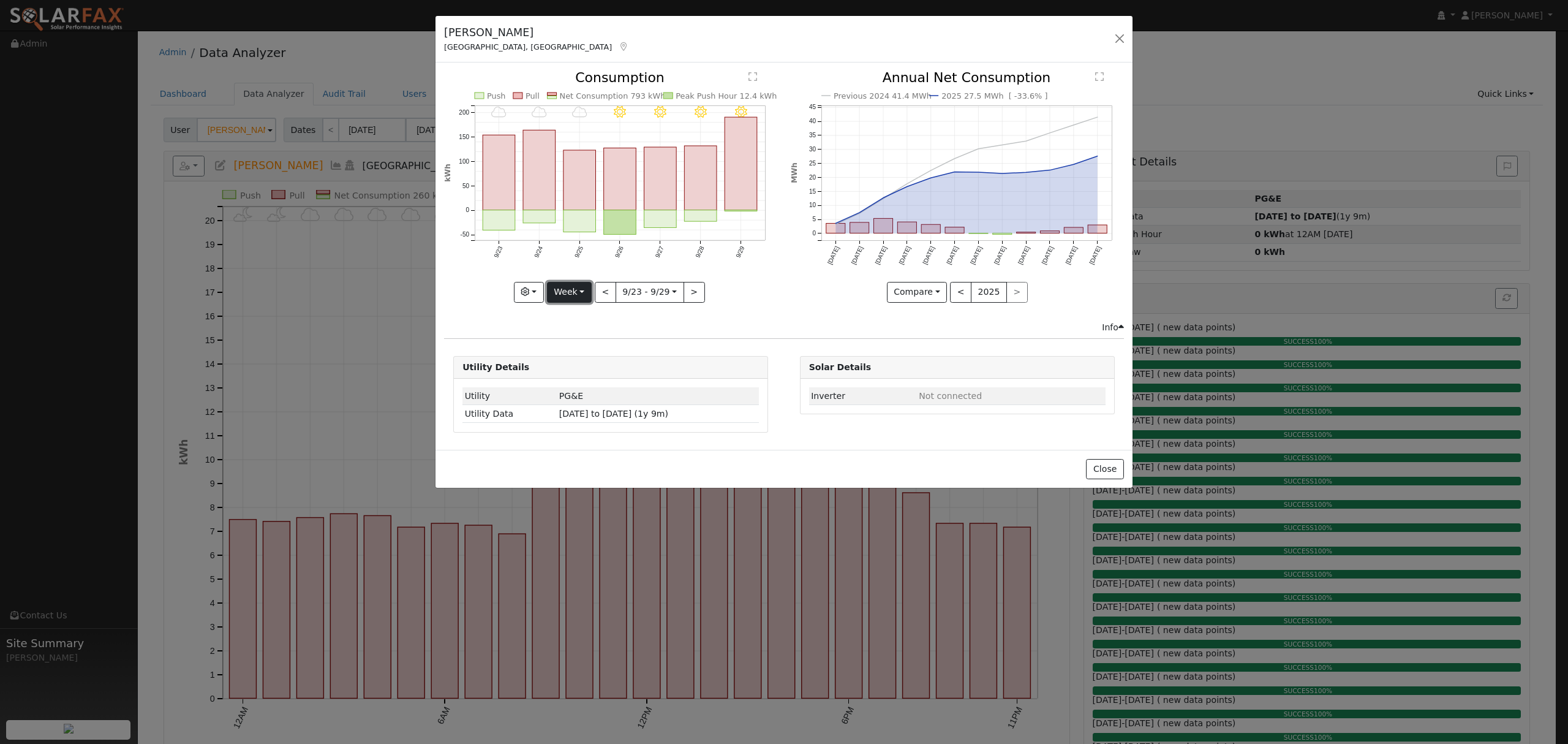
click at [569, 290] on button "Week" at bounding box center [569, 292] width 44 height 21
click at [580, 373] on link "Year" at bounding box center [590, 369] width 85 height 17
type input "[DATE]"
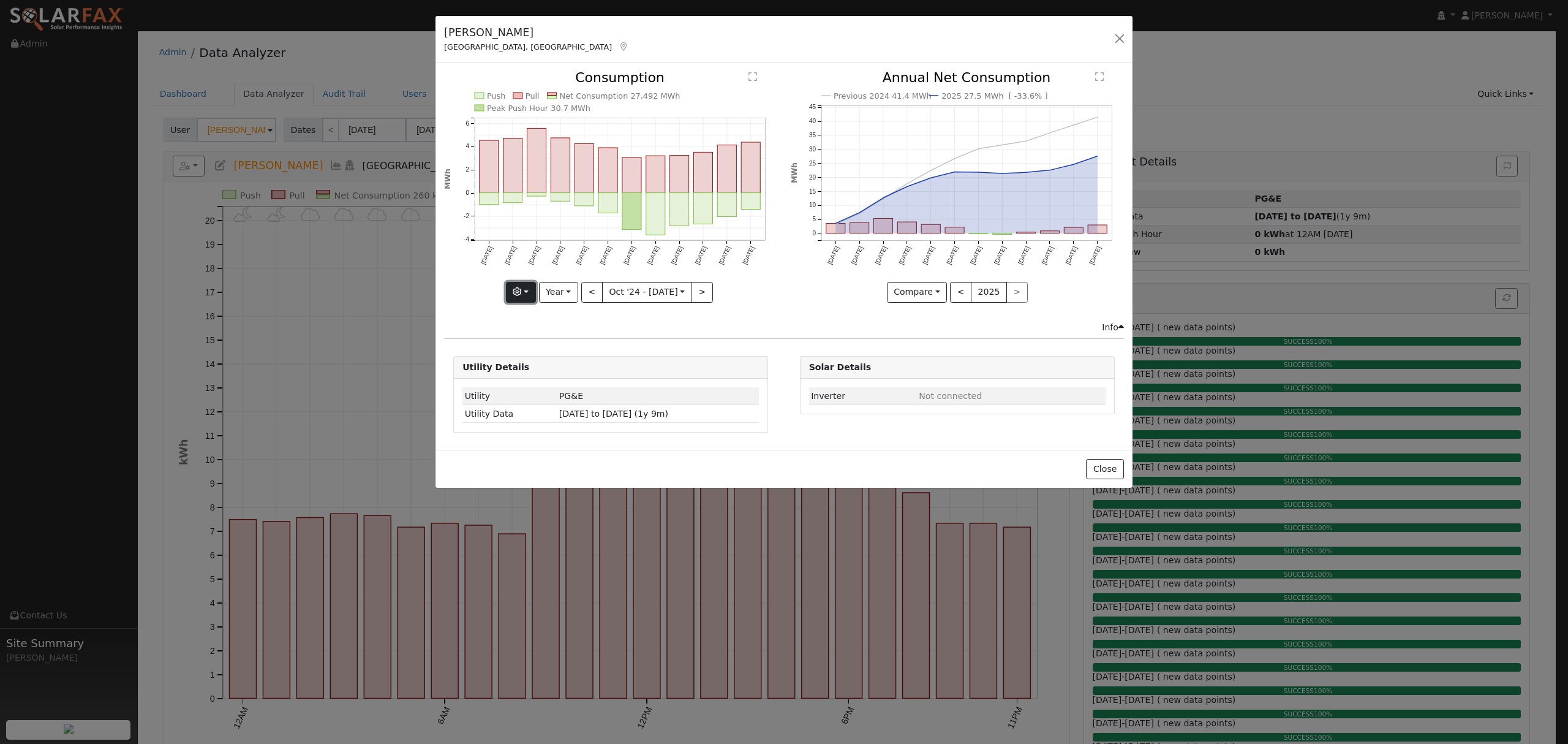
click at [527, 293] on button "button" at bounding box center [521, 292] width 30 height 21
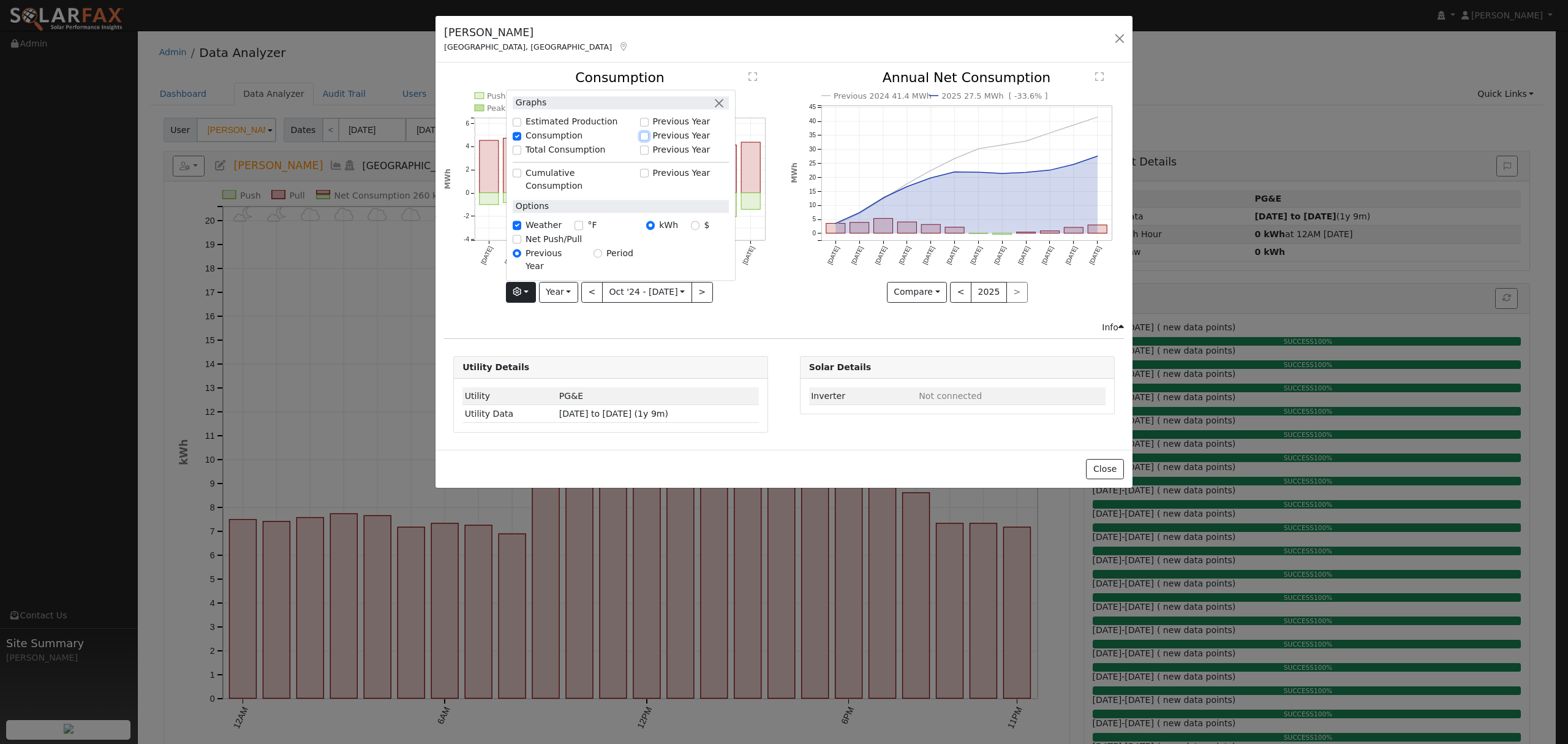
click at [649, 141] on input "Previous Year" at bounding box center [644, 136] width 8 height 8
checkbox input "true"
click at [759, 315] on div "Net Consumption 2024 41.4 MWh Push Pull Net Consumption 27,492 MWh Peak Push Ho…" at bounding box center [611, 195] width 346 height 249
